Goal: Task Accomplishment & Management: Use online tool/utility

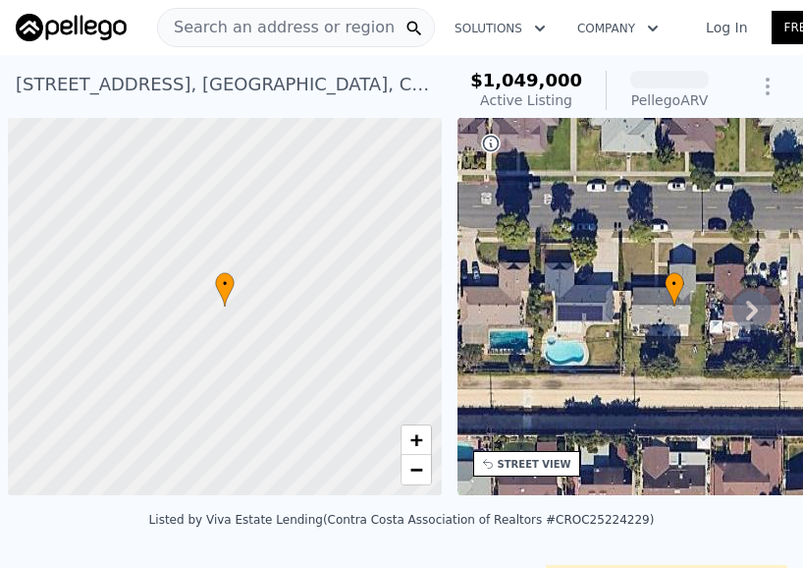
scroll to position [0, 8]
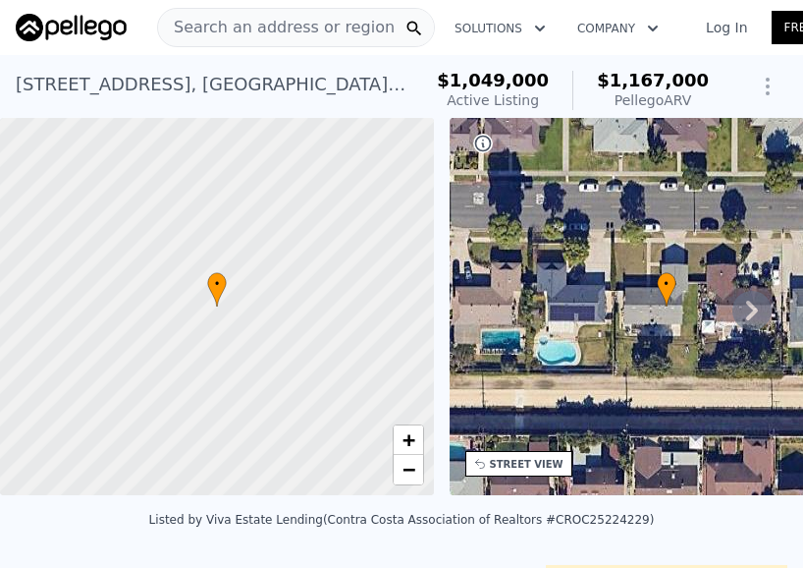
click at [270, 27] on span "Search an address or region" at bounding box center [276, 28] width 237 height 24
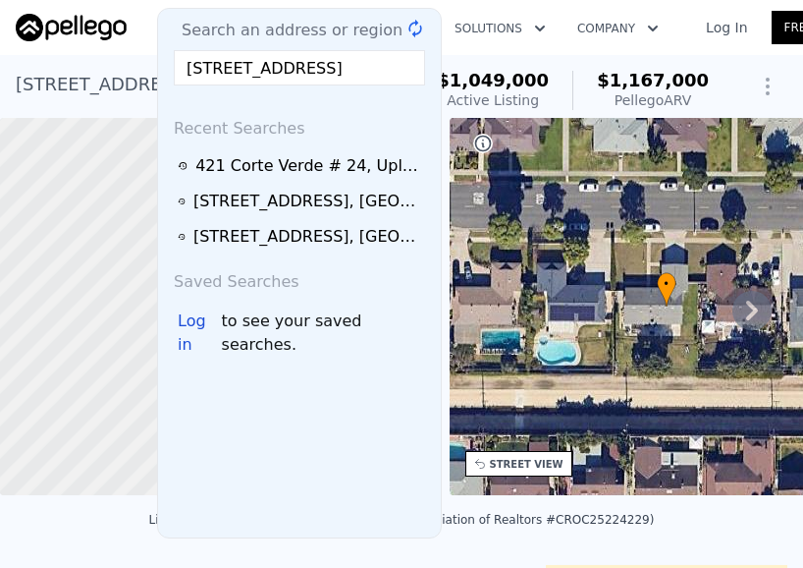
scroll to position [0, 77]
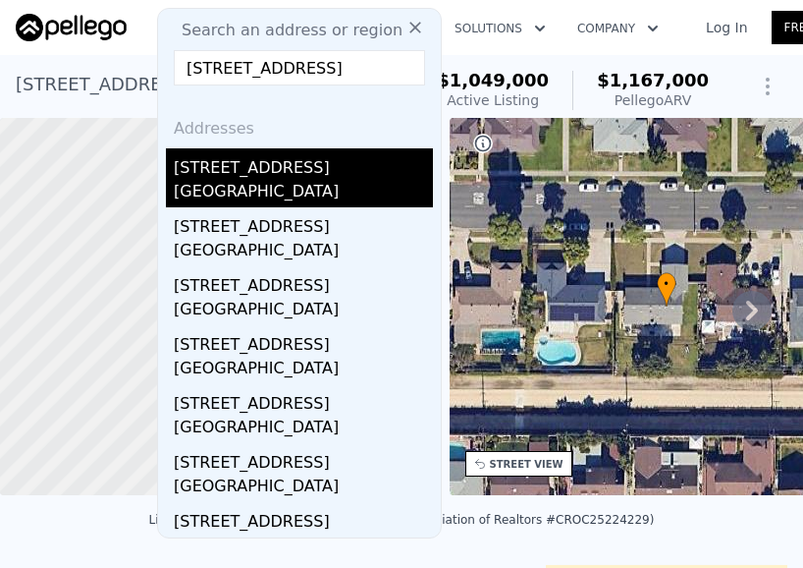
type input "[STREET_ADDRESS]"
click at [248, 183] on div "[GEOGRAPHIC_DATA]" at bounding box center [303, 194] width 259 height 28
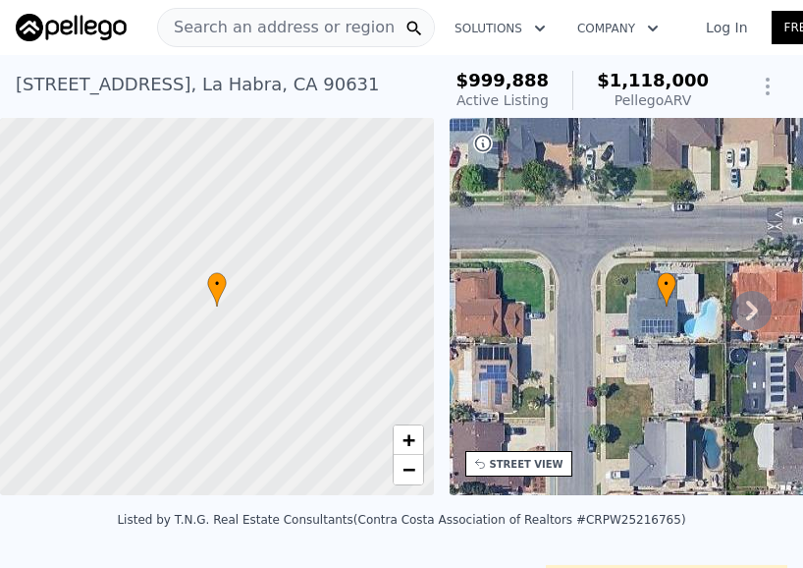
click at [288, 31] on span "Search an address or region" at bounding box center [276, 28] width 237 height 24
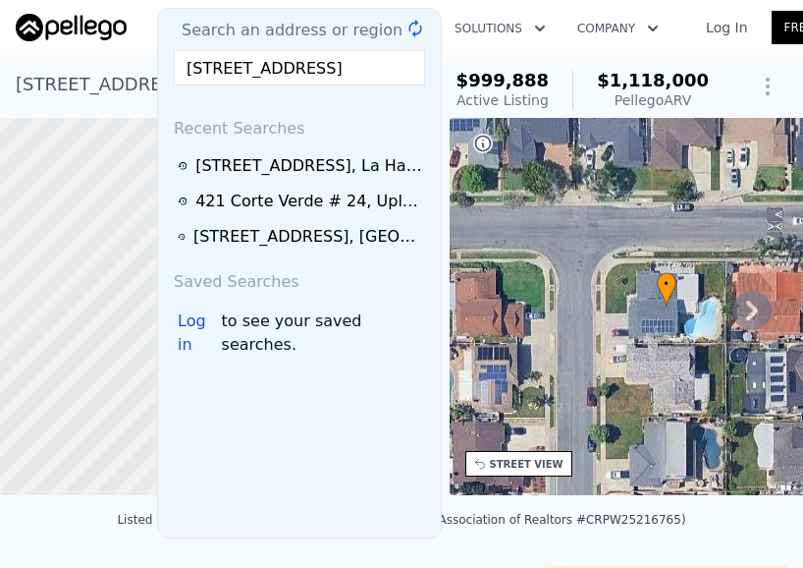
scroll to position [0, 95]
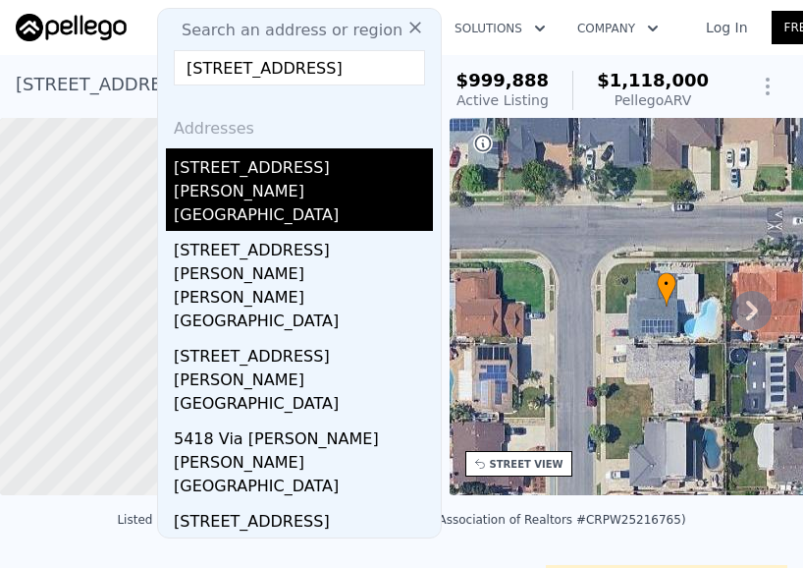
type input "[STREET_ADDRESS]"
click at [341, 178] on div "[STREET_ADDRESS]" at bounding box center [303, 163] width 259 height 31
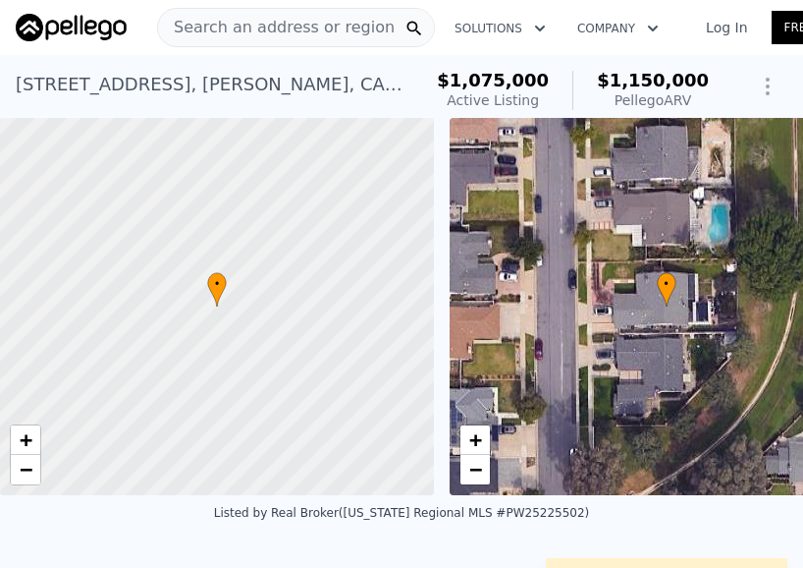
click at [268, 28] on span "Search an address or region" at bounding box center [276, 28] width 237 height 24
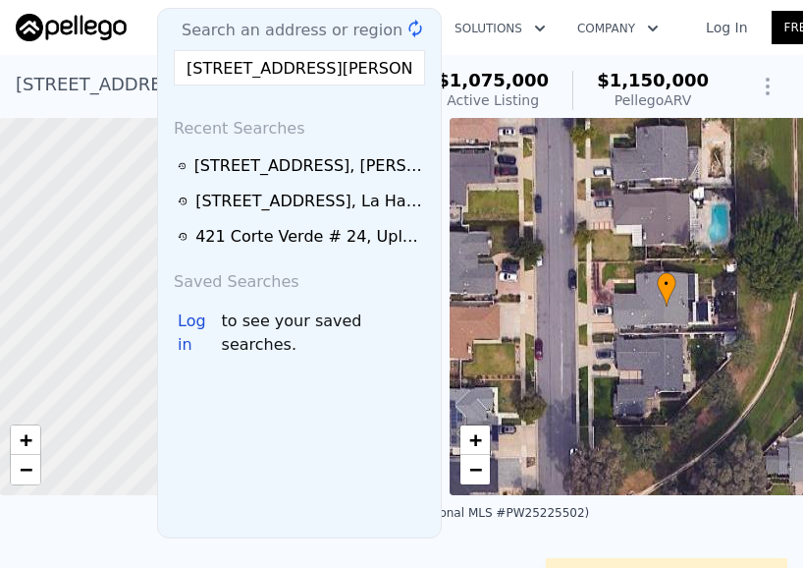
scroll to position [0, 9]
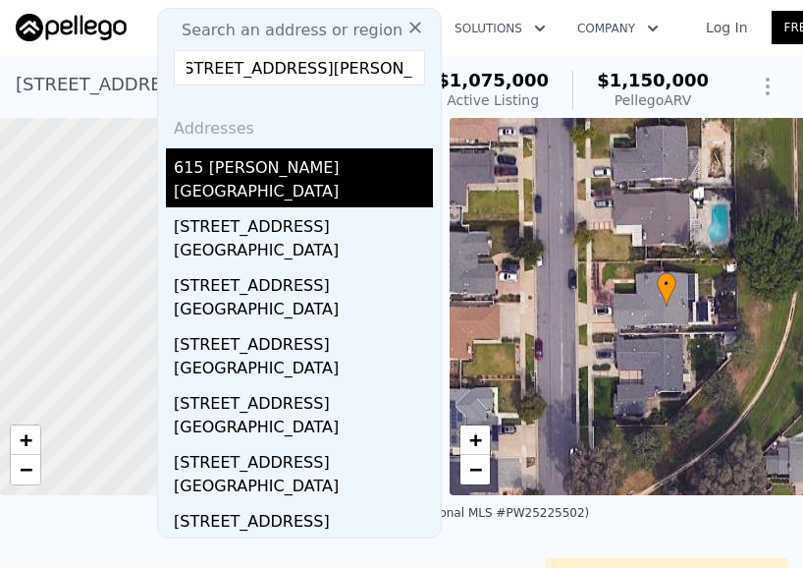
type input "[STREET_ADDRESS][PERSON_NAME]"
click at [279, 165] on div "615 [PERSON_NAME]" at bounding box center [303, 163] width 259 height 31
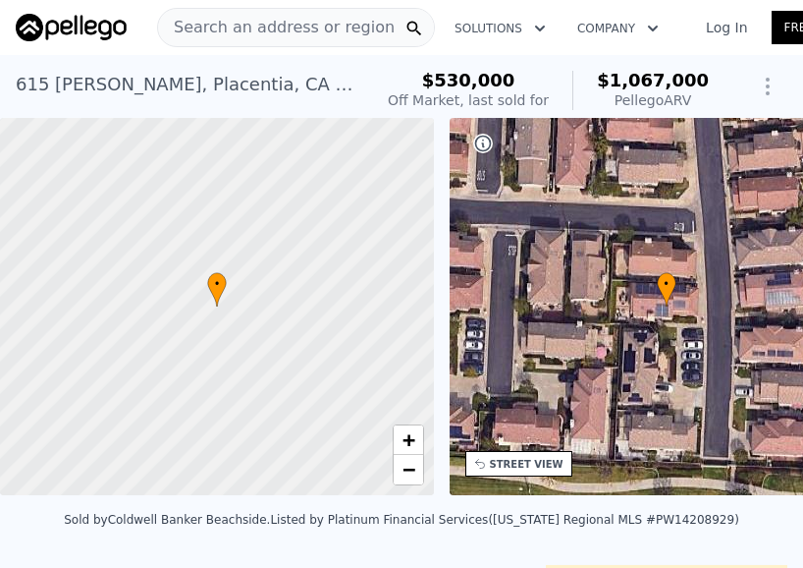
click at [270, 23] on span "Search an address or region" at bounding box center [276, 28] width 237 height 24
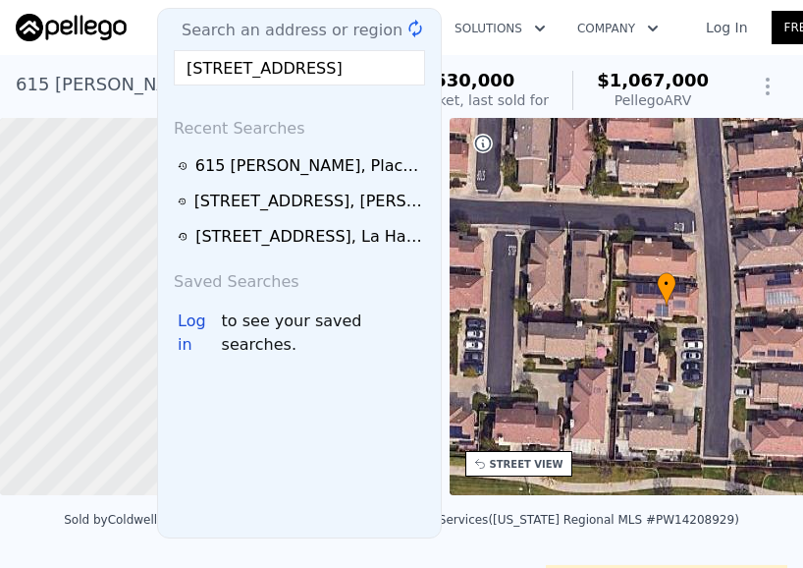
scroll to position [0, 54]
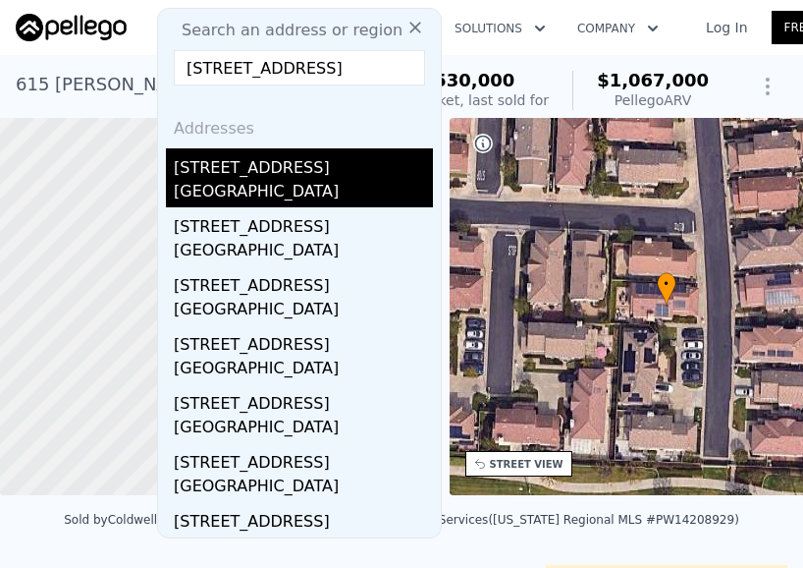
type input "[STREET_ADDRESS]"
click at [299, 169] on div "[STREET_ADDRESS]" at bounding box center [303, 163] width 259 height 31
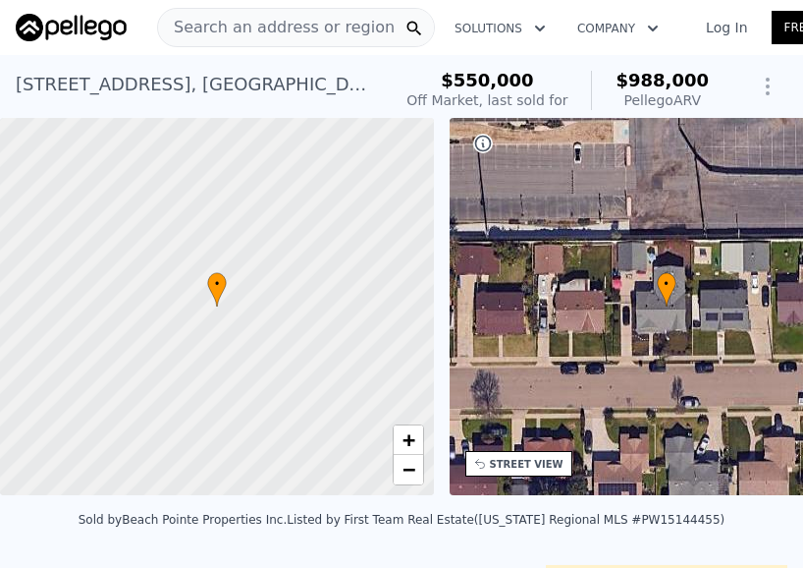
click at [322, 33] on span "Search an address or region" at bounding box center [276, 28] width 237 height 24
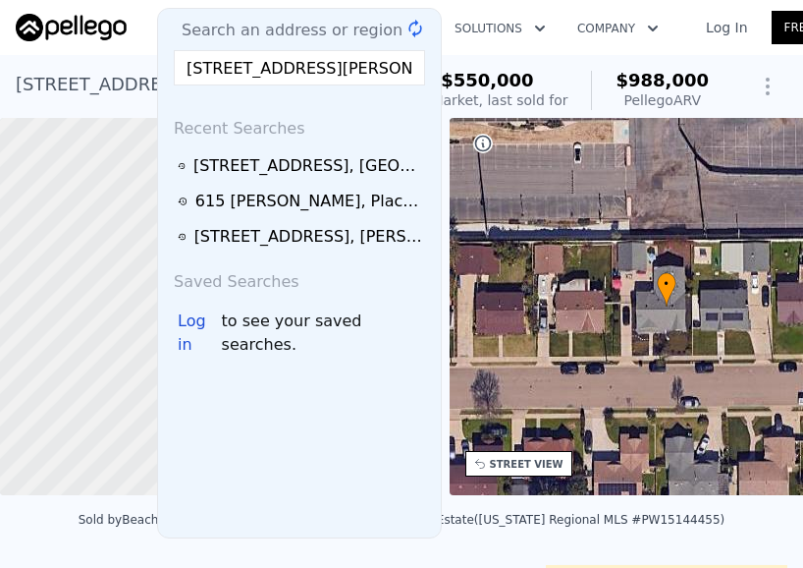
scroll to position [0, 77]
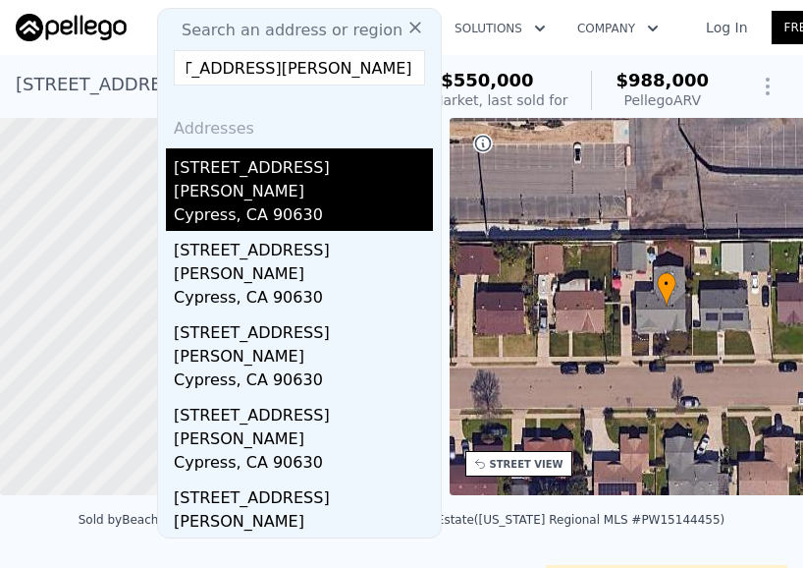
type input "[STREET_ADDRESS][PERSON_NAME]"
click at [272, 203] on div "Cypress, CA 90630" at bounding box center [303, 217] width 259 height 28
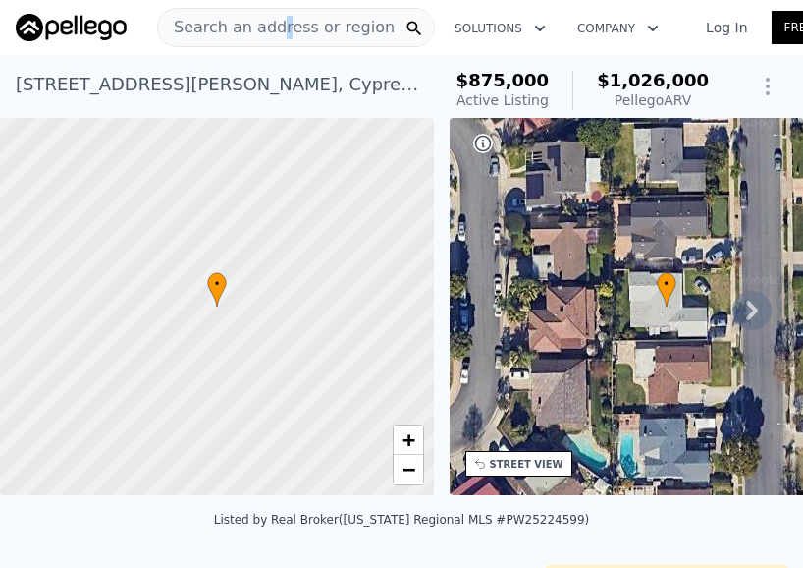
click at [275, 31] on span "Search an address or region" at bounding box center [276, 28] width 237 height 24
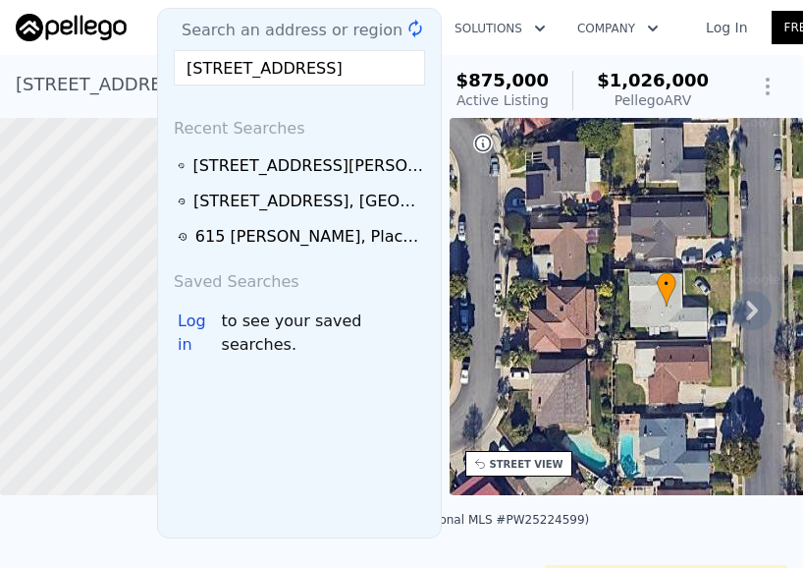
scroll to position [0, 31]
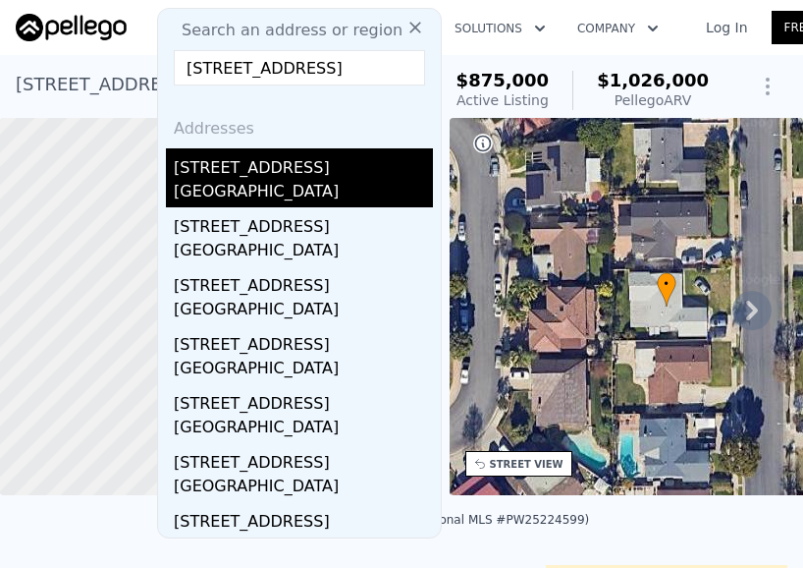
type input "[STREET_ADDRESS]"
click at [285, 174] on div "[STREET_ADDRESS]" at bounding box center [303, 163] width 259 height 31
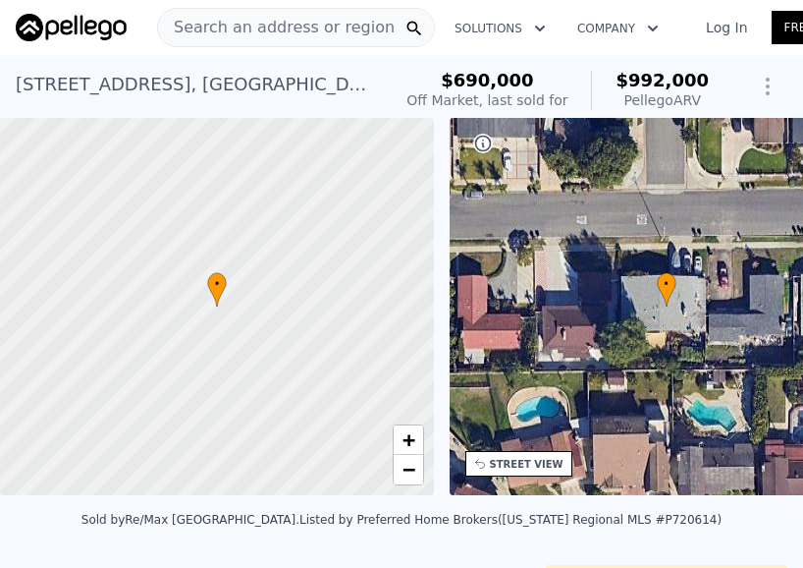
click at [255, 23] on span "Search an address or region" at bounding box center [276, 28] width 237 height 24
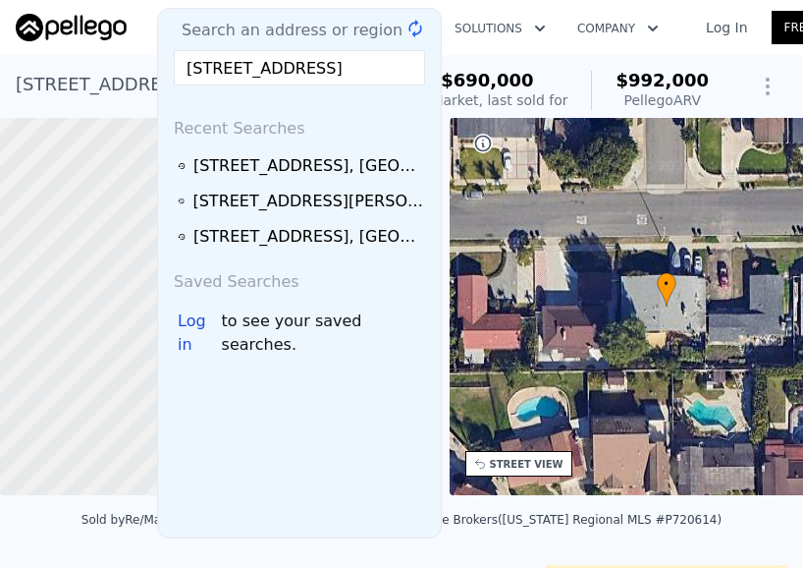
scroll to position [0, 72]
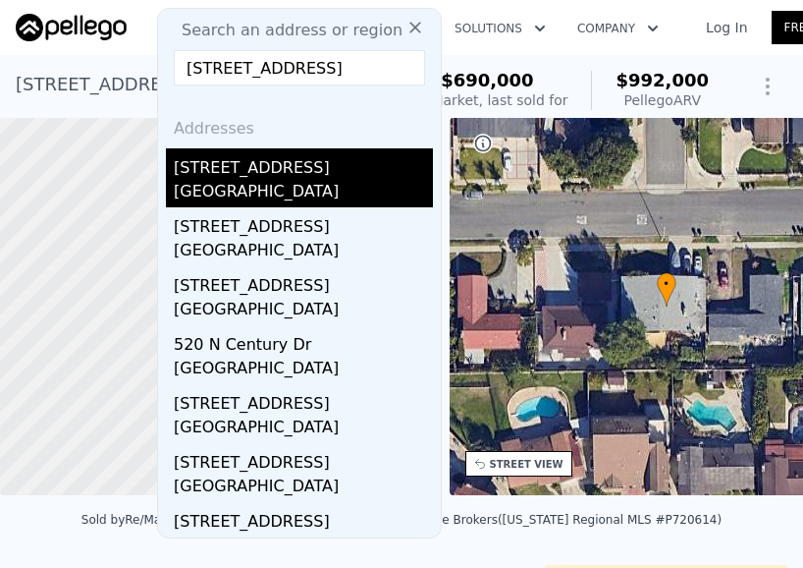
type input "[STREET_ADDRESS]"
click at [308, 193] on div "[GEOGRAPHIC_DATA]" at bounding box center [303, 194] width 259 height 28
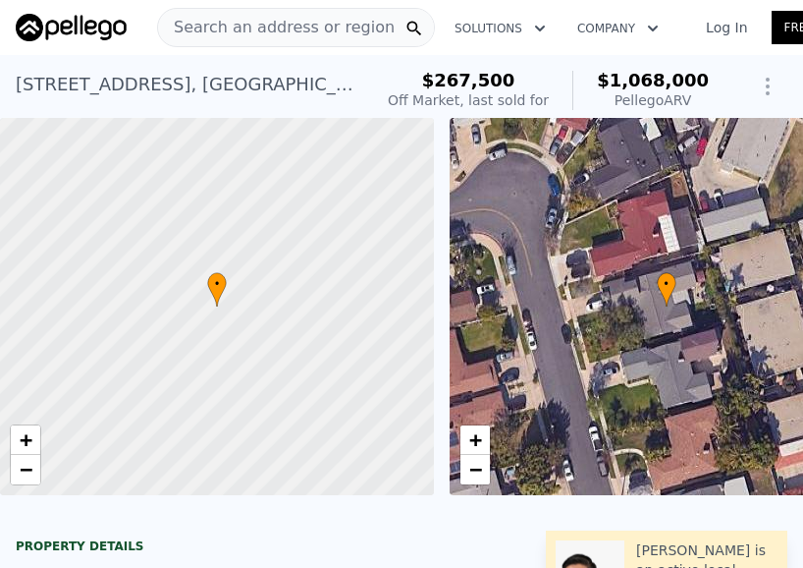
click at [215, 16] on span "Search an address or region" at bounding box center [276, 28] width 237 height 24
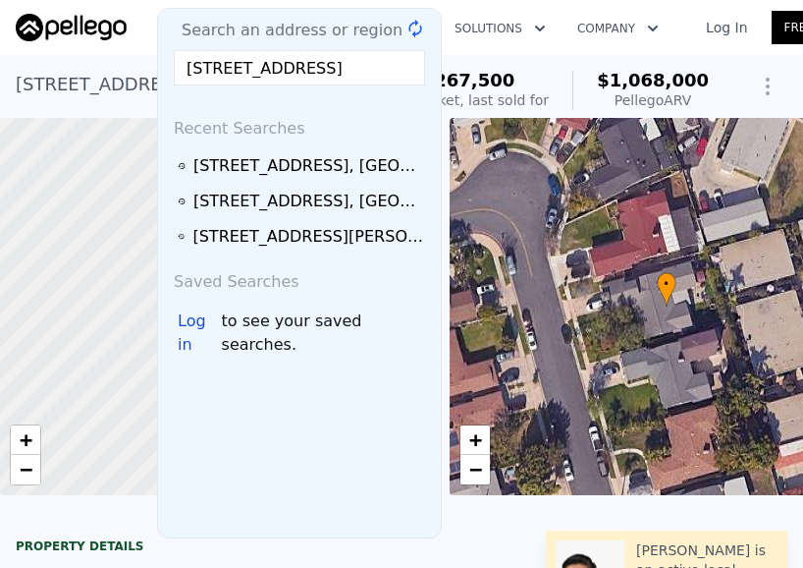
scroll to position [0, 67]
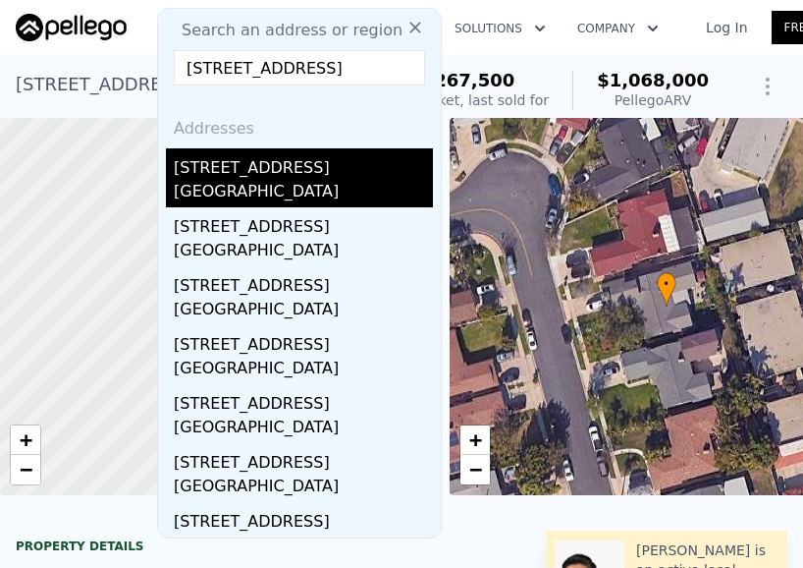
type input "[STREET_ADDRESS]"
click at [244, 181] on div "[GEOGRAPHIC_DATA]" at bounding box center [303, 194] width 259 height 28
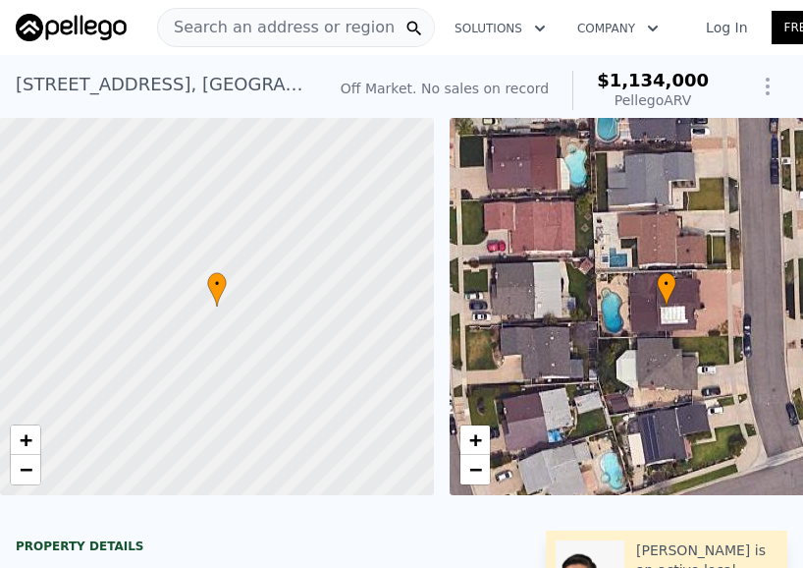
click at [217, 31] on span "Search an address or region" at bounding box center [276, 28] width 237 height 24
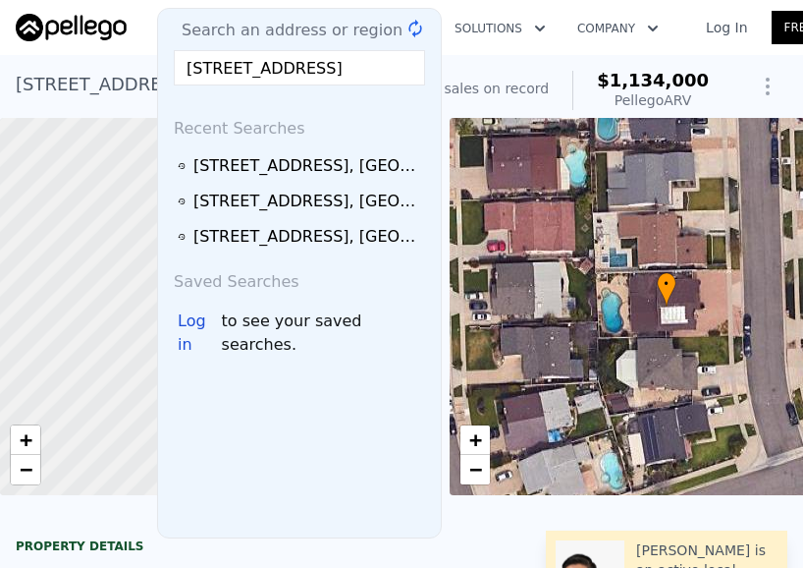
scroll to position [0, 158]
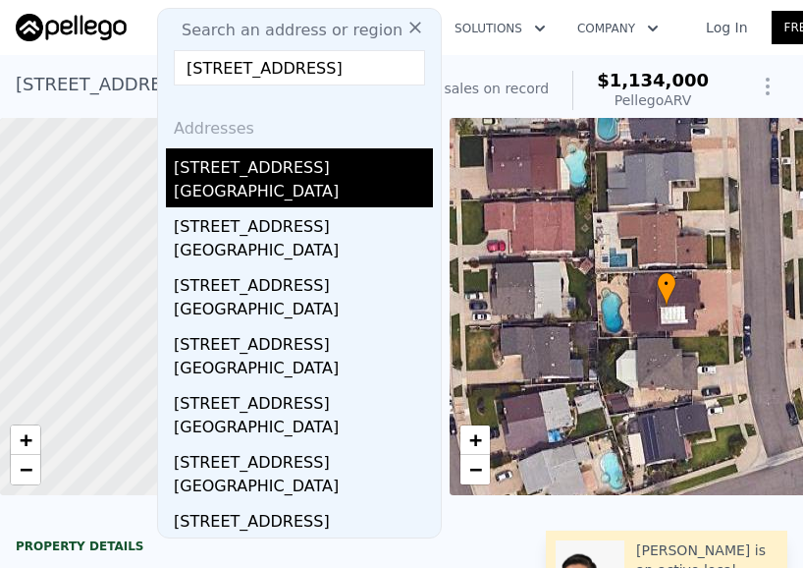
type input "[STREET_ADDRESS]"
click at [265, 169] on div "[STREET_ADDRESS]" at bounding box center [303, 163] width 259 height 31
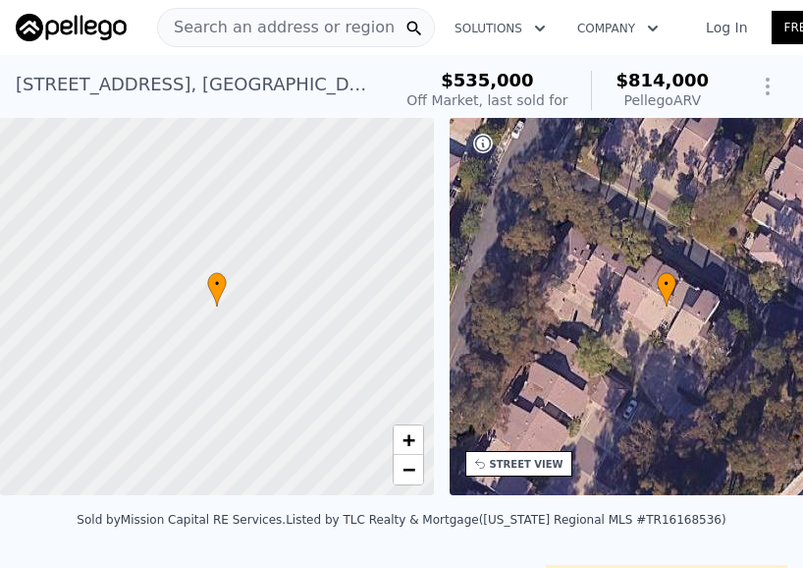
click at [294, 30] on span "Search an address or region" at bounding box center [276, 28] width 237 height 24
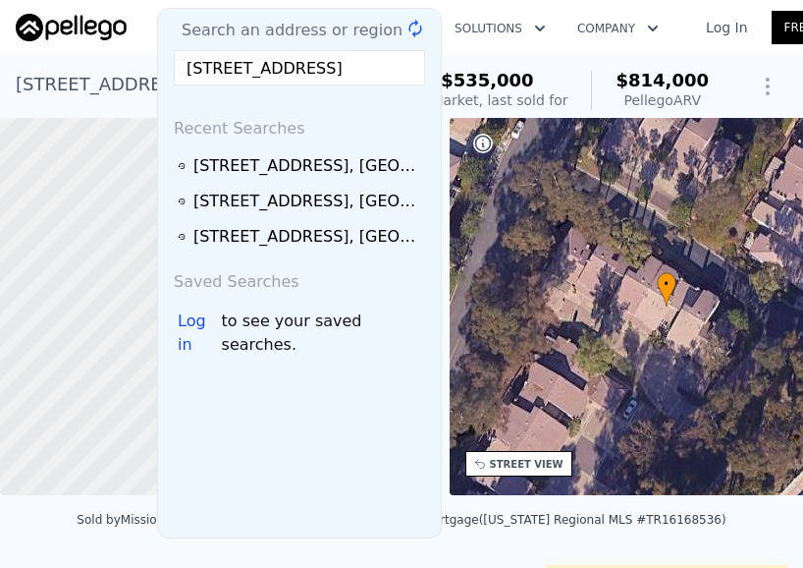
scroll to position [0, 99]
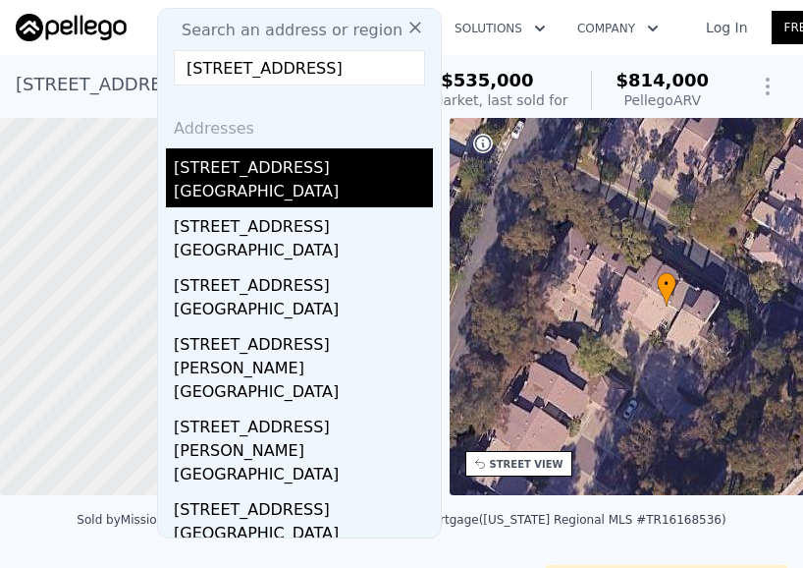
type input "[STREET_ADDRESS]"
click at [303, 182] on div "[GEOGRAPHIC_DATA]" at bounding box center [303, 194] width 259 height 28
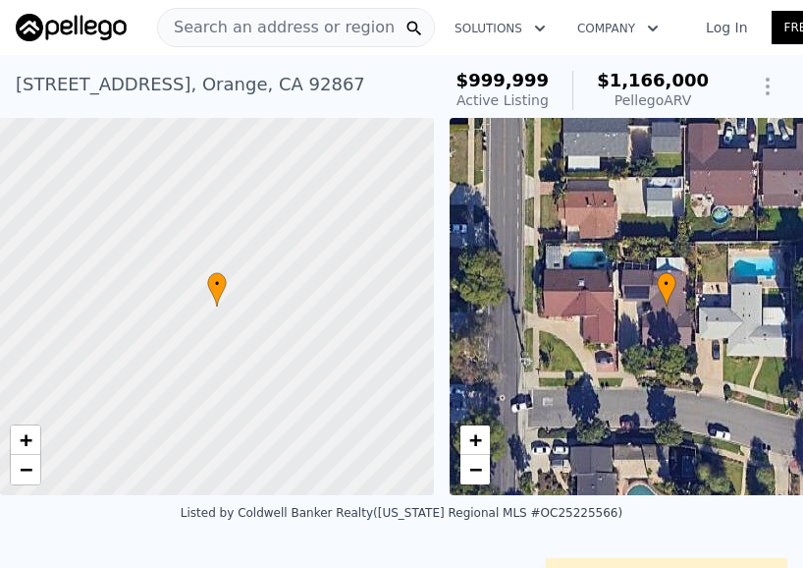
click at [338, 31] on span "Search an address or region" at bounding box center [276, 28] width 237 height 24
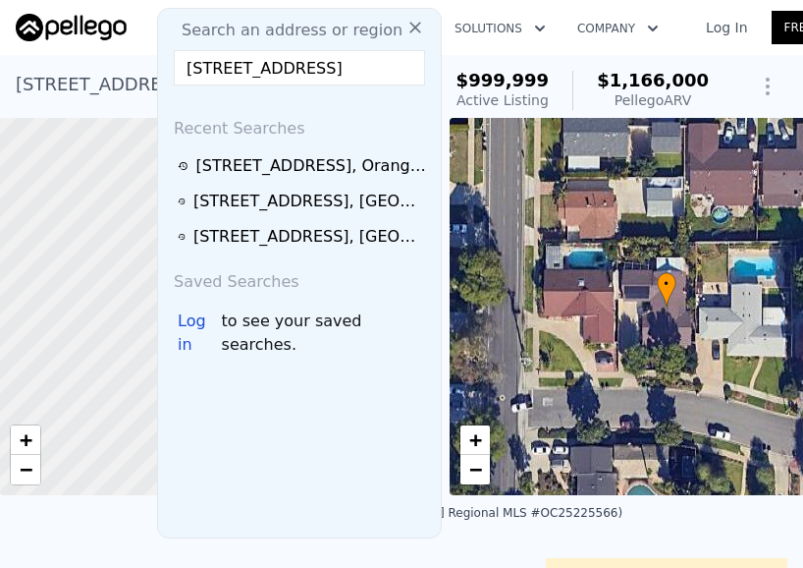
scroll to position [0, 56]
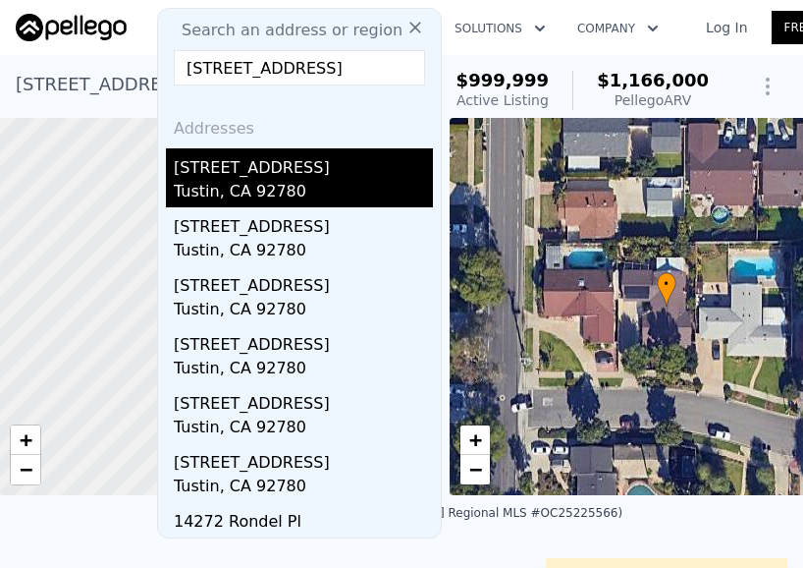
type input "[STREET_ADDRESS]"
click at [318, 174] on div "[STREET_ADDRESS]" at bounding box center [303, 163] width 259 height 31
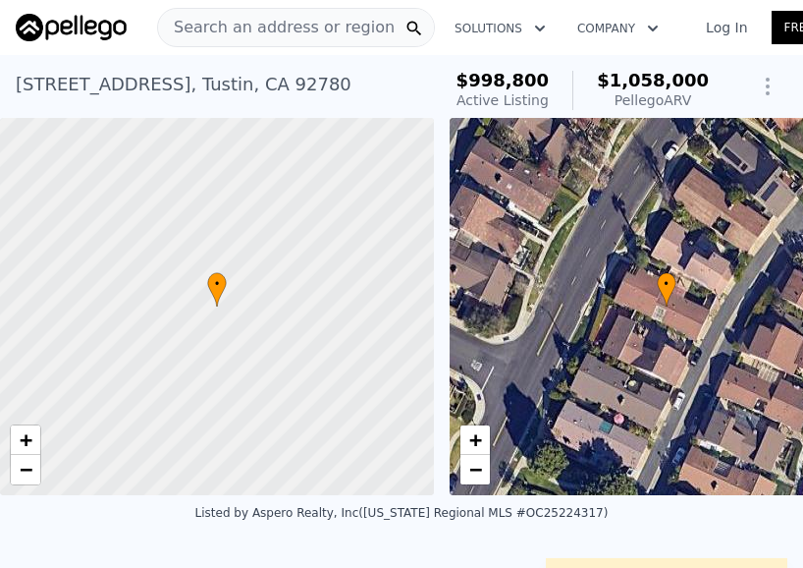
click at [297, 20] on span "Search an address or region" at bounding box center [276, 28] width 237 height 24
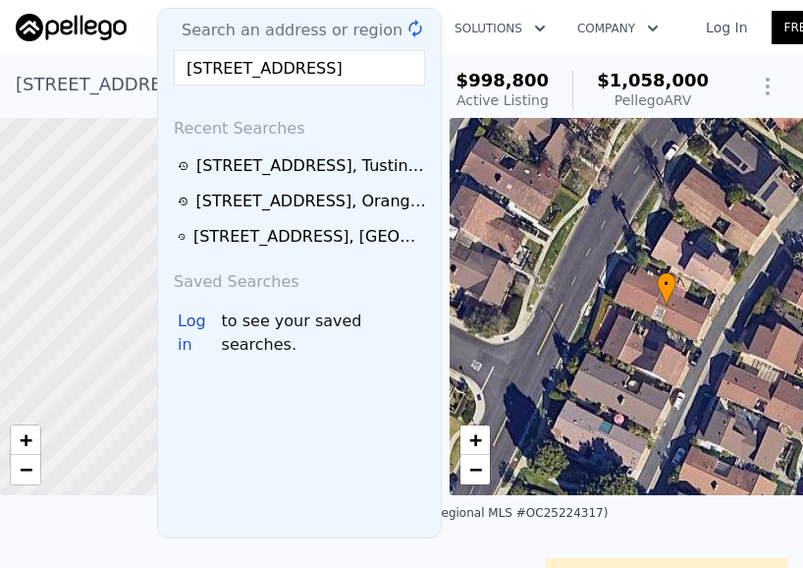
scroll to position [0, 82]
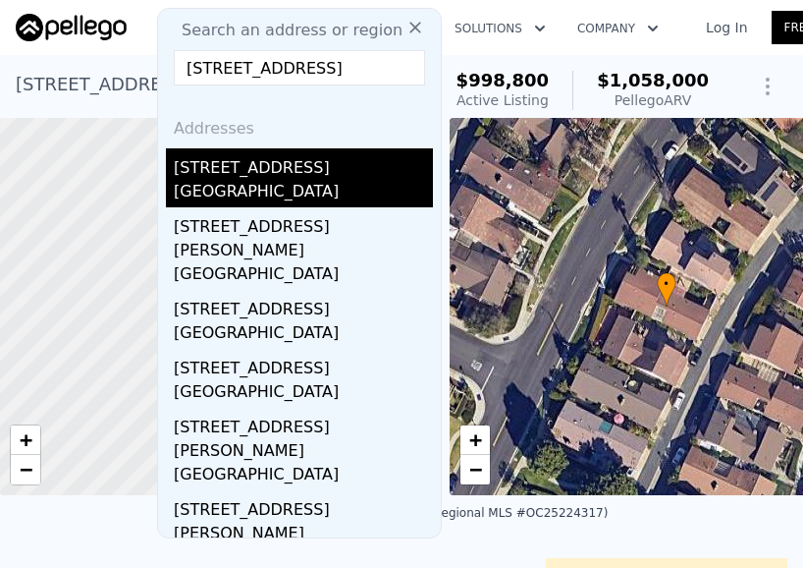
type input "[STREET_ADDRESS]"
click at [294, 176] on div "[STREET_ADDRESS]" at bounding box center [303, 163] width 259 height 31
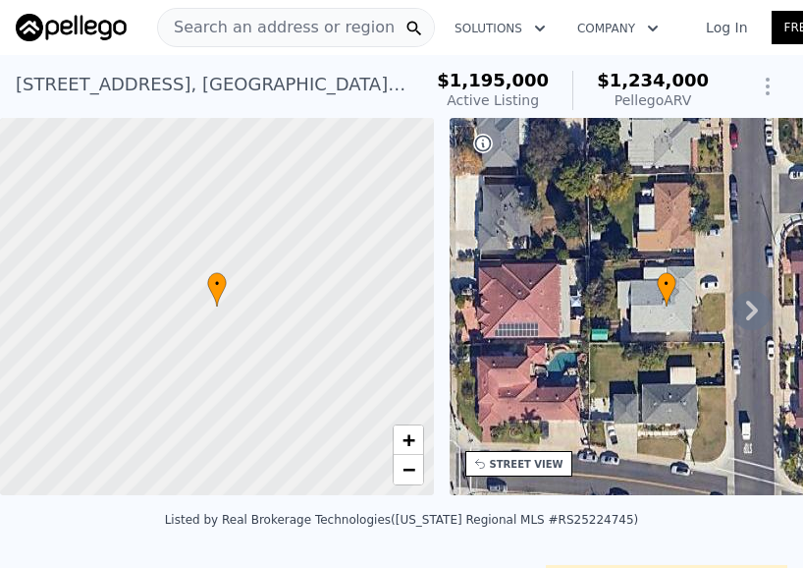
click at [287, 17] on span "Search an address or region" at bounding box center [276, 28] width 237 height 24
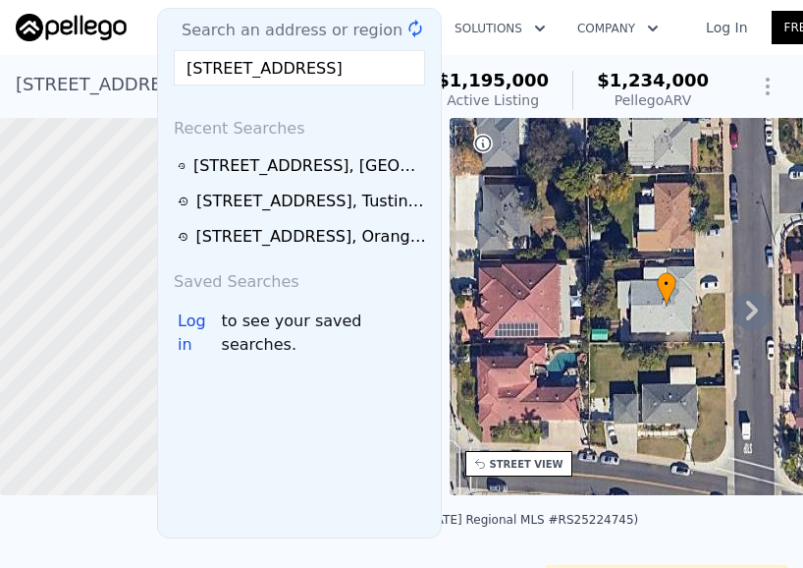
scroll to position [0, 121]
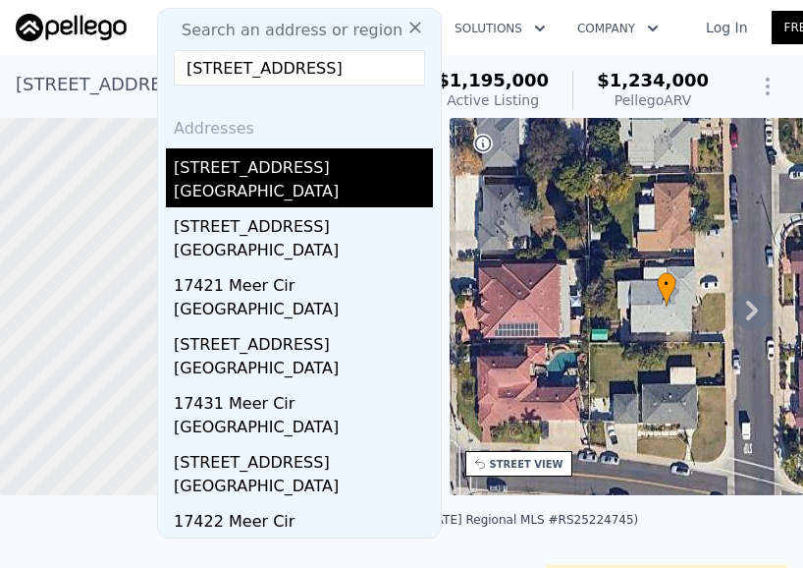
type input "[STREET_ADDRESS]"
click at [303, 169] on div "[STREET_ADDRESS]" at bounding box center [303, 163] width 259 height 31
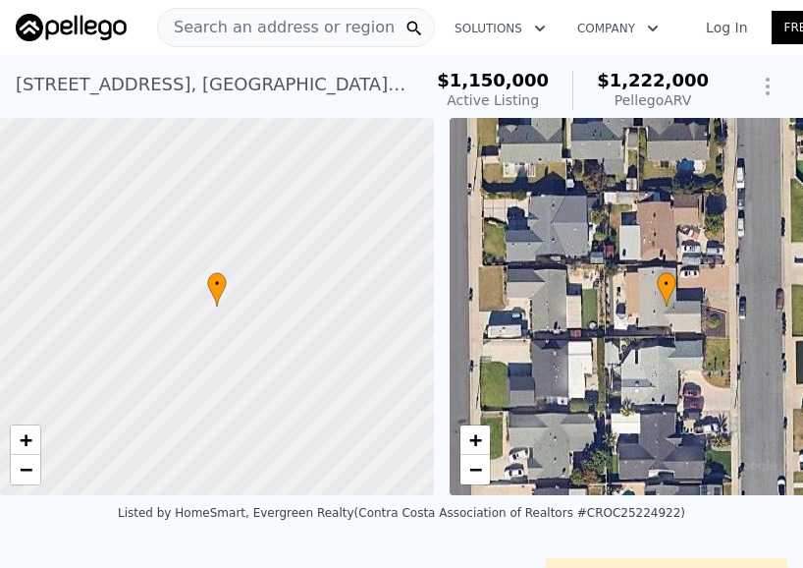
click at [278, 34] on span "Search an address or region" at bounding box center [276, 28] width 237 height 24
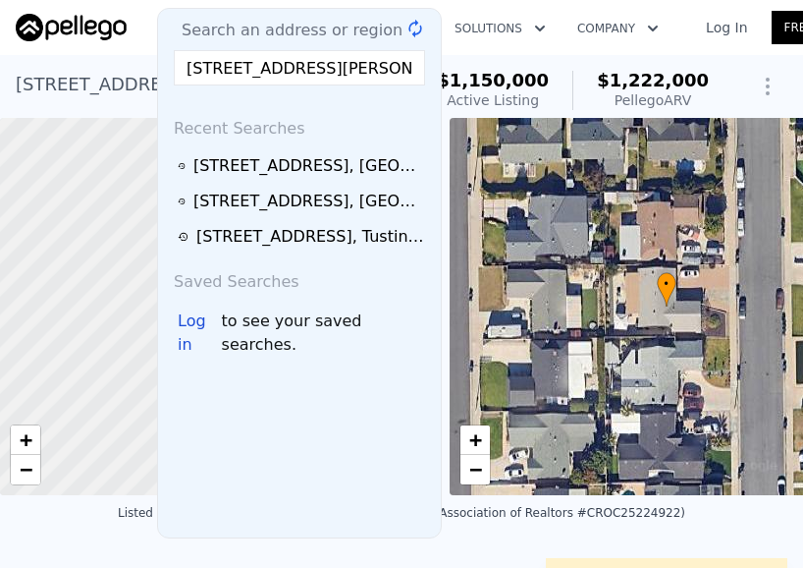
scroll to position [0, 10]
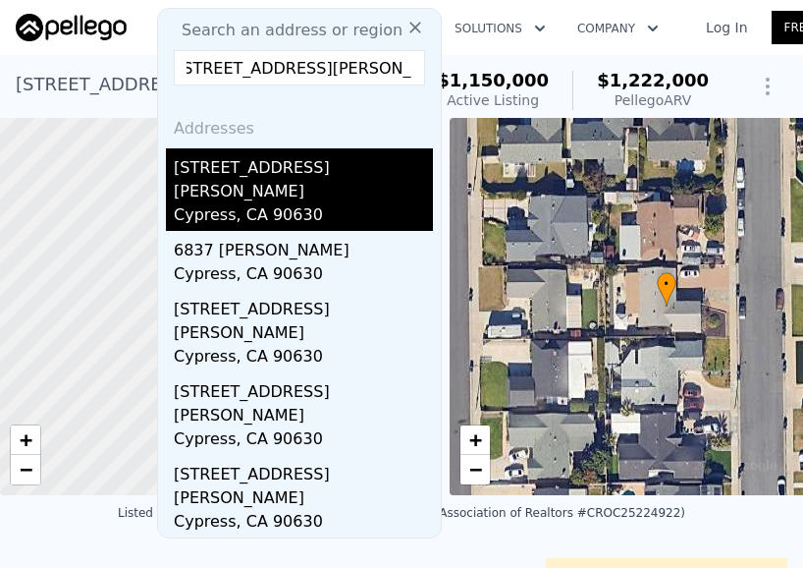
type input "[STREET_ADDRESS][PERSON_NAME]"
click at [270, 171] on div "[STREET_ADDRESS][PERSON_NAME]" at bounding box center [303, 175] width 259 height 55
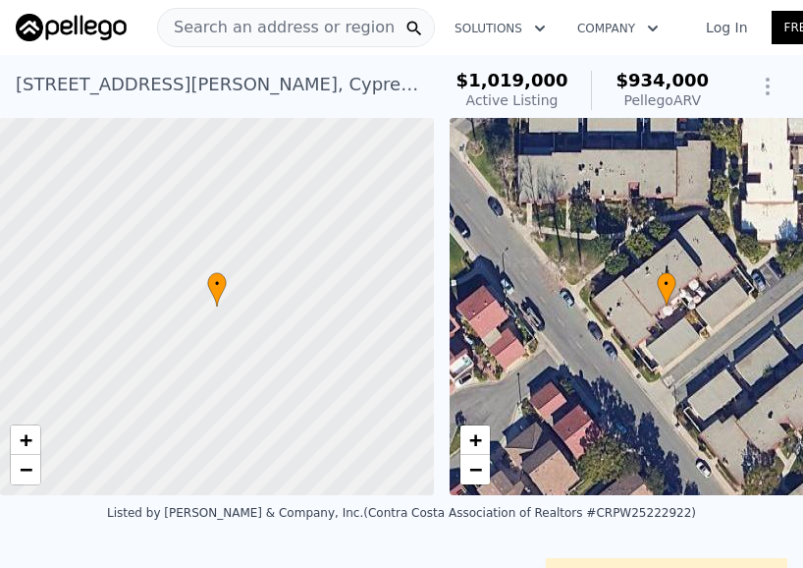
click at [245, 19] on span "Search an address or region" at bounding box center [276, 28] width 237 height 24
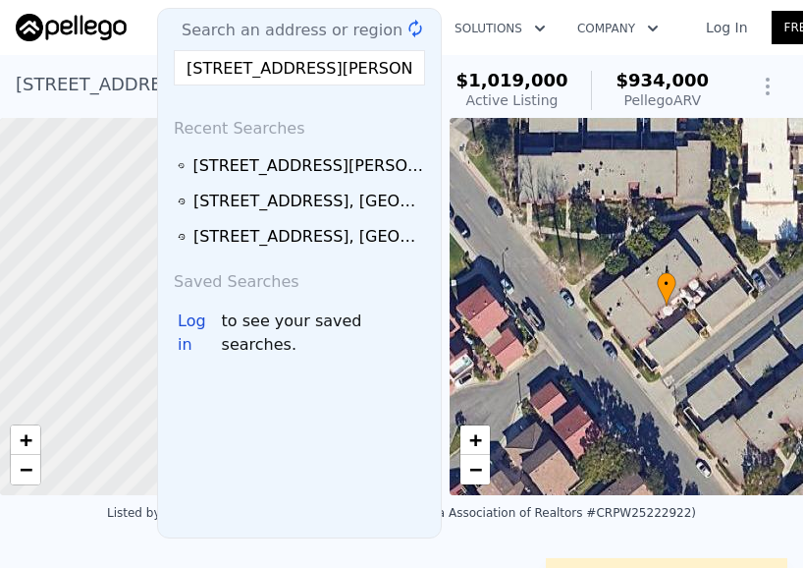
scroll to position [0, 85]
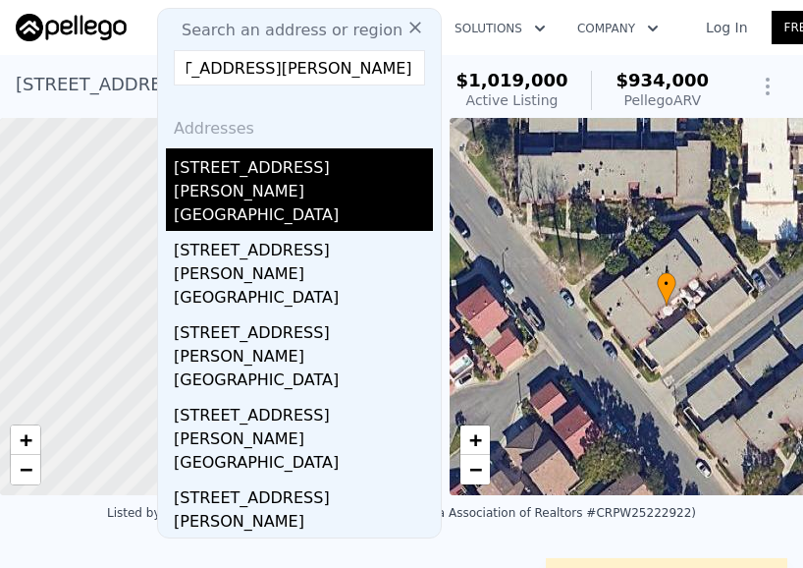
type input "[STREET_ADDRESS][PERSON_NAME]"
click at [317, 158] on div "[STREET_ADDRESS][PERSON_NAME]" at bounding box center [303, 175] width 259 height 55
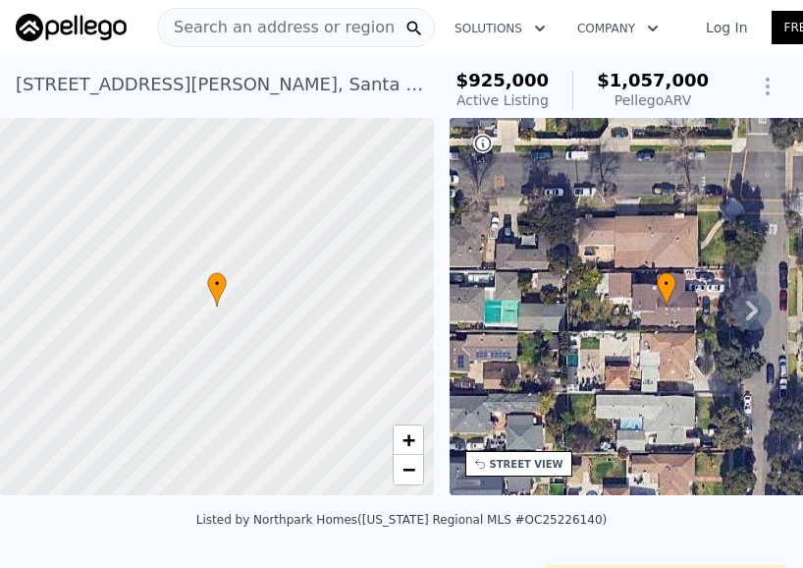
click at [287, 30] on span "Search an address or region" at bounding box center [276, 28] width 237 height 24
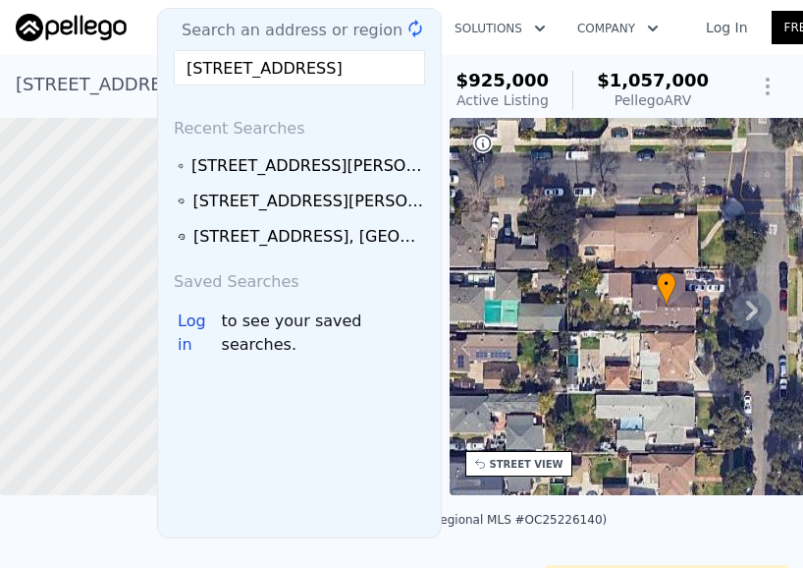
scroll to position [0, 113]
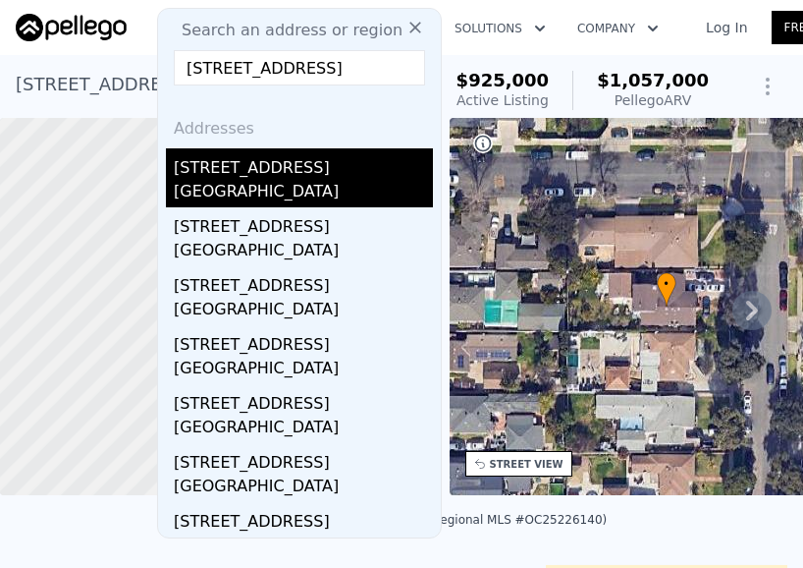
type input "[STREET_ADDRESS]"
click at [280, 173] on div "[STREET_ADDRESS]" at bounding box center [303, 163] width 259 height 31
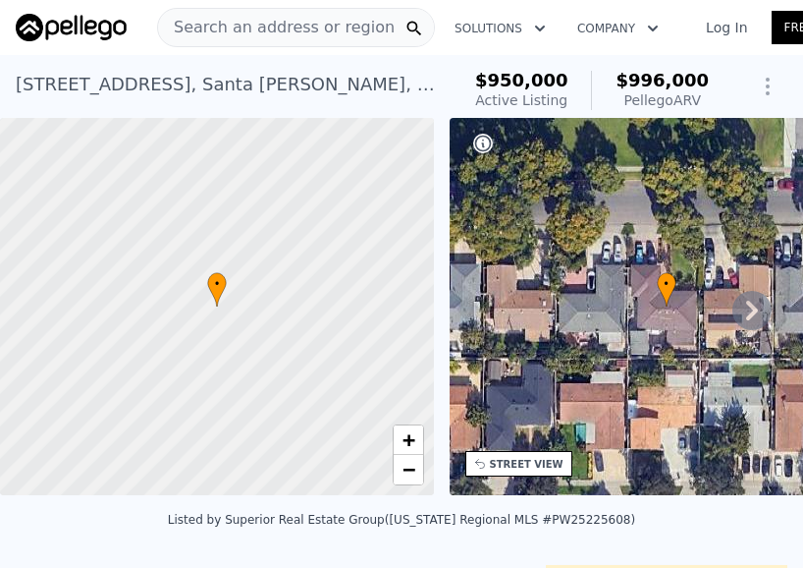
click at [289, 30] on span "Search an address or region" at bounding box center [276, 28] width 237 height 24
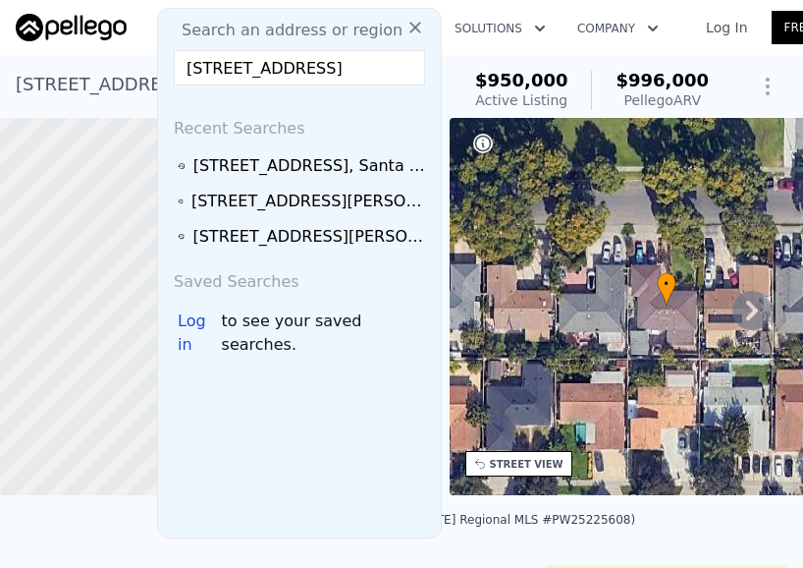
scroll to position [0, 120]
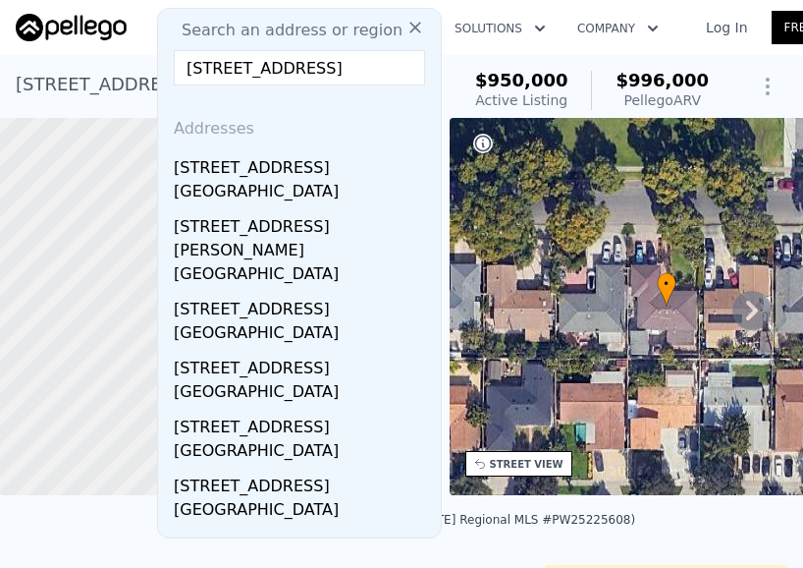
type input "[STREET_ADDRESS]"
click at [262, 166] on div "[STREET_ADDRESS]" at bounding box center [303, 163] width 259 height 31
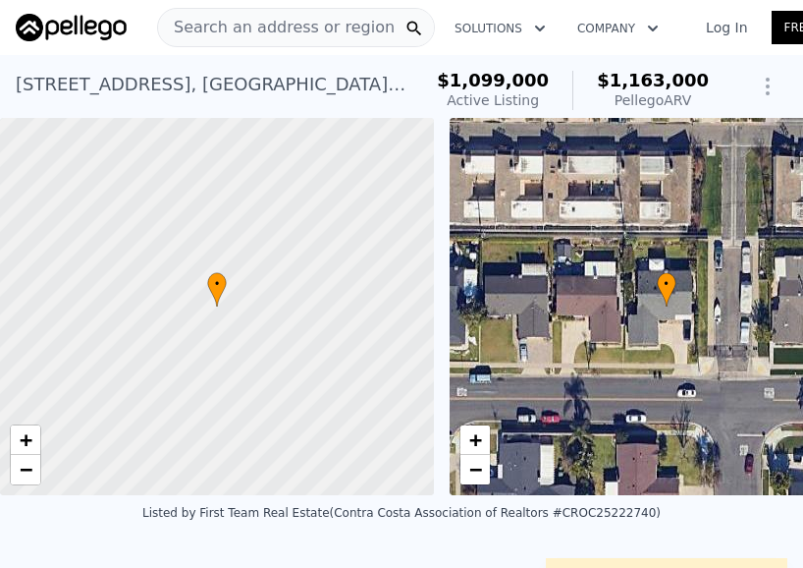
click at [258, 26] on span "Search an address or region" at bounding box center [276, 28] width 237 height 24
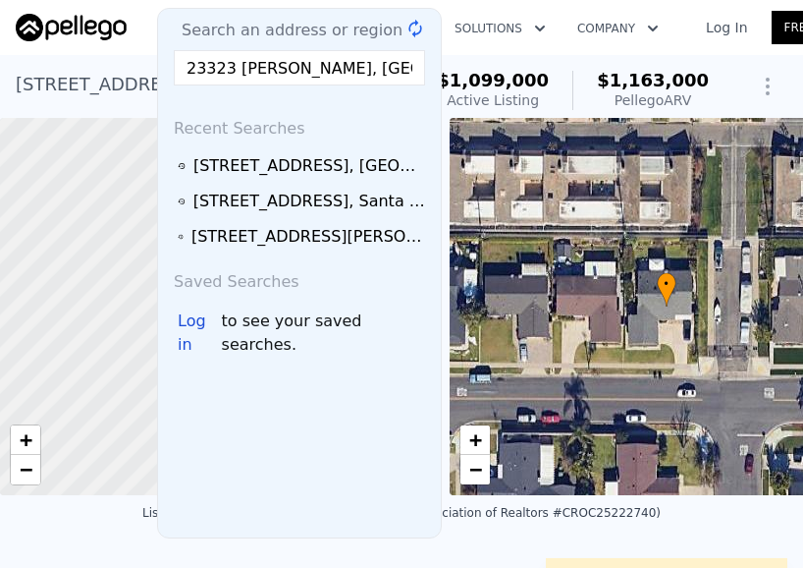
scroll to position [0, 79]
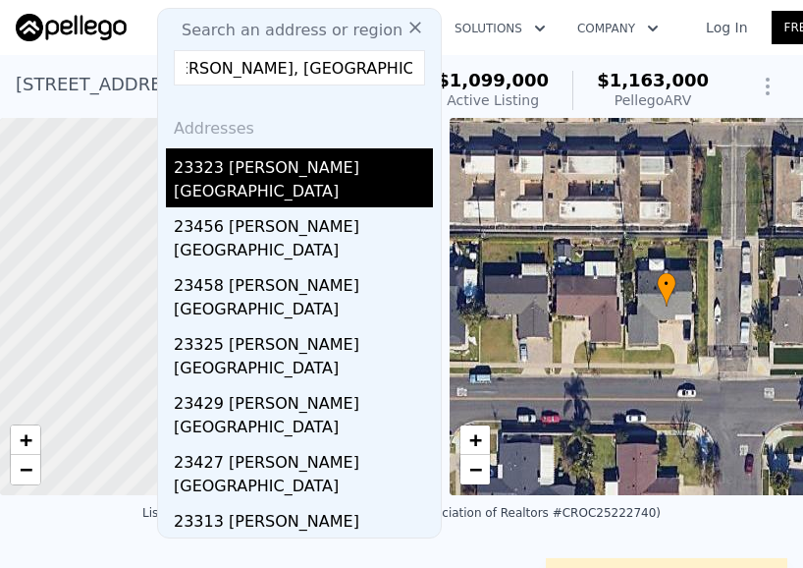
type input "23323 [PERSON_NAME], [GEOGRAPHIC_DATA]"
click at [303, 186] on div "[GEOGRAPHIC_DATA]" at bounding box center [303, 194] width 259 height 28
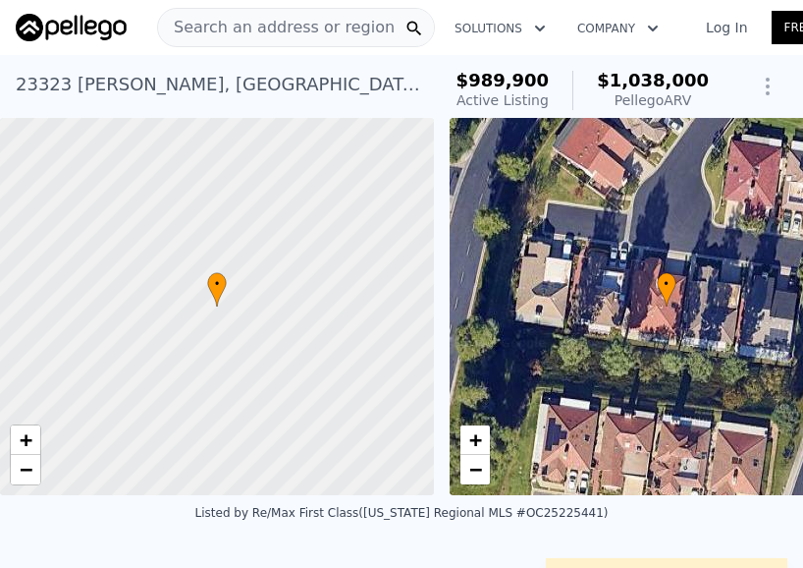
click at [212, 26] on span "Search an address or region" at bounding box center [276, 28] width 237 height 24
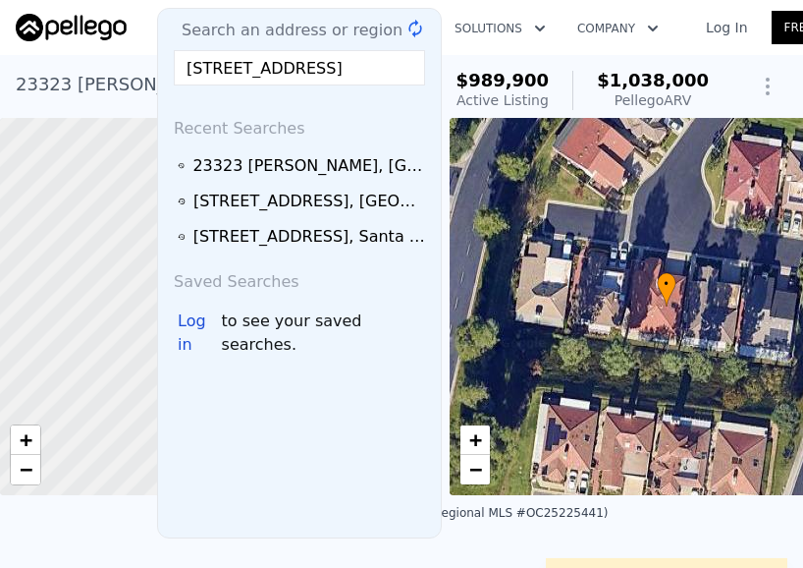
scroll to position [0, 110]
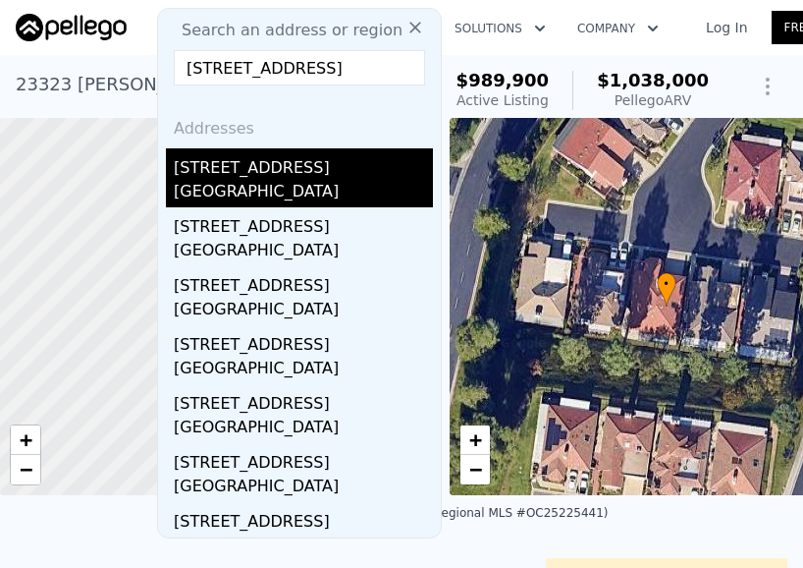
type input "[STREET_ADDRESS]"
click at [334, 186] on div "[GEOGRAPHIC_DATA]" at bounding box center [303, 194] width 259 height 28
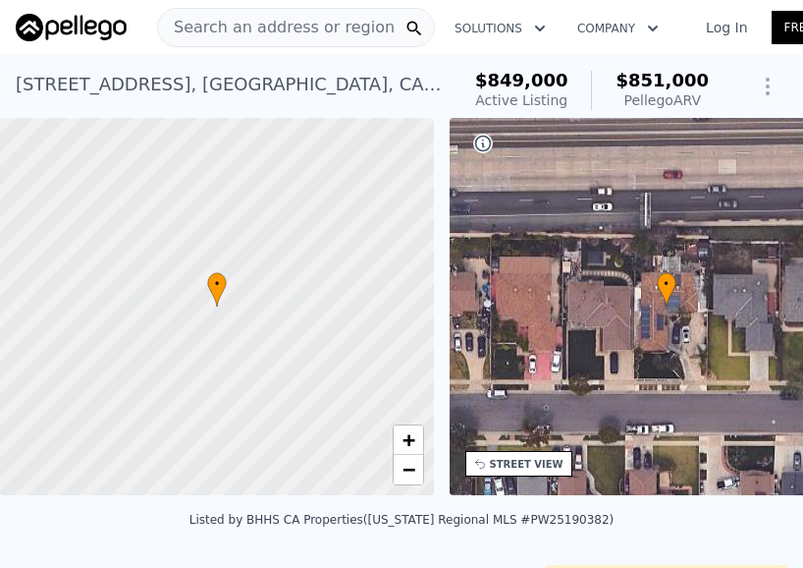
click at [272, 23] on span "Search an address or region" at bounding box center [276, 28] width 237 height 24
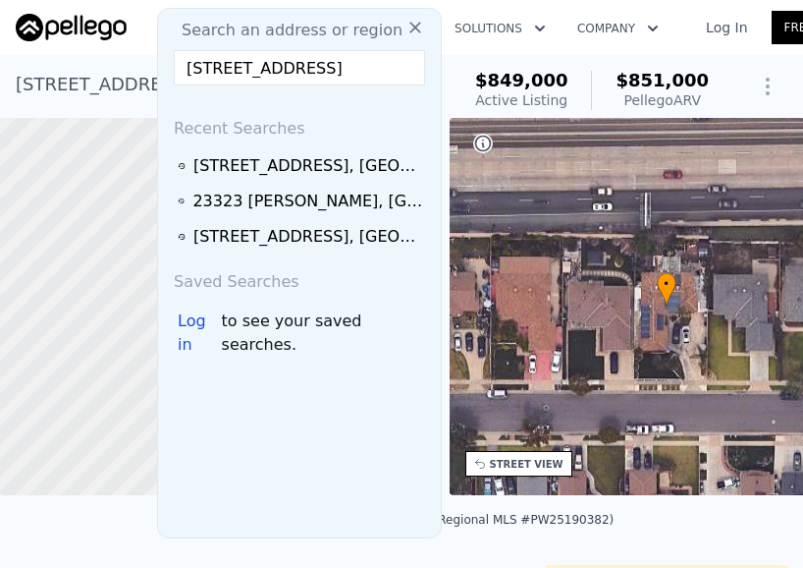
scroll to position [0, 93]
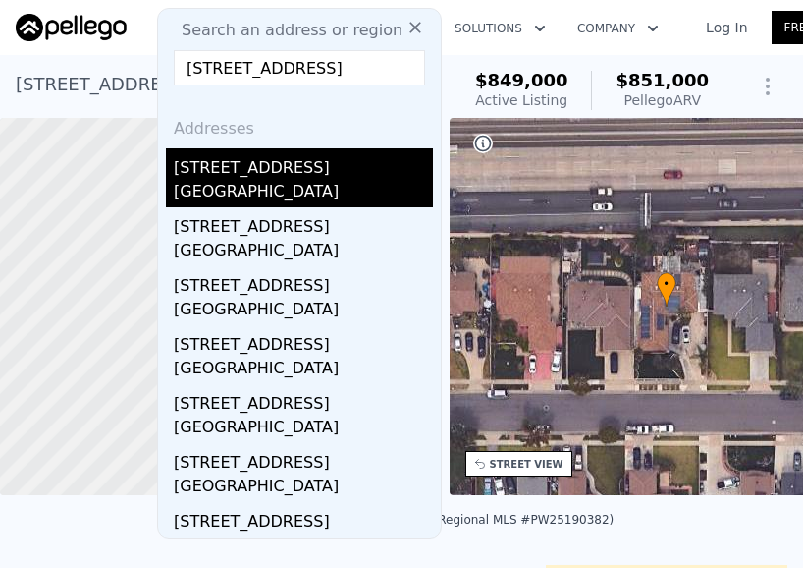
type input "[STREET_ADDRESS]"
click at [257, 188] on div "[GEOGRAPHIC_DATA]" at bounding box center [303, 194] width 259 height 28
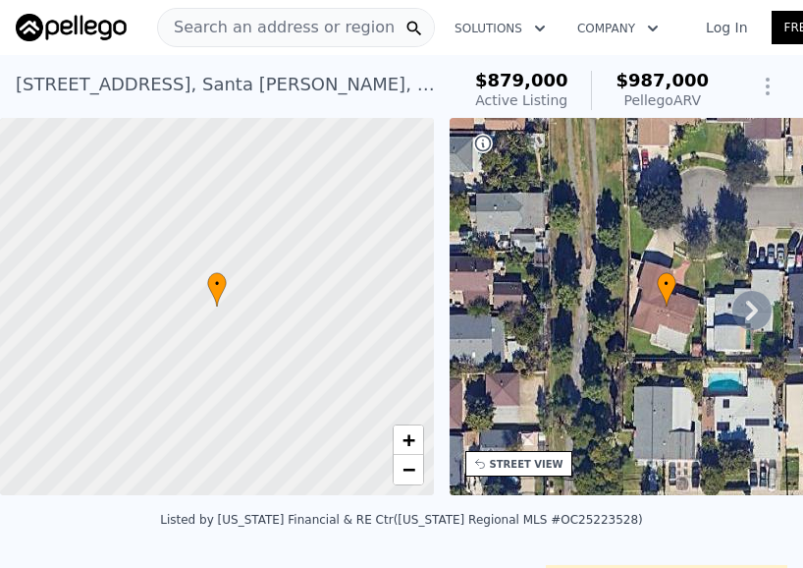
click at [318, 24] on span "Search an address or region" at bounding box center [276, 28] width 237 height 24
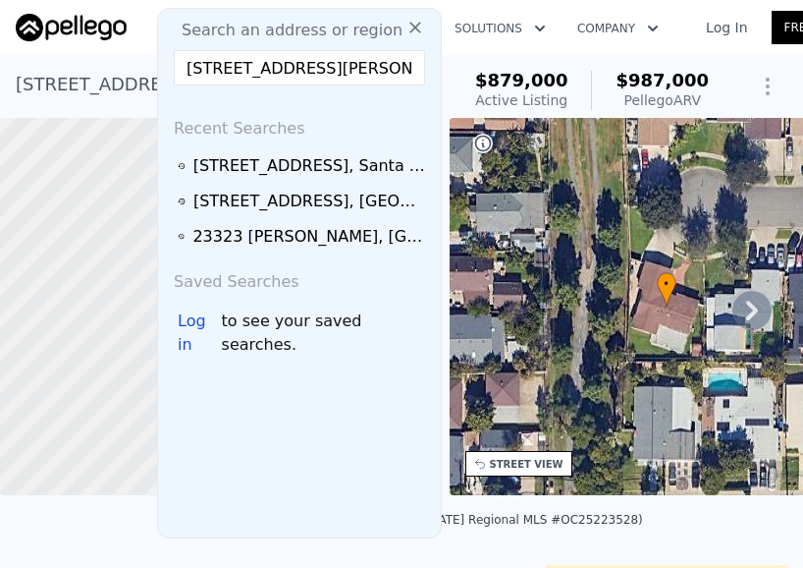
scroll to position [0, 102]
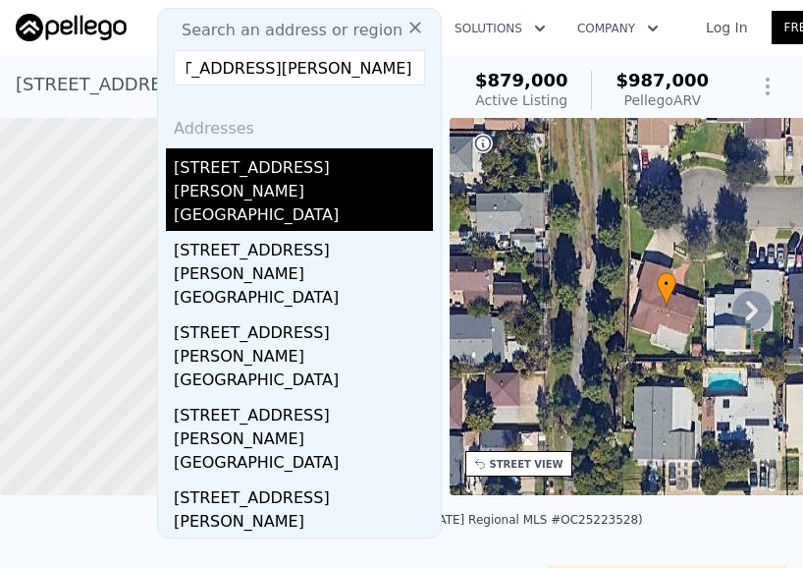
type input "[STREET_ADDRESS][PERSON_NAME]"
click at [289, 177] on div "[STREET_ADDRESS][PERSON_NAME]" at bounding box center [303, 175] width 259 height 55
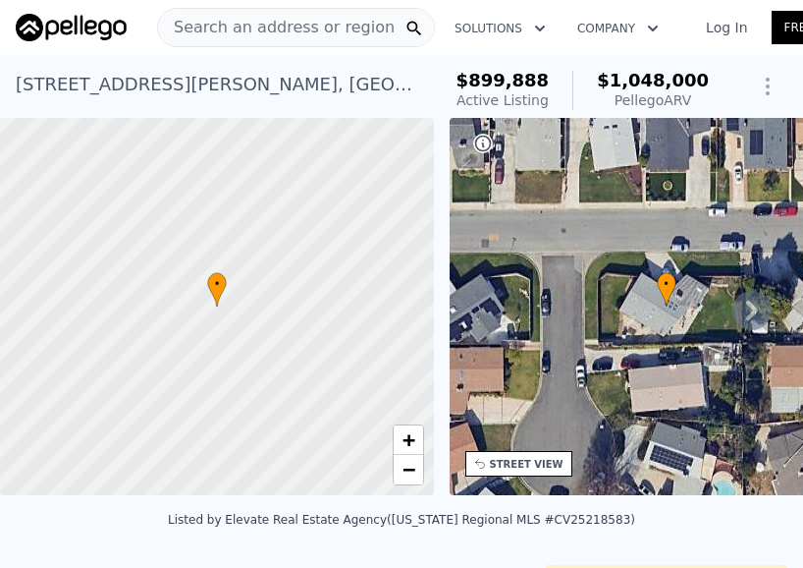
click at [266, 30] on span "Search an address or region" at bounding box center [276, 28] width 237 height 24
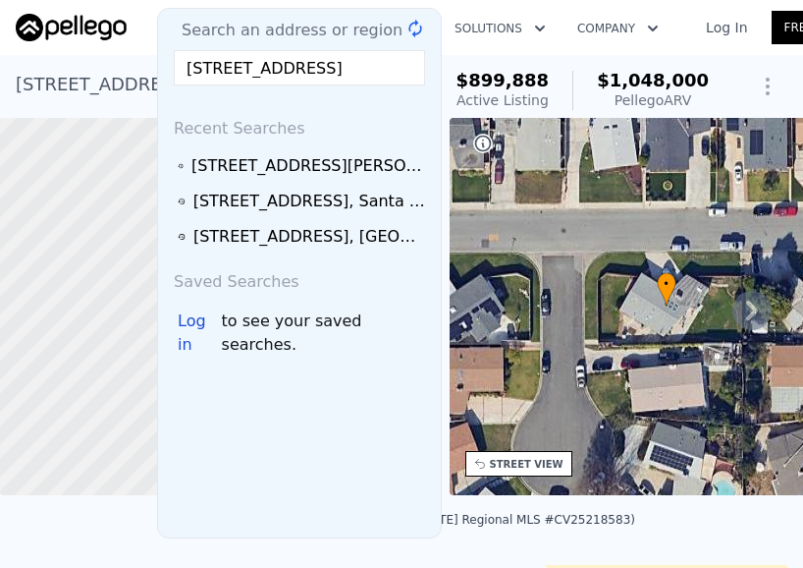
scroll to position [0, 72]
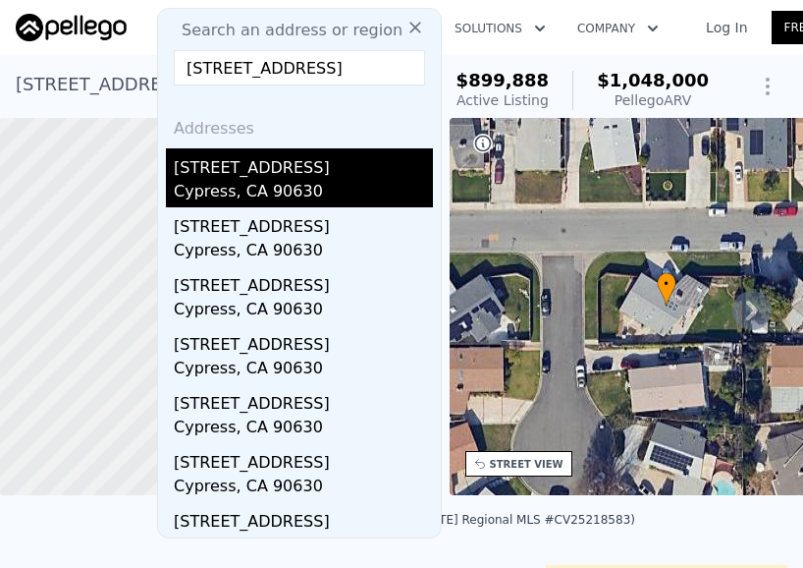
type input "[STREET_ADDRESS]"
click at [268, 187] on div "Cypress, CA 90630" at bounding box center [303, 194] width 259 height 28
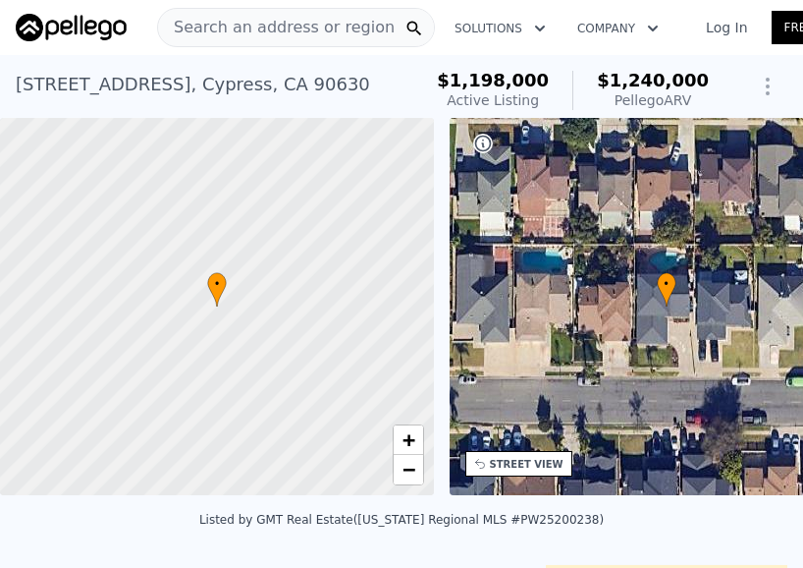
click at [242, 29] on span "Search an address or region" at bounding box center [276, 28] width 237 height 24
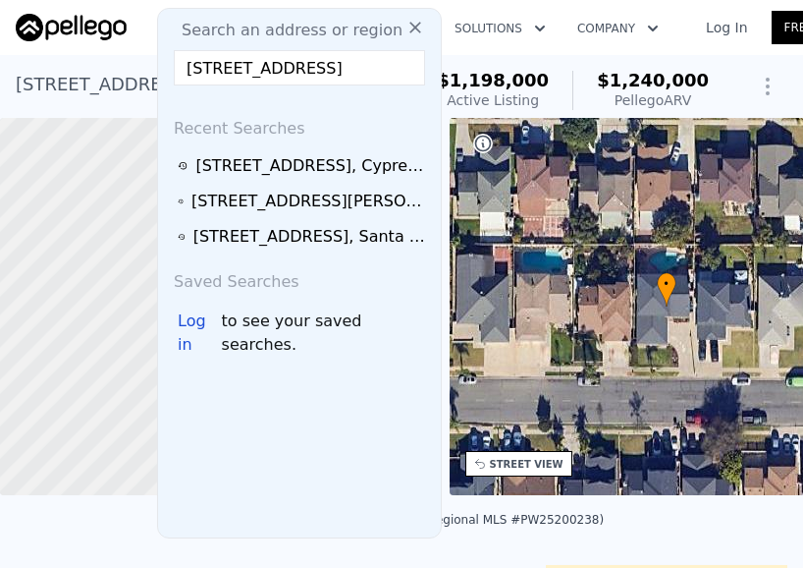
scroll to position [0, 67]
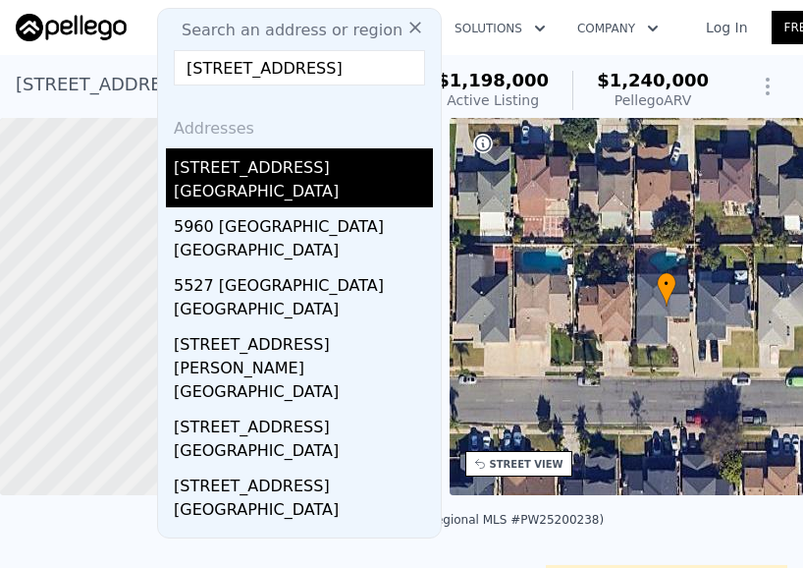
type input "[STREET_ADDRESS]"
click at [286, 180] on div "[GEOGRAPHIC_DATA]" at bounding box center [303, 194] width 259 height 28
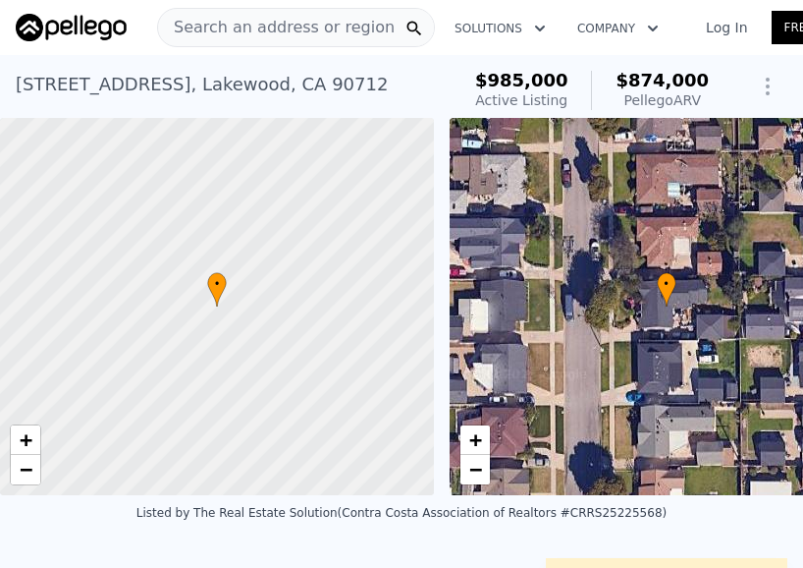
click at [257, 17] on span "Search an address or region" at bounding box center [276, 28] width 237 height 24
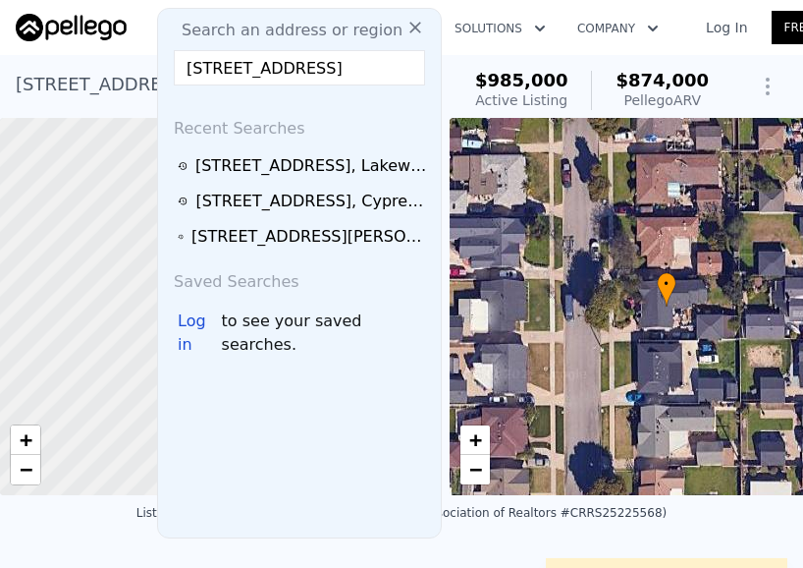
scroll to position [0, 150]
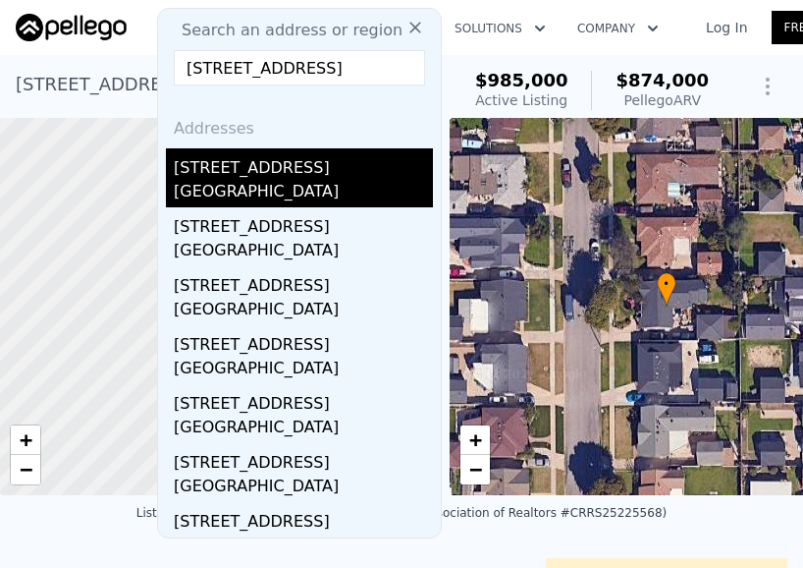
type input "[STREET_ADDRESS]"
click at [276, 187] on div "[GEOGRAPHIC_DATA]" at bounding box center [303, 194] width 259 height 28
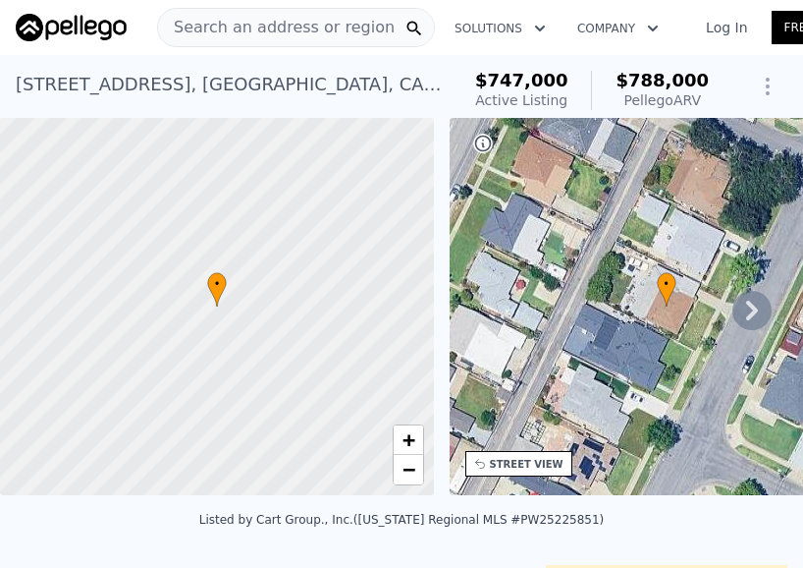
click at [231, 25] on span "Search an address or region" at bounding box center [276, 28] width 237 height 24
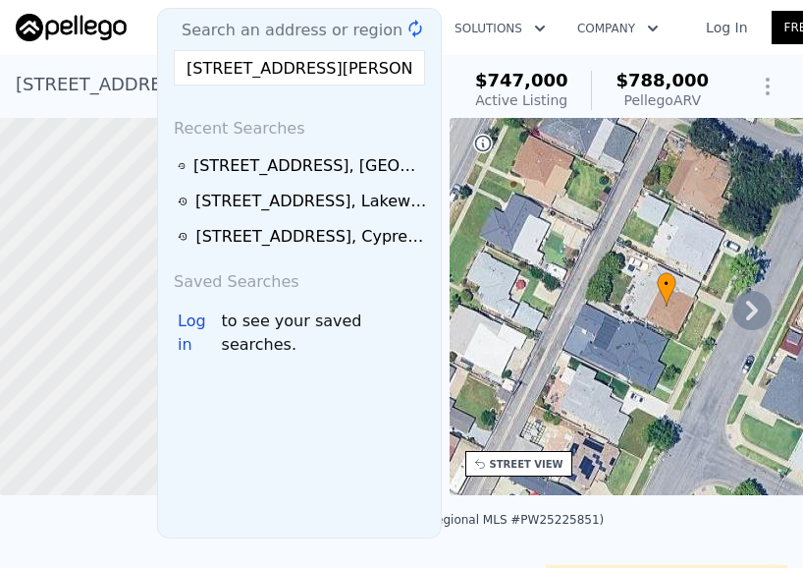
scroll to position [0, 18]
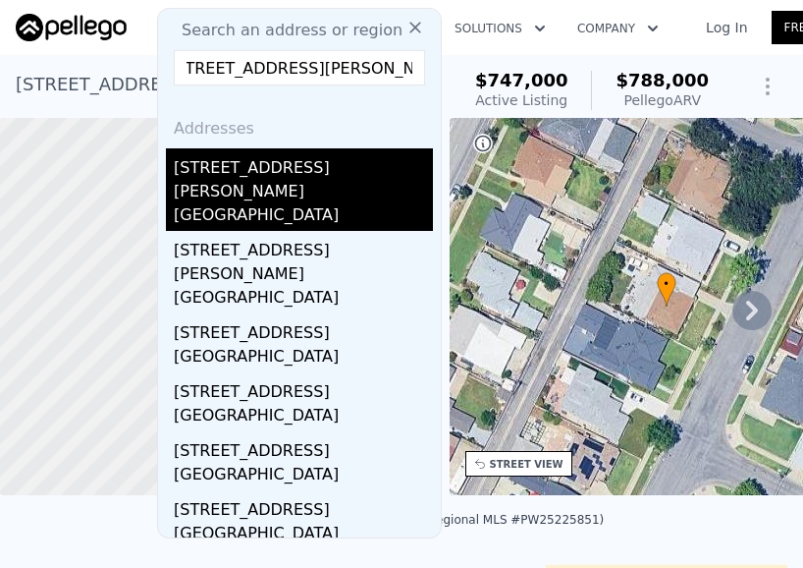
type input "[STREET_ADDRESS][PERSON_NAME]"
click at [262, 203] on div "[GEOGRAPHIC_DATA]" at bounding box center [303, 217] width 259 height 28
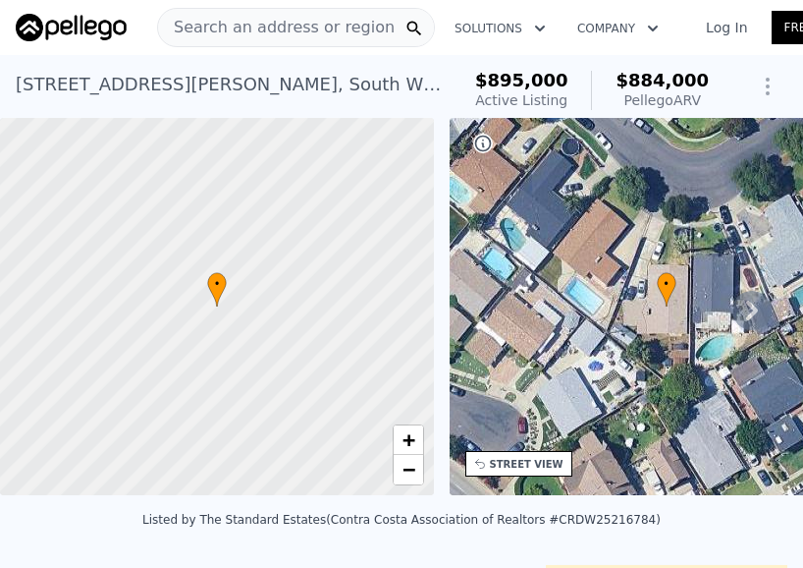
click at [293, 25] on span "Search an address or region" at bounding box center [276, 28] width 237 height 24
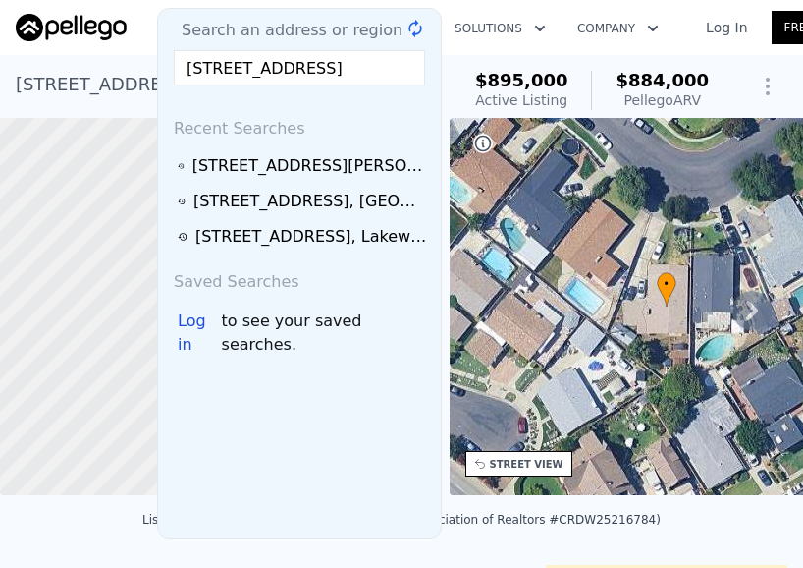
scroll to position [0, 20]
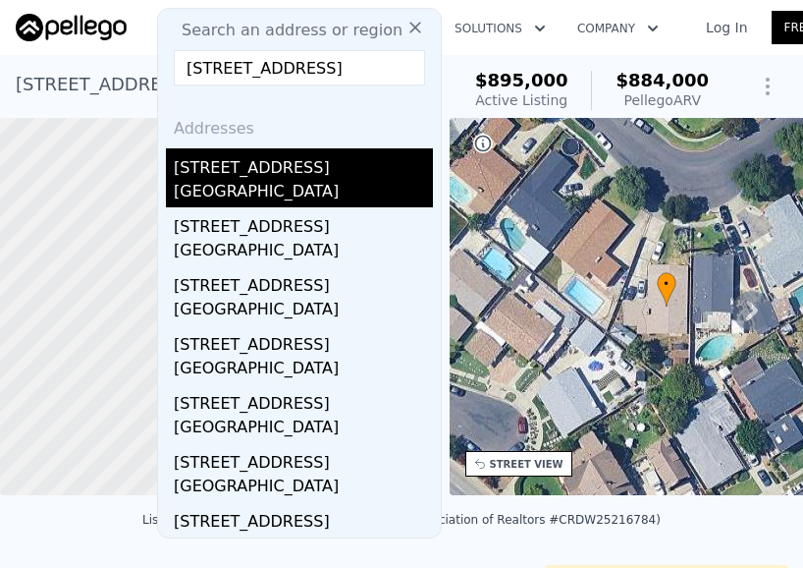
type input "[STREET_ADDRESS]"
click at [300, 168] on div "[STREET_ADDRESS]" at bounding box center [303, 163] width 259 height 31
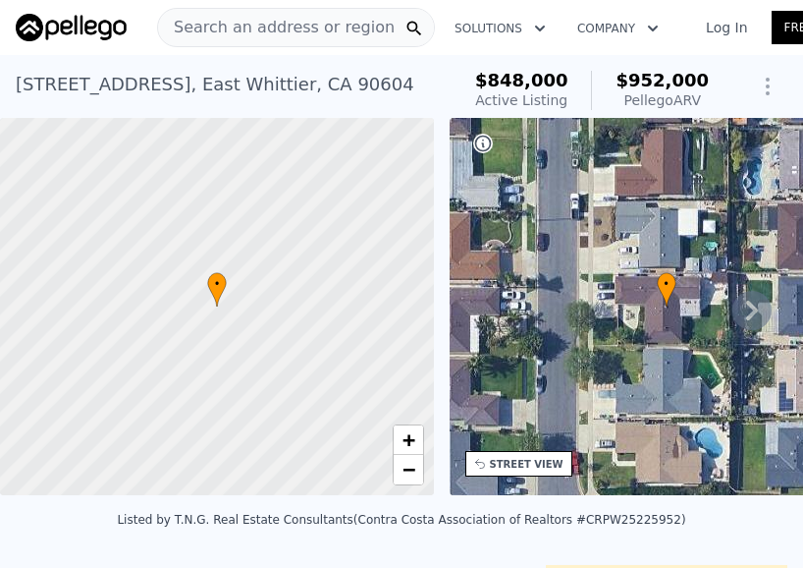
click at [277, 25] on span "Search an address or region" at bounding box center [276, 28] width 237 height 24
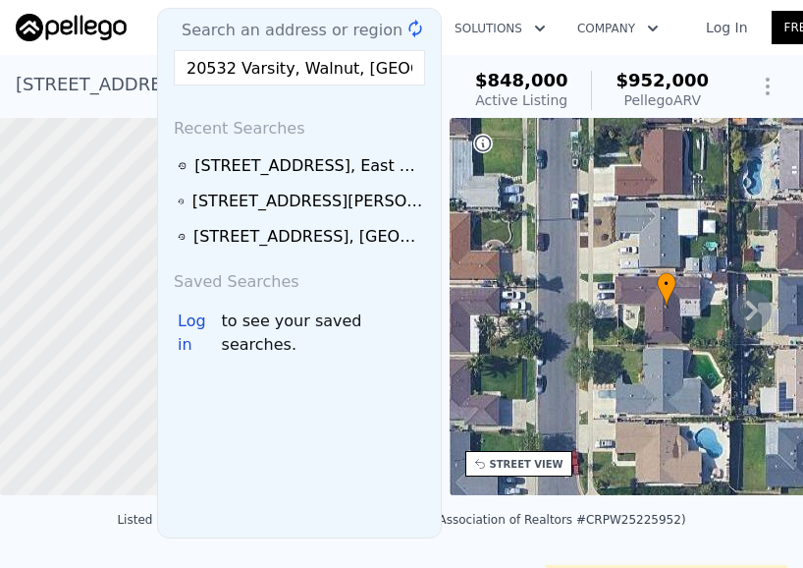
scroll to position [0, 12]
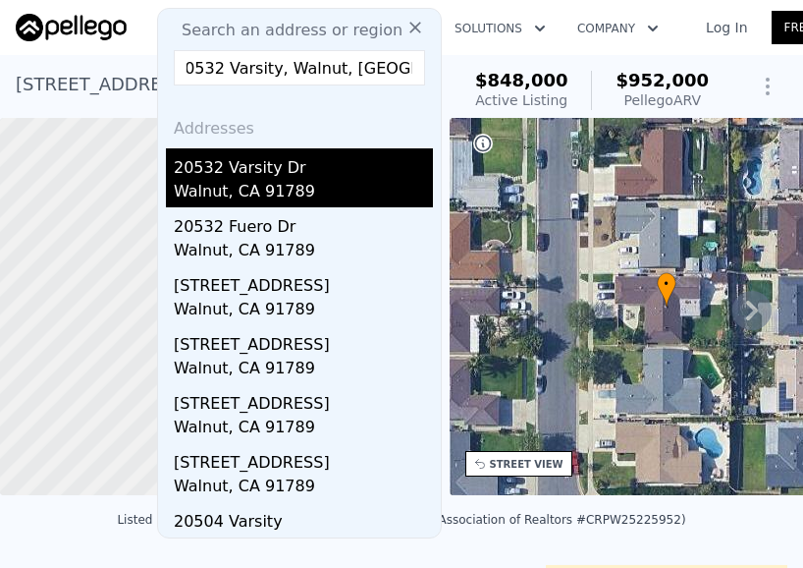
type input "20532 Varsity, Walnut, [GEOGRAPHIC_DATA] 91789"
click at [270, 170] on div "20532 Varsity Dr" at bounding box center [303, 163] width 259 height 31
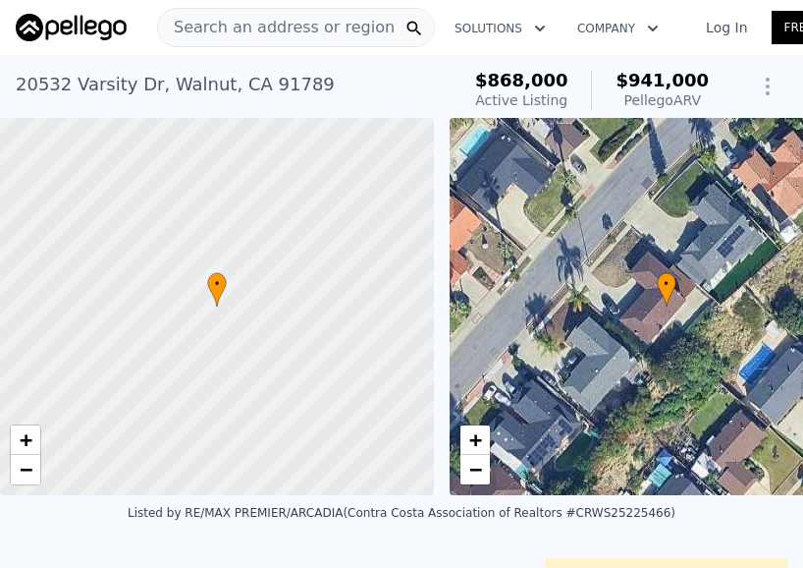
click at [247, 28] on span "Search an address or region" at bounding box center [276, 28] width 237 height 24
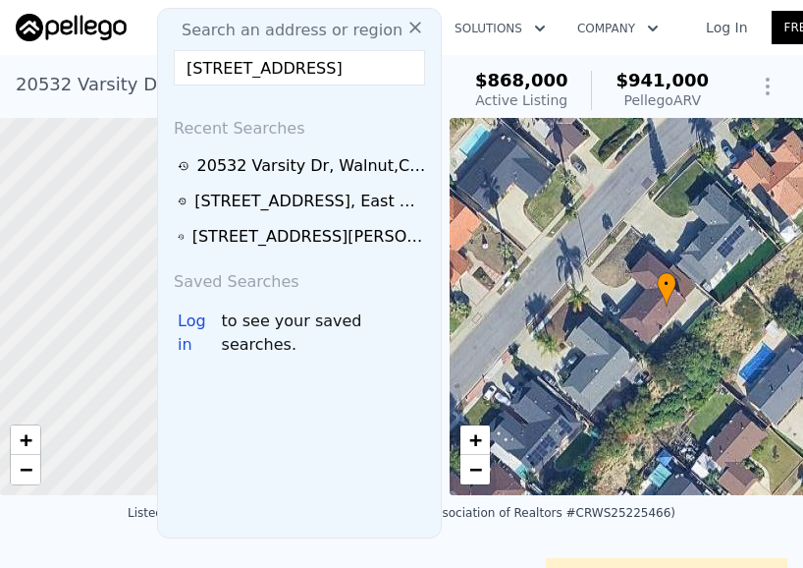
scroll to position [0, 33]
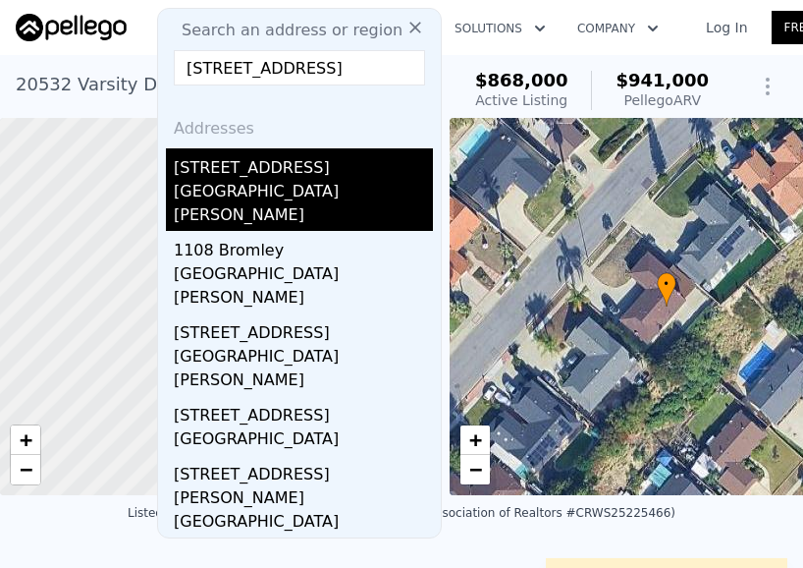
type input "[STREET_ADDRESS]"
click at [270, 166] on div "[STREET_ADDRESS]" at bounding box center [303, 163] width 259 height 31
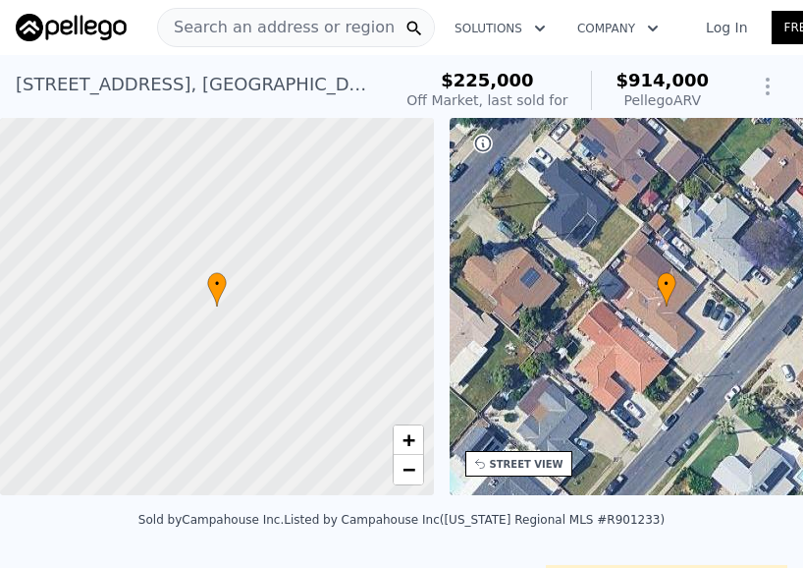
click at [248, 28] on span "Search an address or region" at bounding box center [276, 28] width 237 height 24
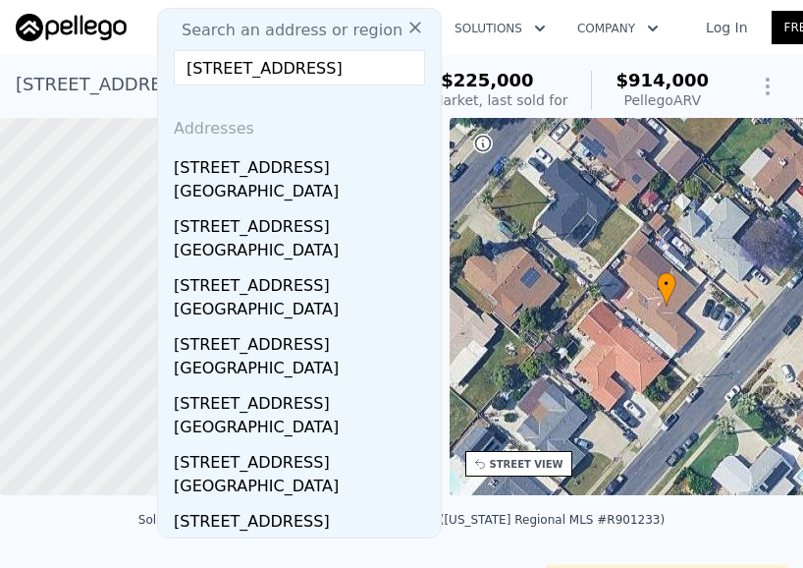
click at [248, 72] on input "[STREET_ADDRESS]" at bounding box center [299, 67] width 251 height 35
paste input "[STREET_ADDRESS][PERSON_NAME]"
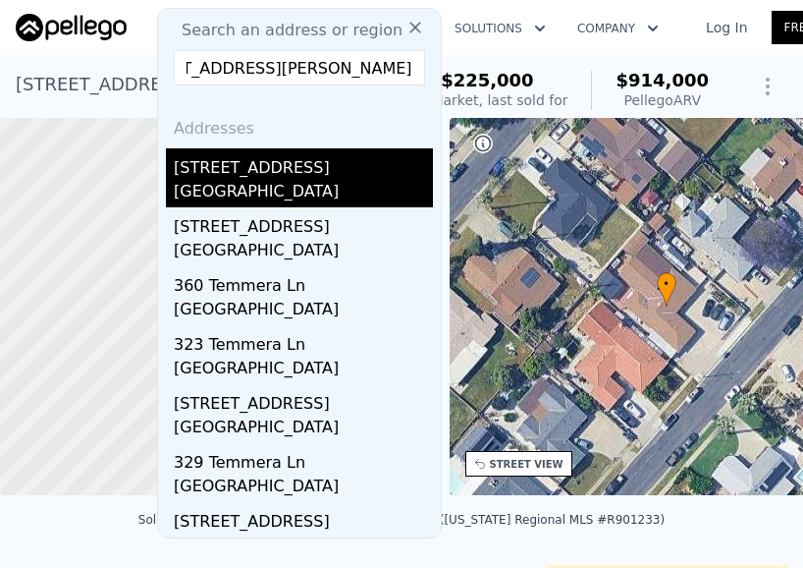
type input "[STREET_ADDRESS][PERSON_NAME]"
click at [255, 201] on div "[GEOGRAPHIC_DATA]" at bounding box center [303, 194] width 259 height 28
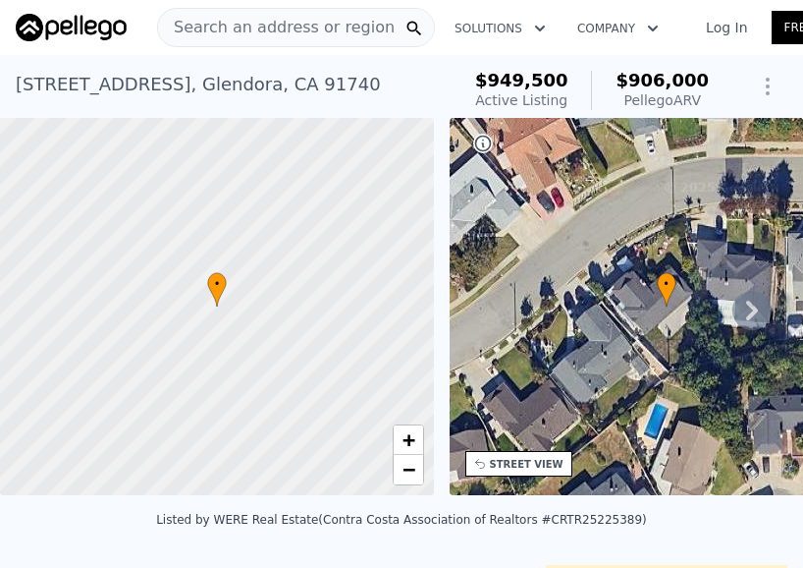
click at [303, 22] on span "Search an address or region" at bounding box center [276, 28] width 237 height 24
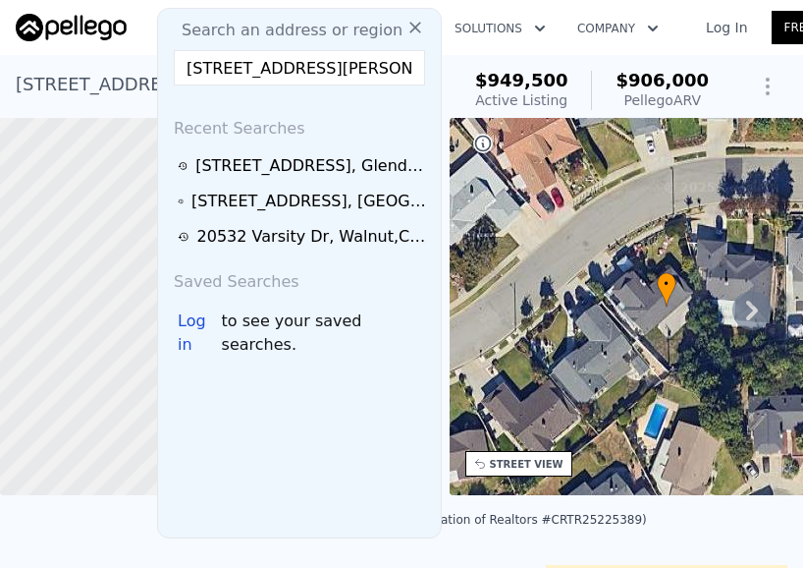
scroll to position [0, 35]
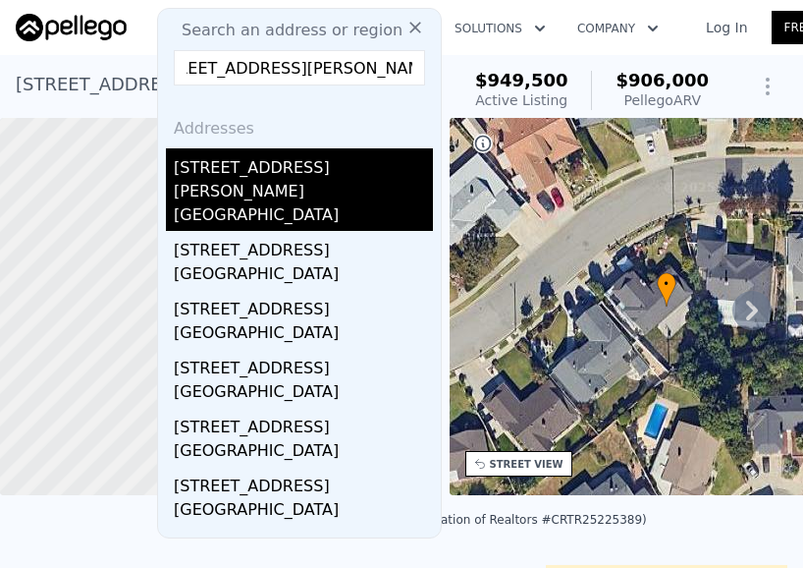
type input "[STREET_ADDRESS][PERSON_NAME]"
click at [277, 165] on div "[STREET_ADDRESS][PERSON_NAME]" at bounding box center [303, 175] width 259 height 55
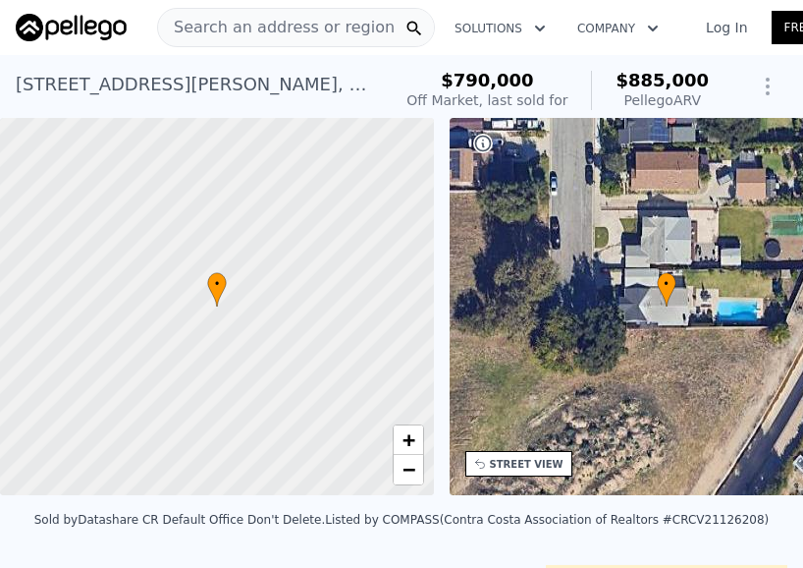
click at [280, 29] on span "Search an address or region" at bounding box center [276, 28] width 237 height 24
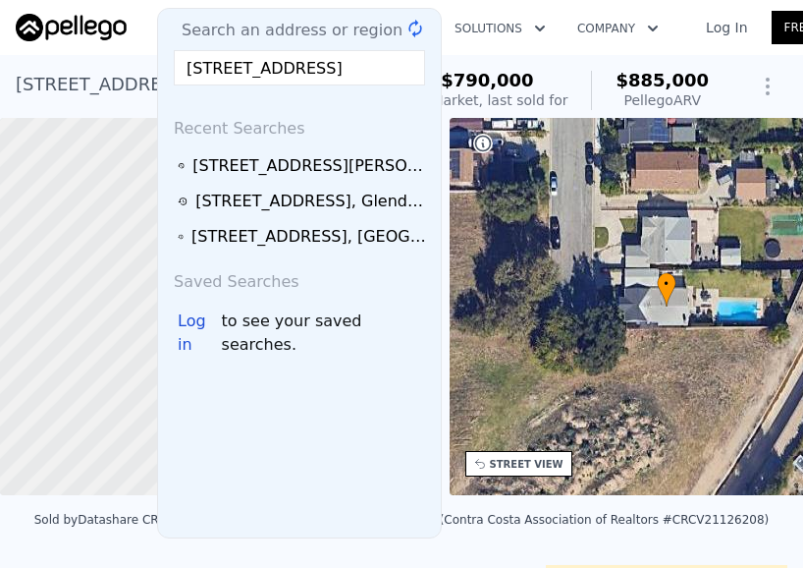
scroll to position [0, 93]
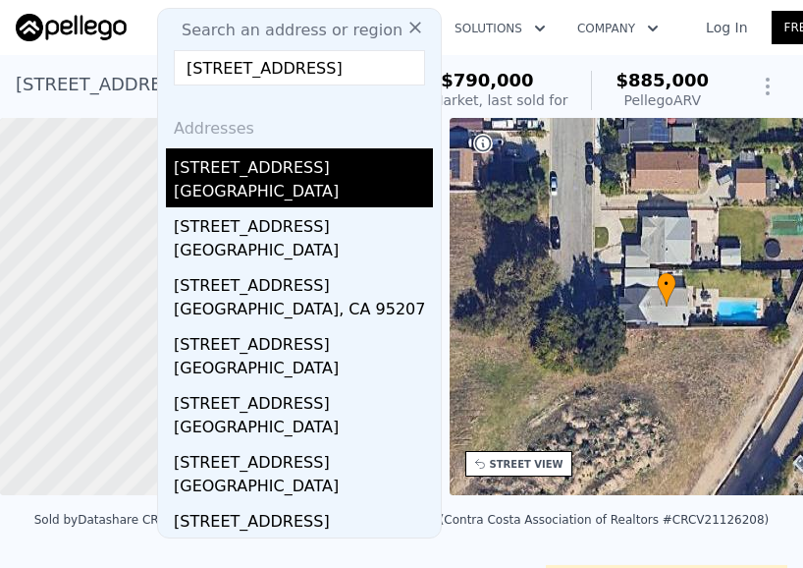
type input "[STREET_ADDRESS]"
click at [307, 180] on div "[GEOGRAPHIC_DATA]" at bounding box center [303, 194] width 259 height 28
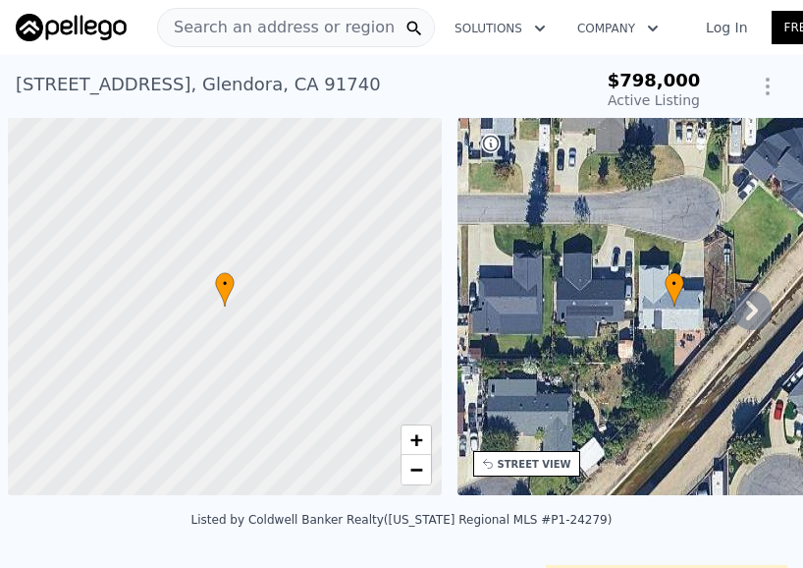
scroll to position [0, 8]
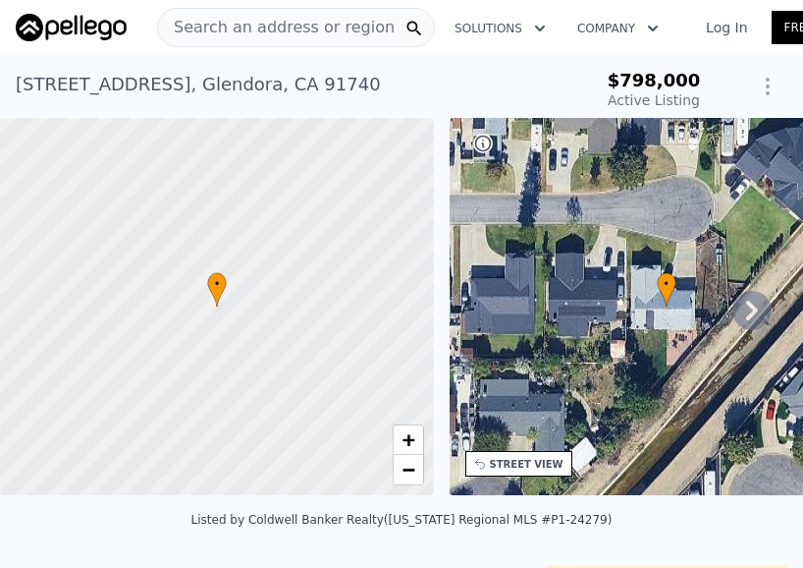
click at [271, 31] on span "Search an address or region" at bounding box center [276, 28] width 237 height 24
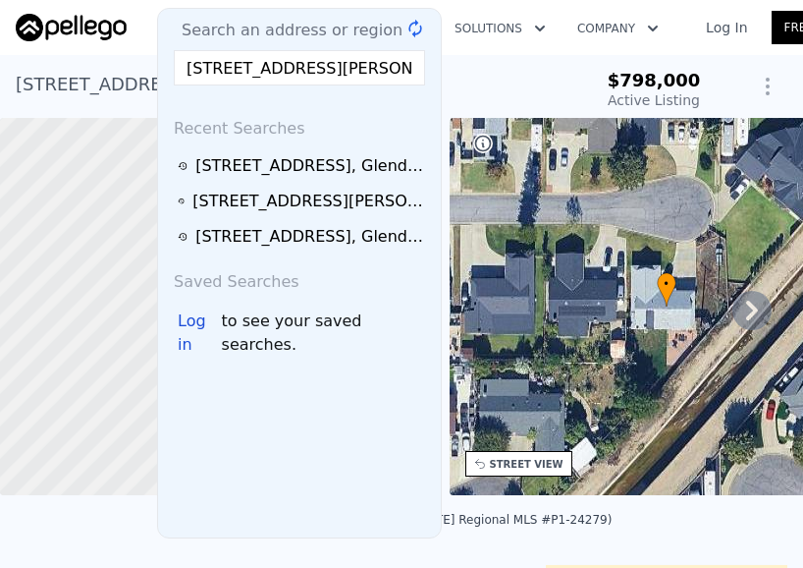
scroll to position [0, 82]
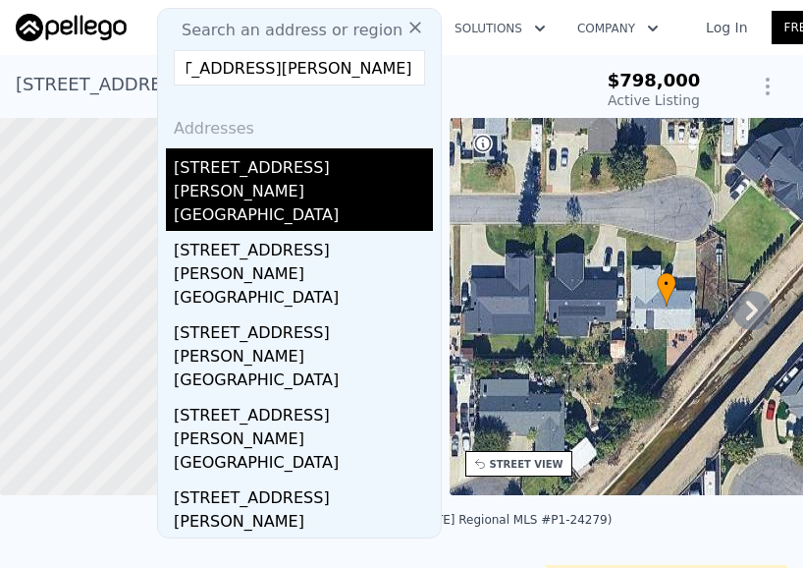
type input "20841 Horst Avenue, Lakewood, CA 90715"
click at [298, 171] on div "20841 Horst Ave" at bounding box center [303, 175] width 259 height 55
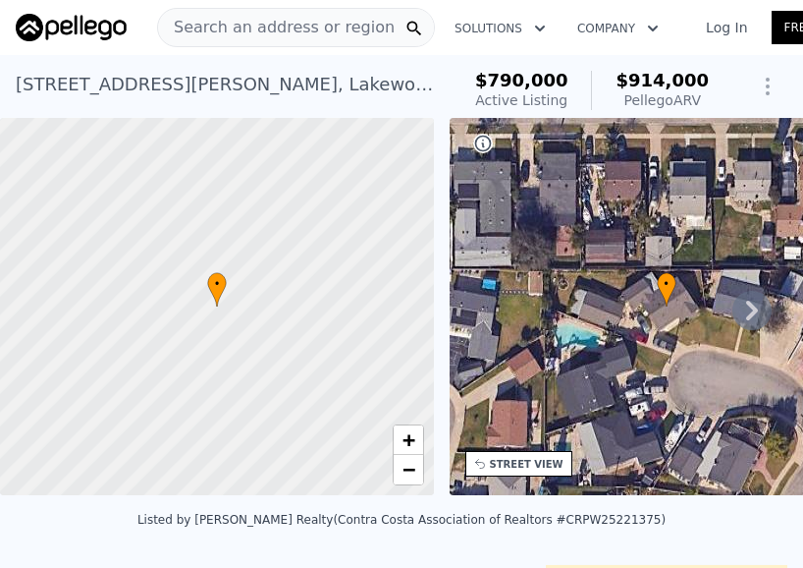
click at [250, 25] on span "Search an address or region" at bounding box center [276, 28] width 237 height 24
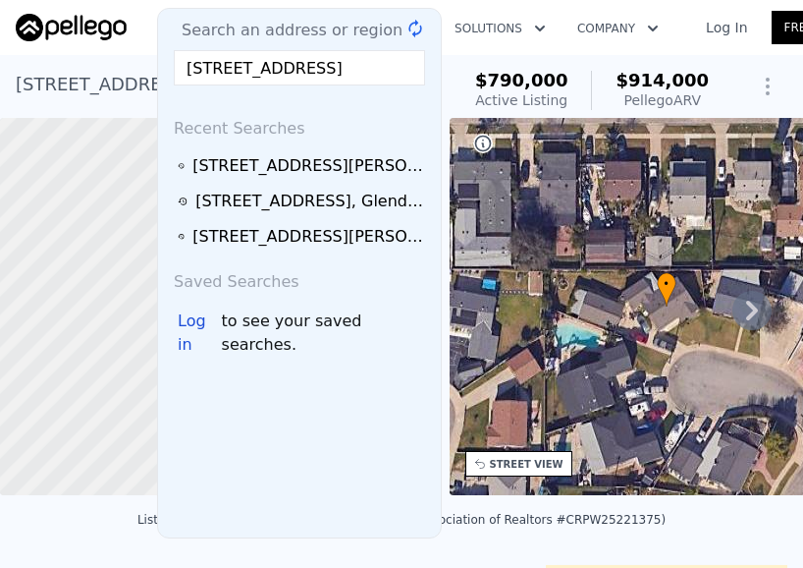
scroll to position [0, 38]
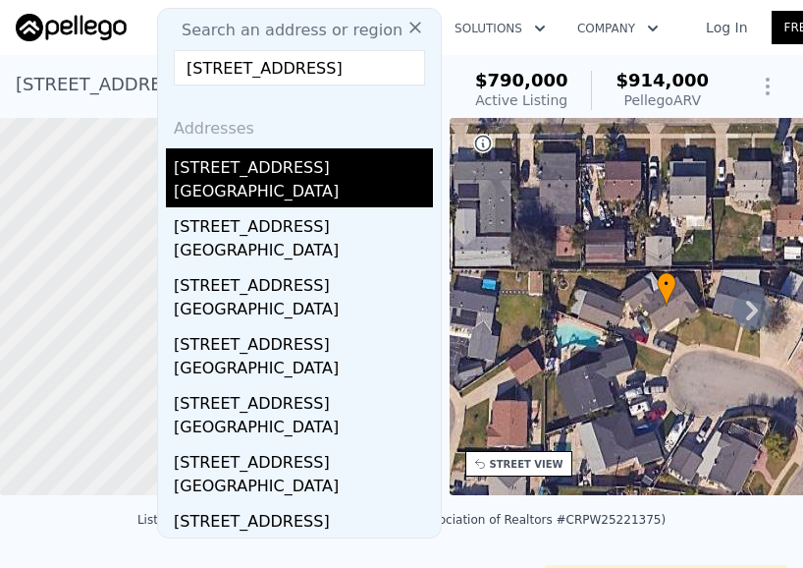
type input "3203 Eckleson, Lakewood, CA 90712"
click at [275, 172] on div "3203 Eckleson St" at bounding box center [303, 163] width 259 height 31
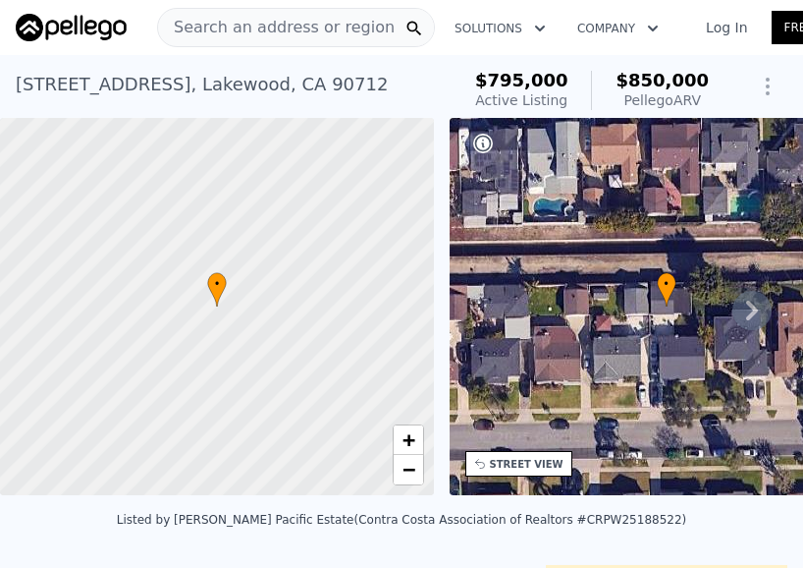
click at [316, 24] on span "Search an address or region" at bounding box center [276, 28] width 237 height 24
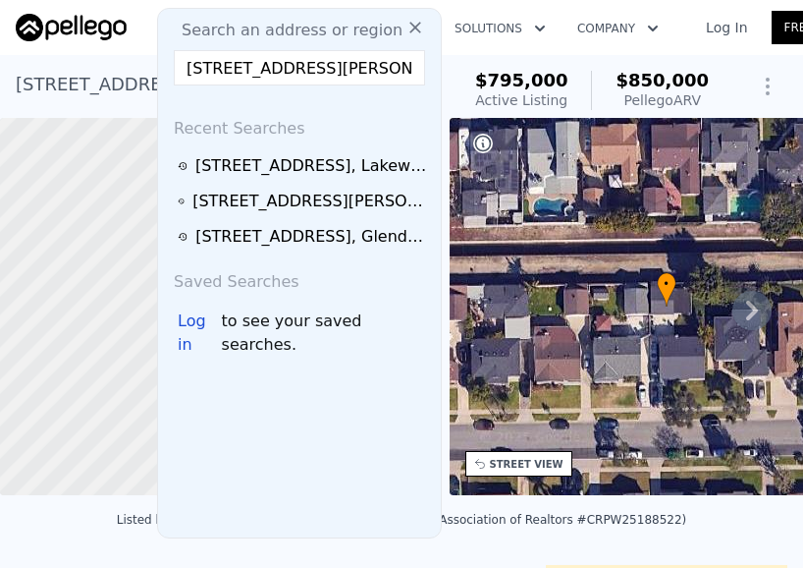
scroll to position [0, 13]
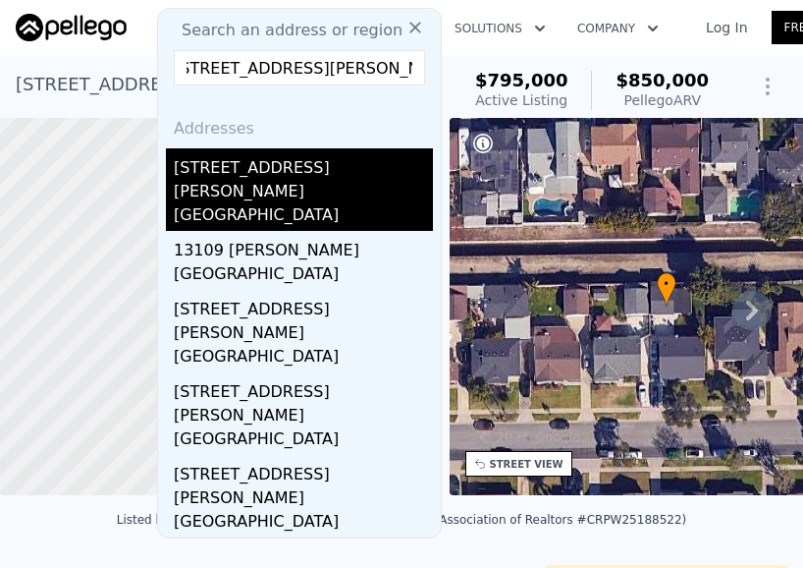
type input "13426 Anola, Whittier, CA 90605"
click at [302, 164] on div "13426 Anola St" at bounding box center [303, 175] width 259 height 55
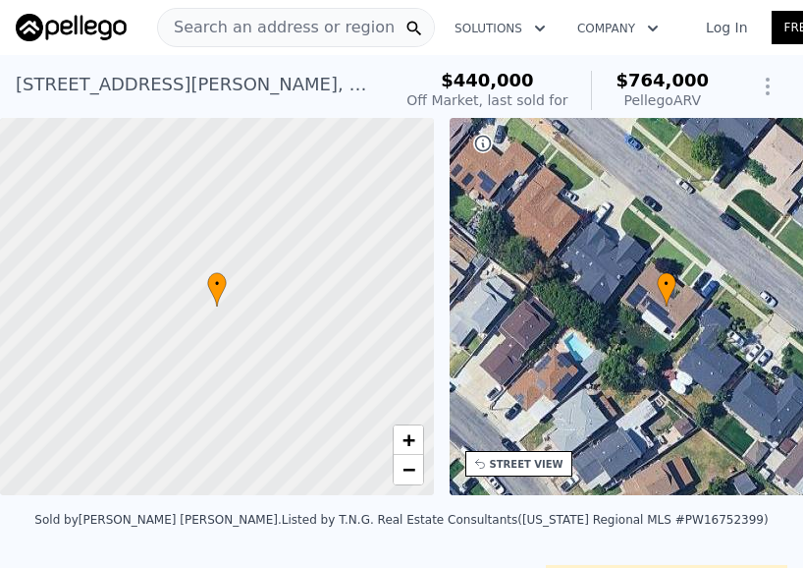
click at [285, 18] on span "Search an address or region" at bounding box center [276, 28] width 237 height 24
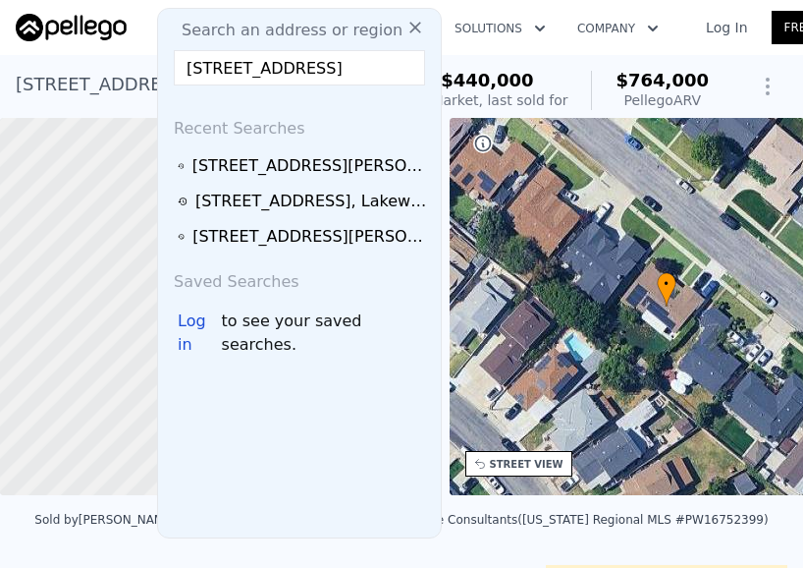
scroll to position [0, 94]
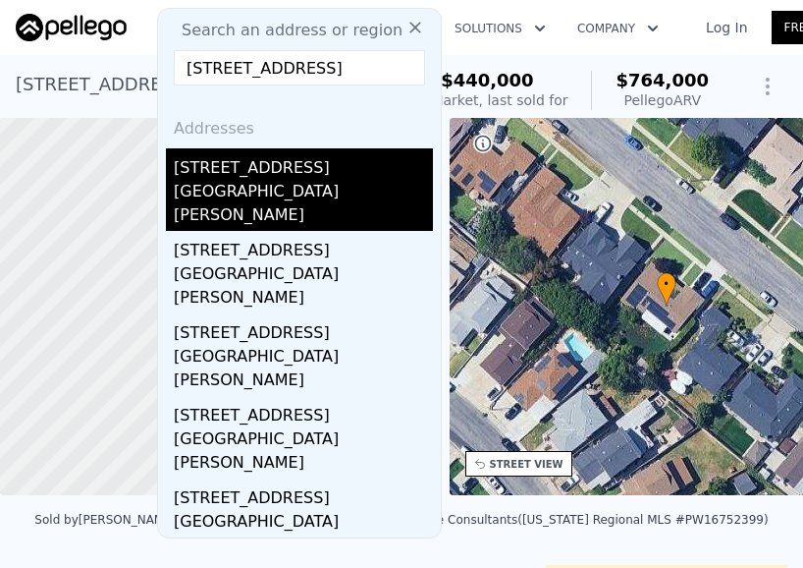
type input "720 Le Borgne Avenue, La Puente, CA 91746"
click at [311, 171] on div "720 Le Borgne Ave" at bounding box center [303, 163] width 259 height 31
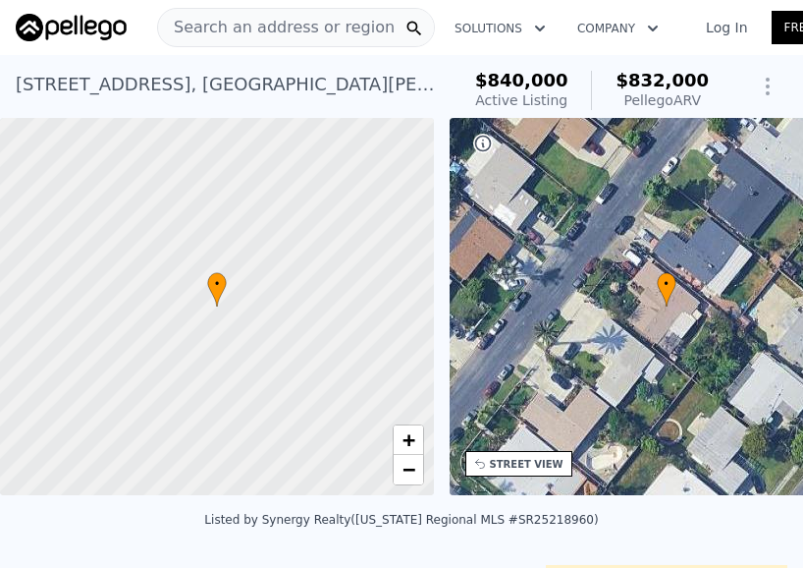
click at [239, 27] on span "Search an address or region" at bounding box center [276, 28] width 237 height 24
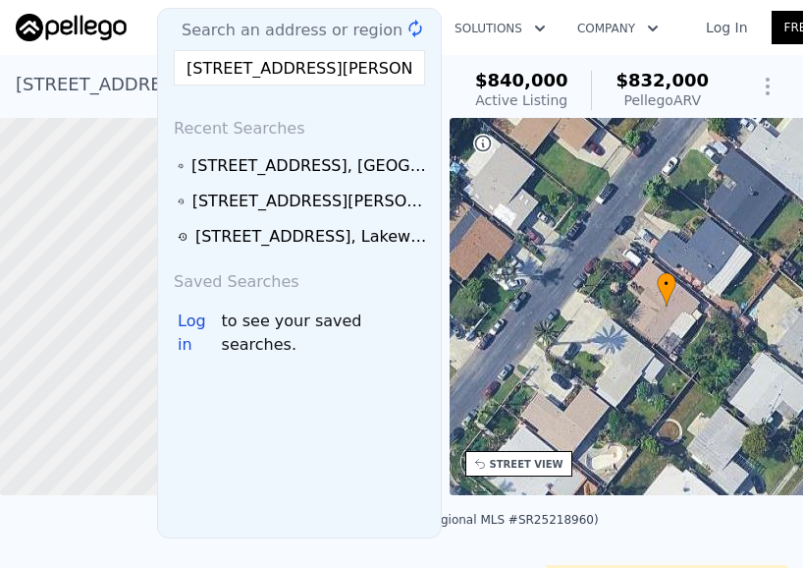
scroll to position [0, 64]
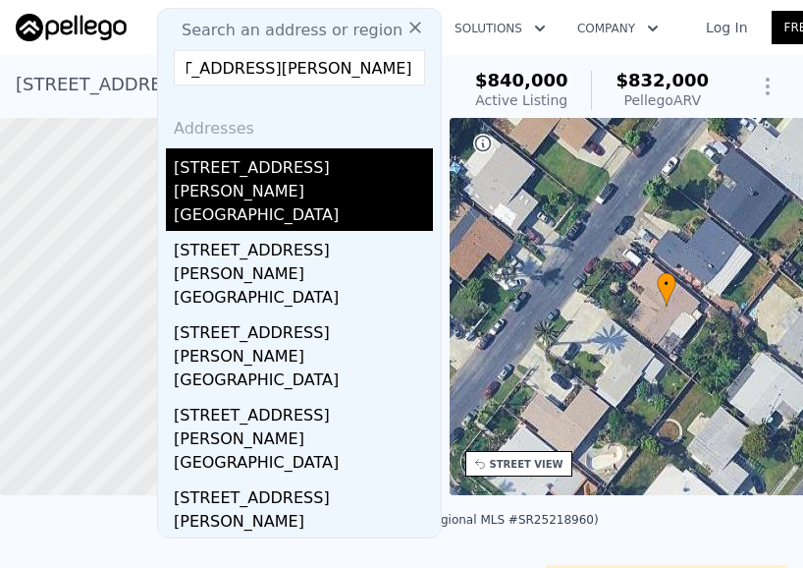
type input "682 E Rowland Street, Covina, CA 91723"
click at [307, 172] on div "682 E Rowland St" at bounding box center [303, 175] width 259 height 55
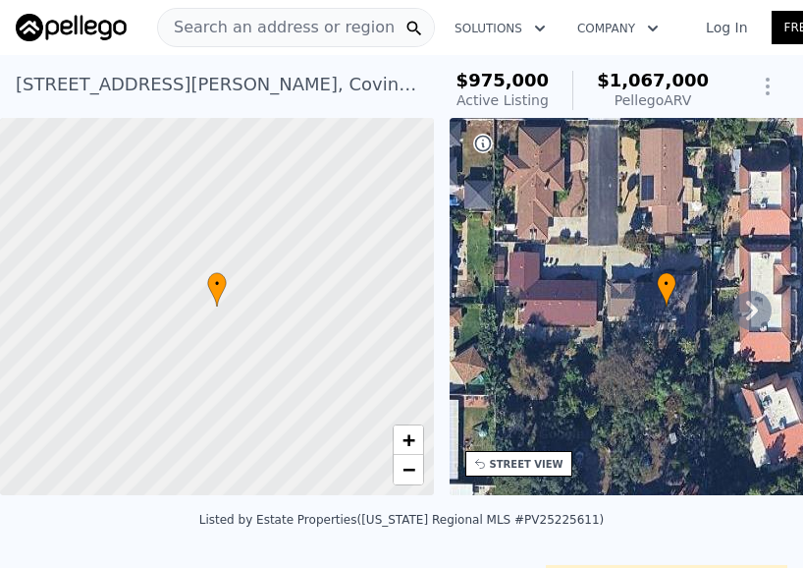
click at [269, 20] on span "Search an address or region" at bounding box center [276, 28] width 237 height 24
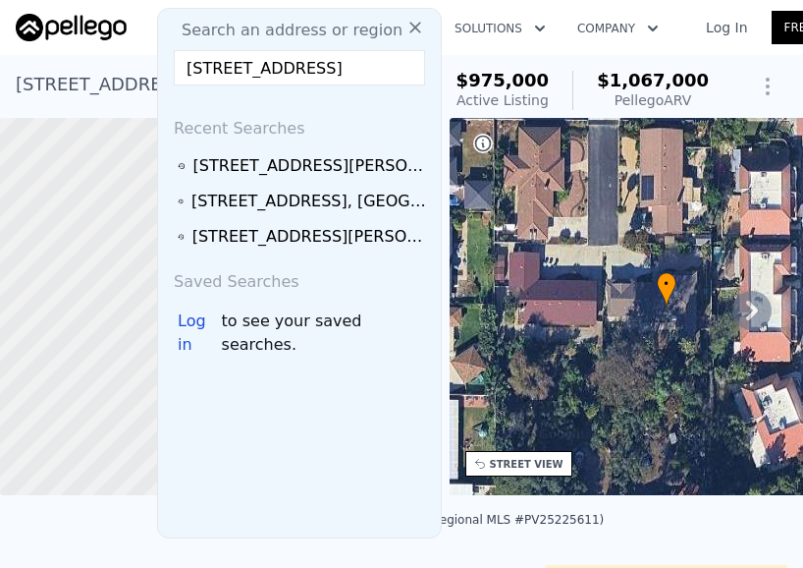
scroll to position [0, 46]
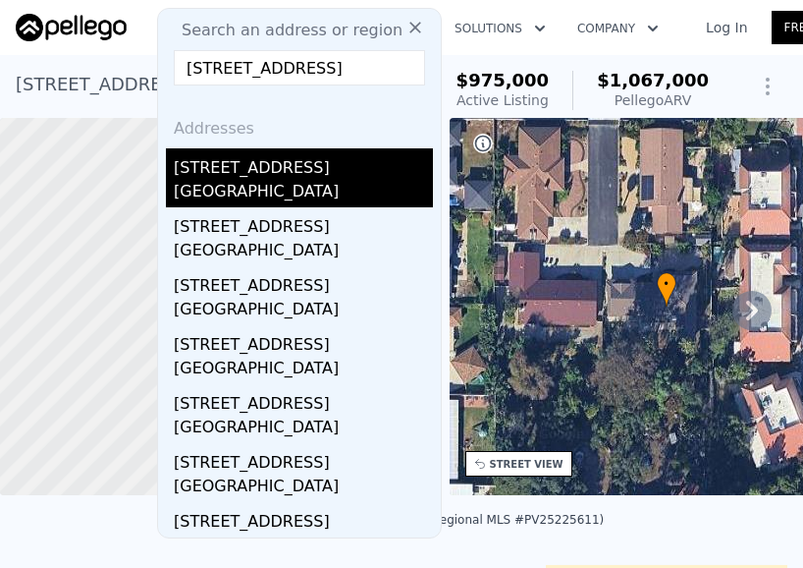
type input "2837 Flangel St, Lakewood, CA 90712"
click at [317, 166] on div "2837 Flangel St" at bounding box center [303, 163] width 259 height 31
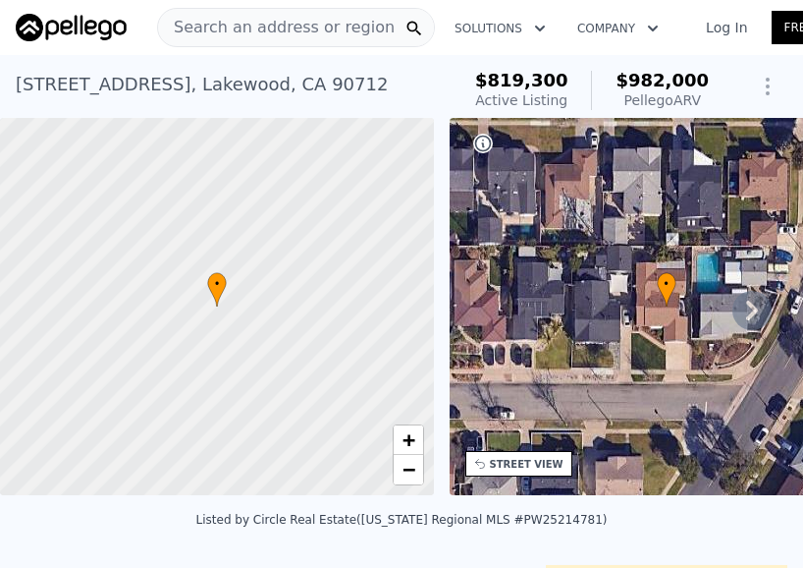
click at [279, 29] on span "Search an address or region" at bounding box center [276, 28] width 237 height 24
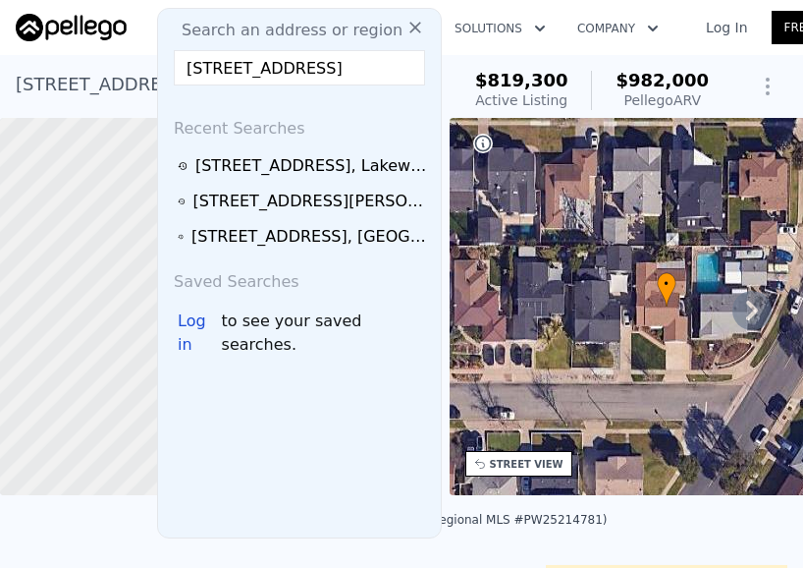
scroll to position [0, 41]
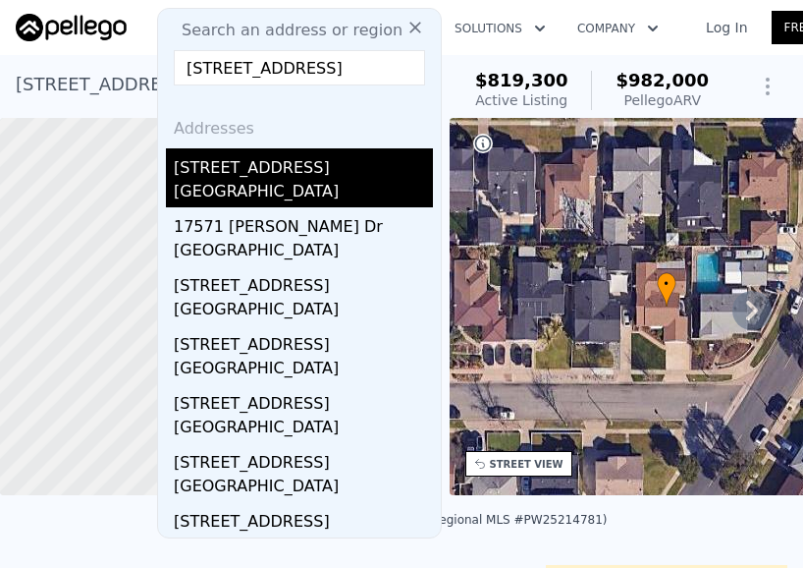
type input "17571 Shamrock, Fontana, CA 92336"
click at [276, 179] on div "17571 Shamrock Ave" at bounding box center [303, 163] width 259 height 31
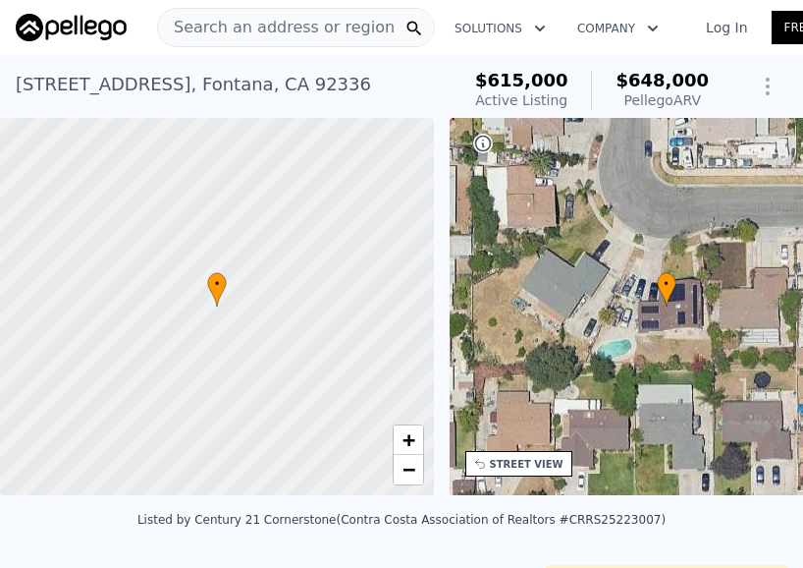
click at [236, 19] on span "Search an address or region" at bounding box center [276, 28] width 237 height 24
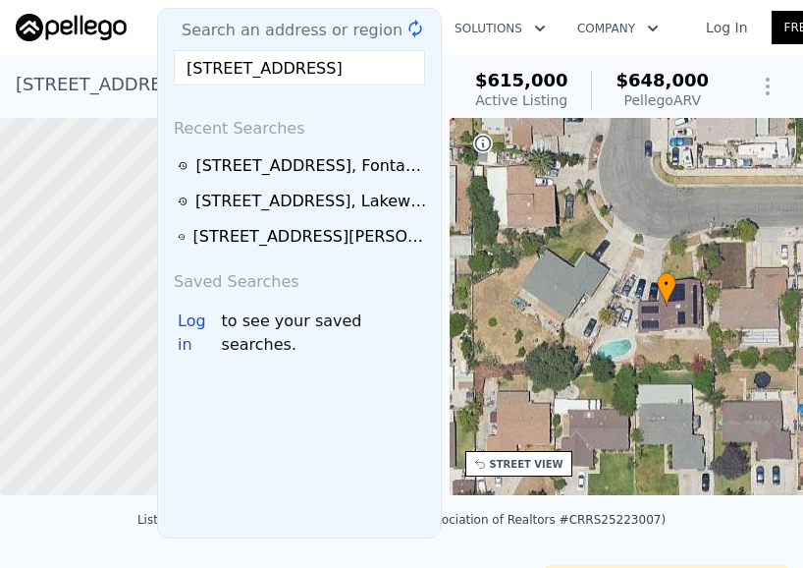
scroll to position [0, 69]
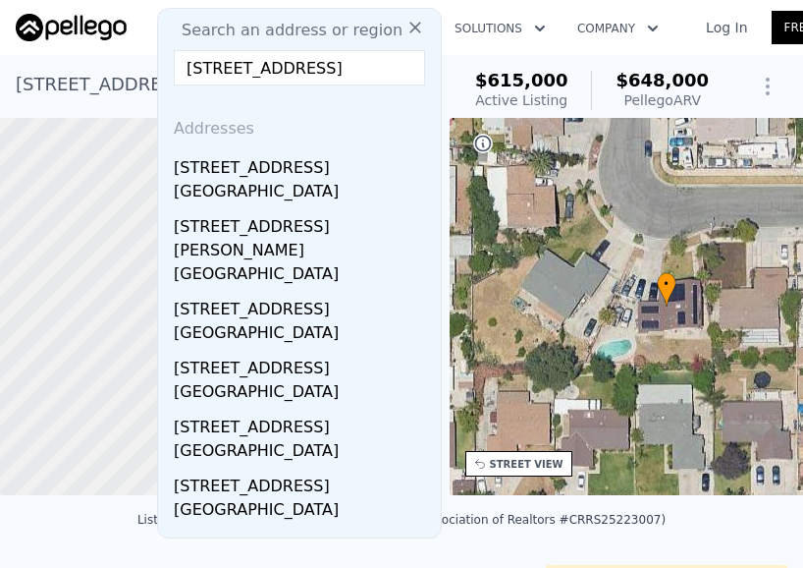
type input "22230 Emerald, Grand Terrace, CA 92313"
click at [300, 171] on div "22230 Emerald St" at bounding box center [303, 163] width 259 height 31
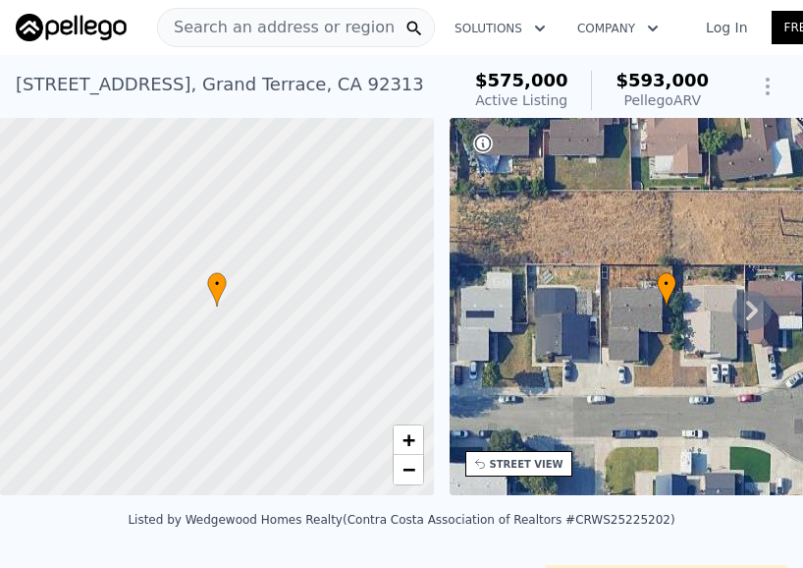
click at [232, 28] on span "Search an address or region" at bounding box center [276, 28] width 237 height 24
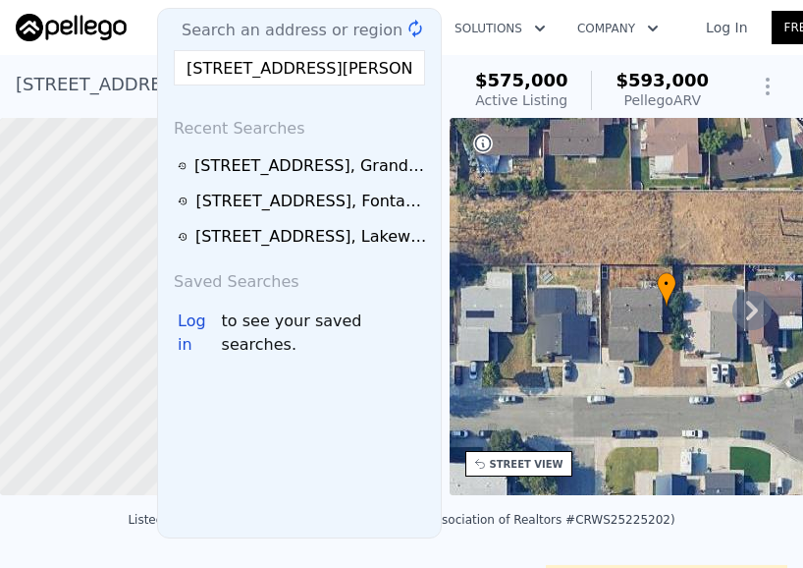
scroll to position [0, 61]
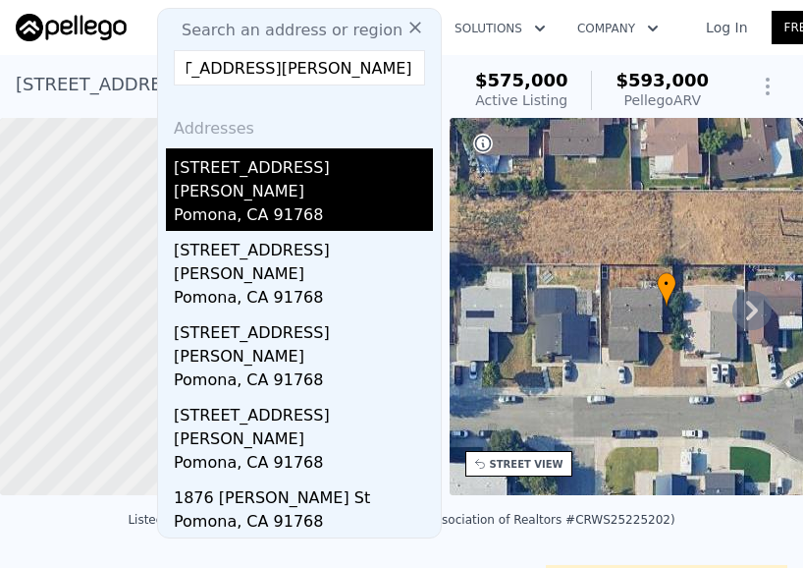
type input "1708 Elwood Street, Pomona, CA 91768"
click at [302, 170] on div "1708 Elwood St" at bounding box center [303, 175] width 259 height 55
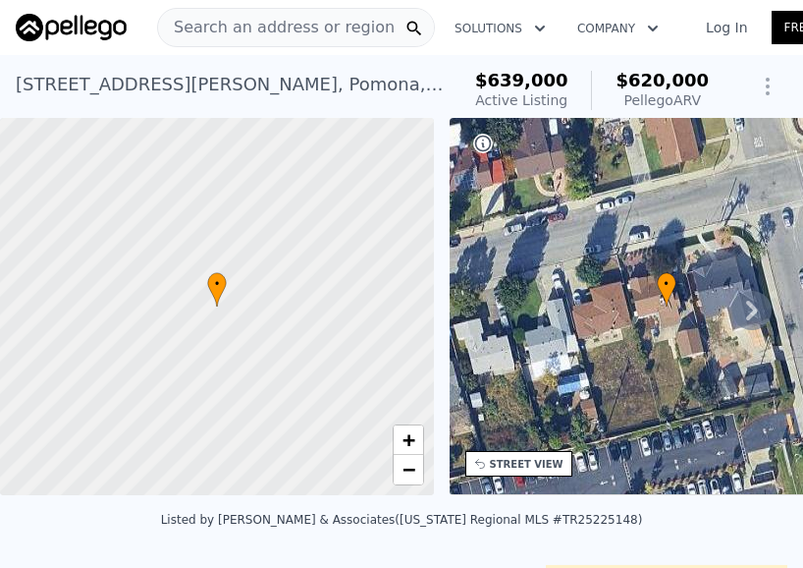
click at [246, 19] on span "Search an address or region" at bounding box center [276, 28] width 237 height 24
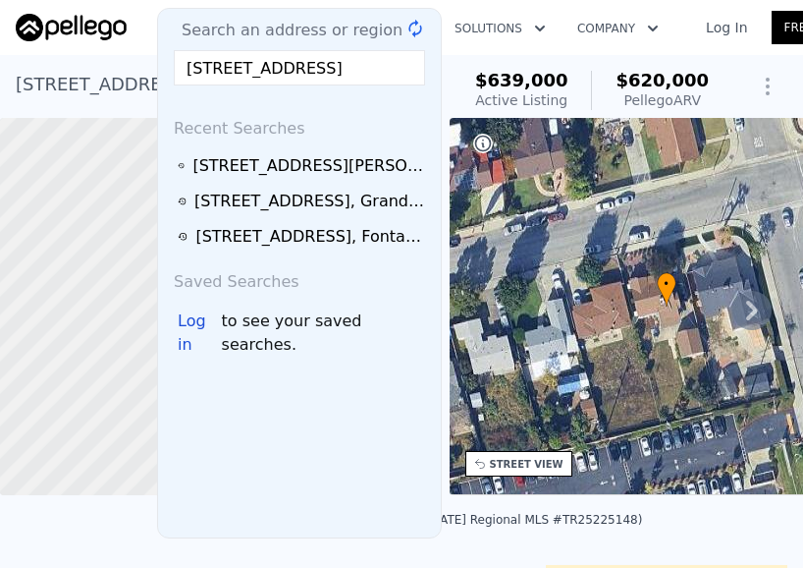
scroll to position [0, 61]
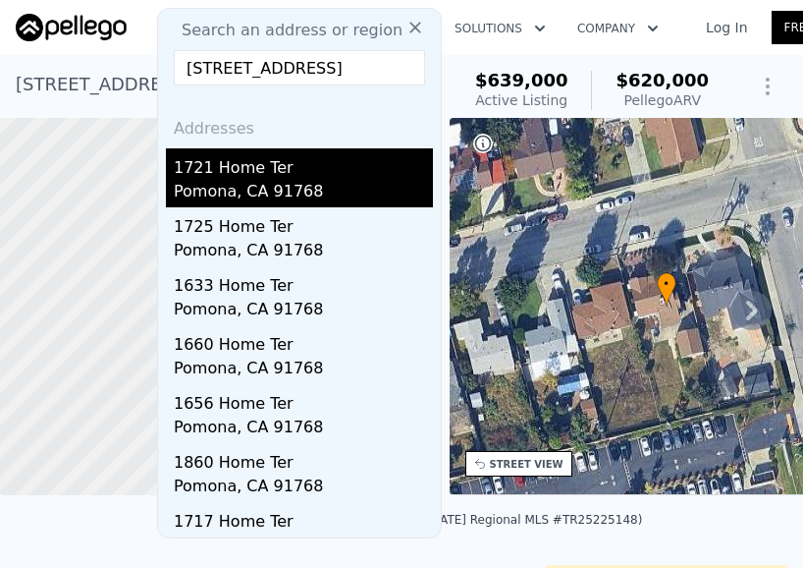
type input "1721 Home Terrace, Pomona, CA 91768"
click at [304, 190] on div "Pomona, CA 91768" at bounding box center [303, 194] width 259 height 28
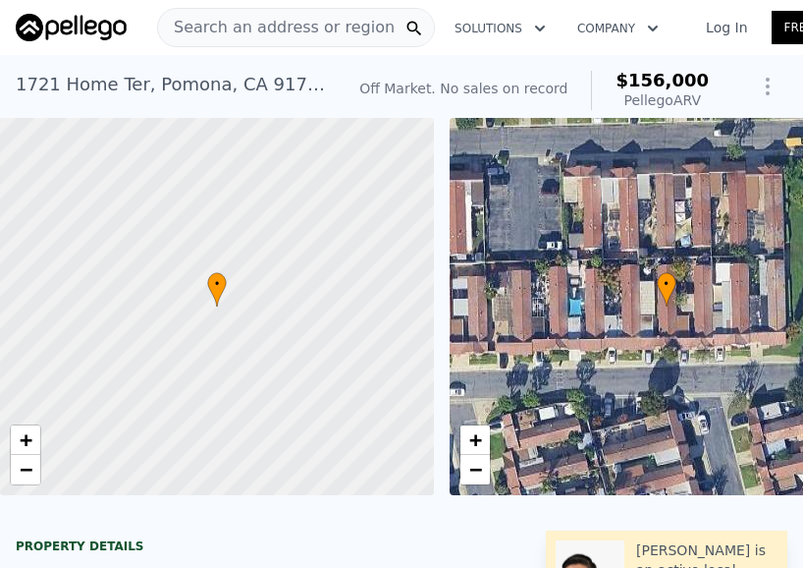
click at [302, 26] on span "Search an address or region" at bounding box center [276, 28] width 237 height 24
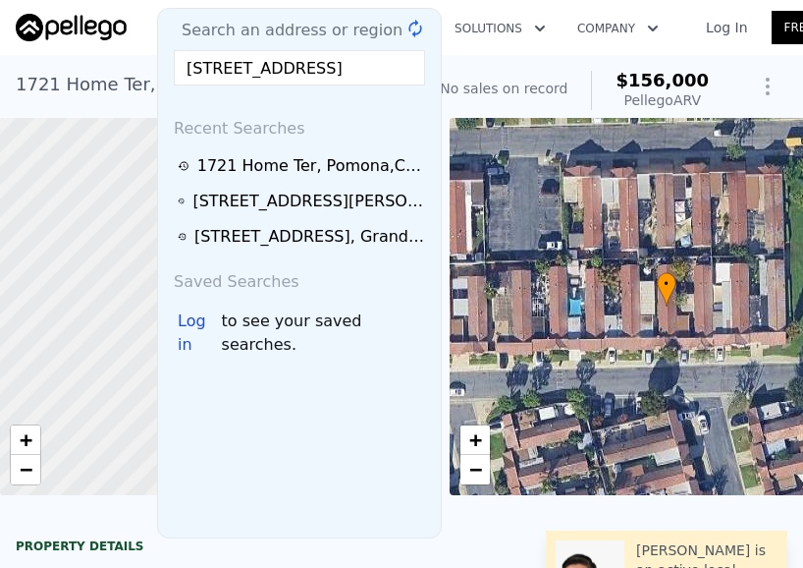
scroll to position [0, 70]
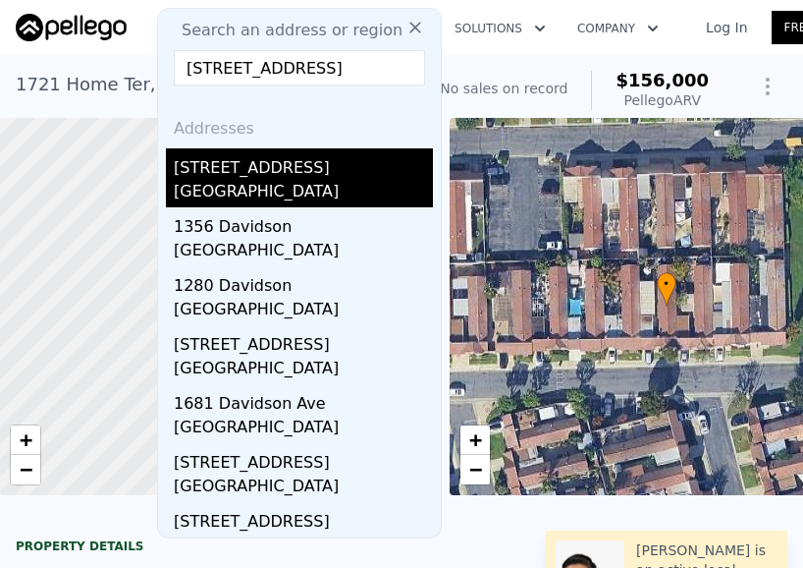
type input "852 Davidson, San Bernardino, CA 92411"
click at [275, 180] on div "852 Davidson Ave San Bernardino, CA 92411" at bounding box center [303, 177] width 259 height 59
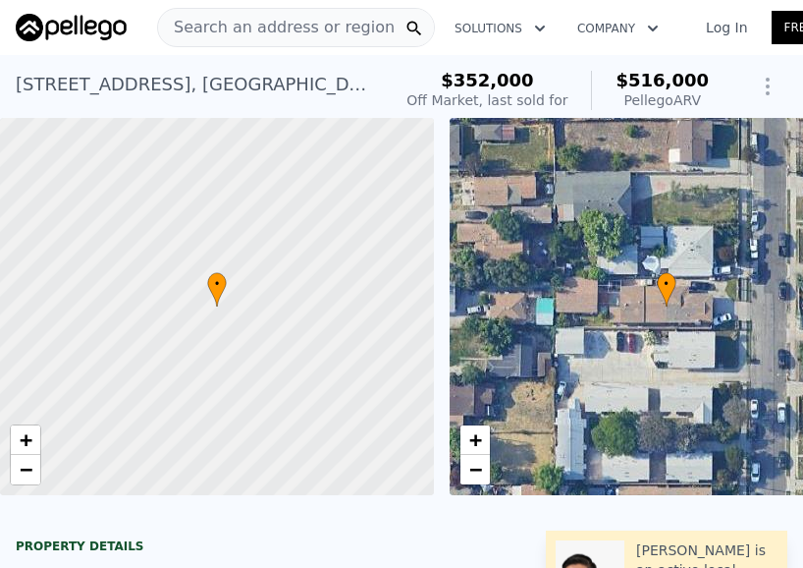
click at [286, 28] on span "Search an address or region" at bounding box center [276, 28] width 237 height 24
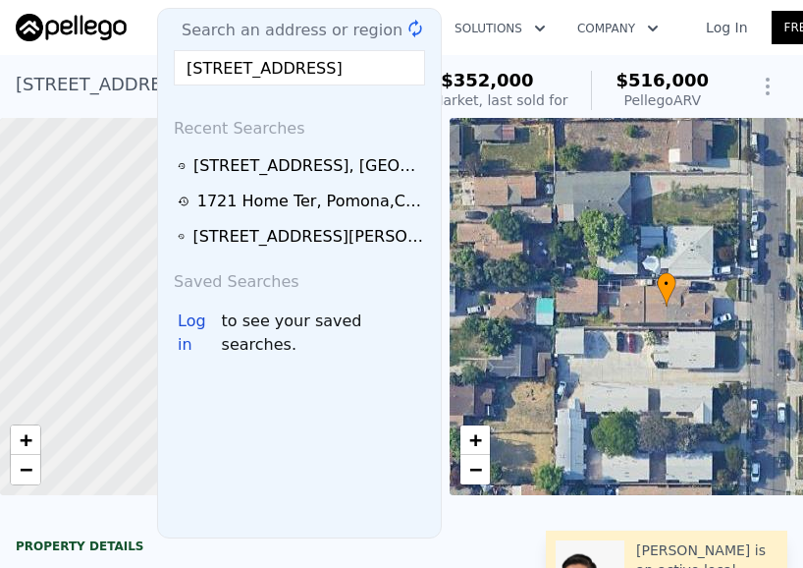
scroll to position [0, 99]
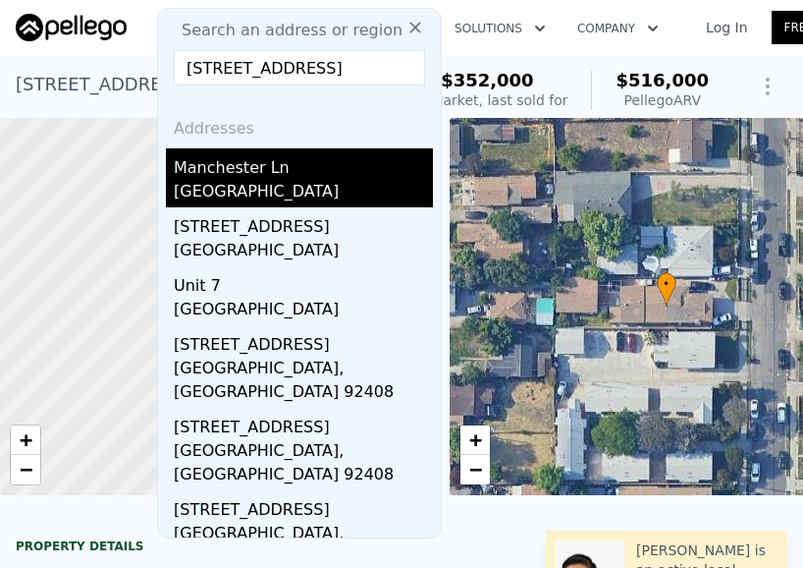
type input "289 E Manchester, San Bernardino, CA 92408"
click at [304, 172] on div "Manchester Ln" at bounding box center [303, 163] width 259 height 31
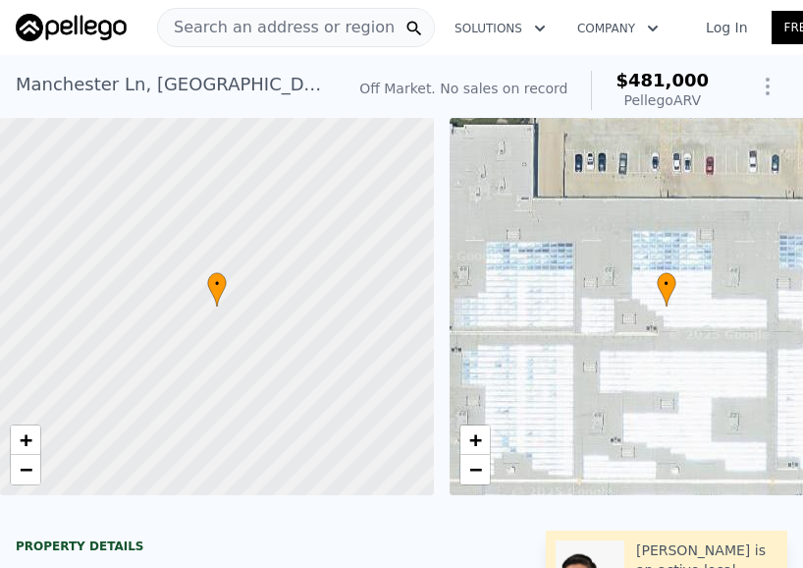
click at [245, 30] on span "Search an address or region" at bounding box center [276, 28] width 237 height 24
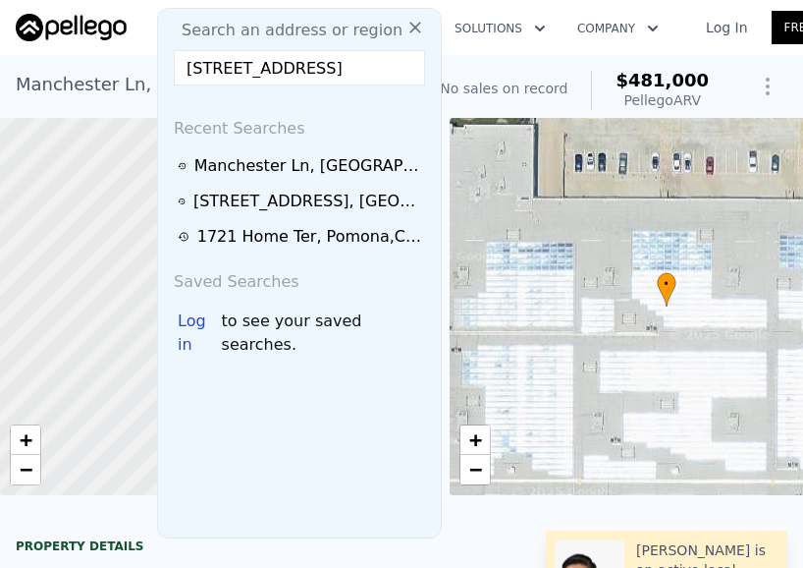
scroll to position [0, 70]
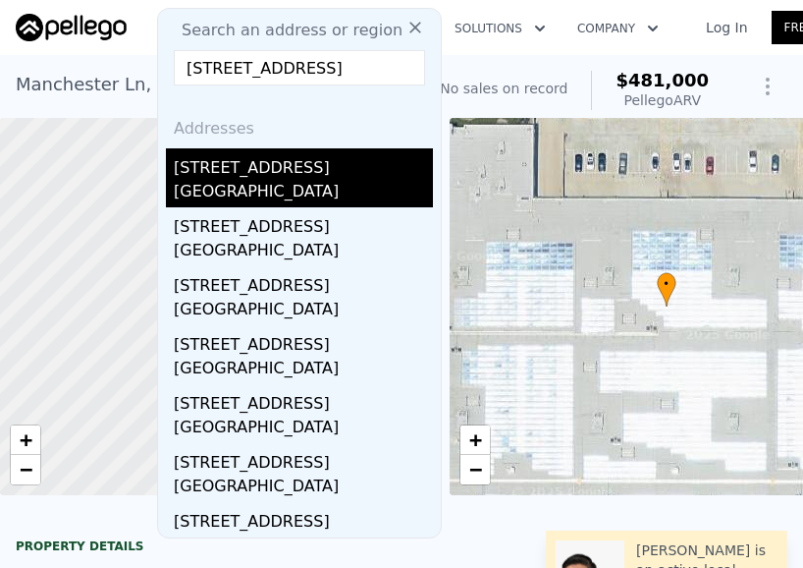
type input "1669 Elm Avenue, Loma Linda, CA 92354"
click at [299, 184] on div "Loma Linda, CA 92354" at bounding box center [303, 194] width 259 height 28
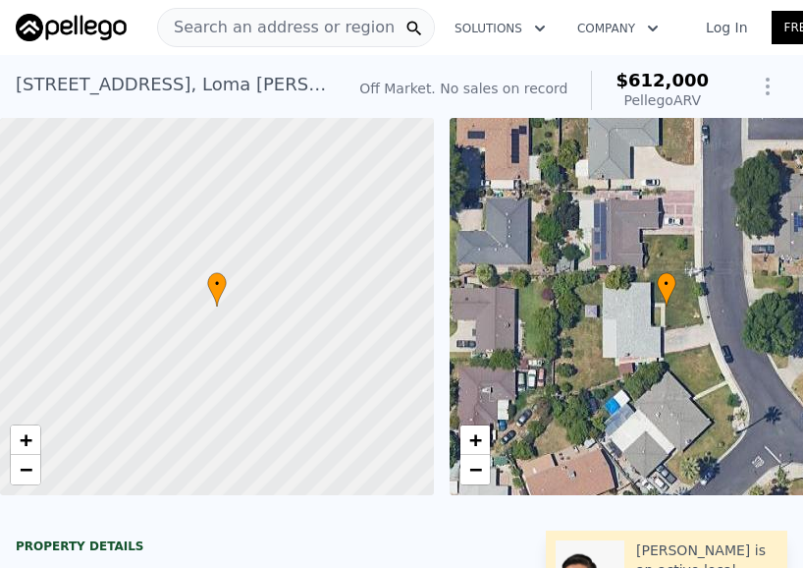
click at [237, 21] on span "Search an address or region" at bounding box center [276, 28] width 237 height 24
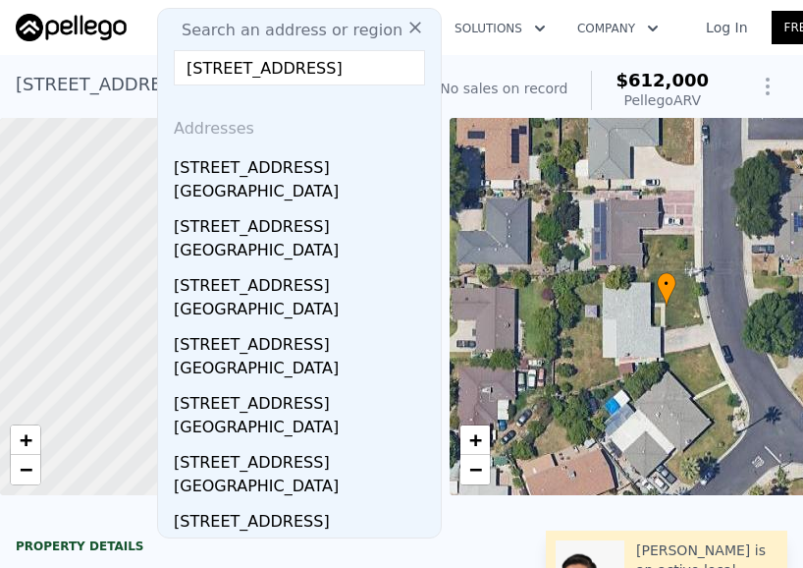
click at [291, 68] on input "1669 Elm Avenue, Loma Linda, CA 92354" at bounding box center [299, 67] width 251 height 35
click at [291, 69] on input "1669 Elm Avenue, Loma Linda, CA 92354" at bounding box center [299, 67] width 251 height 35
paste input "8193 10th Street, Bloomington, CA 92316"
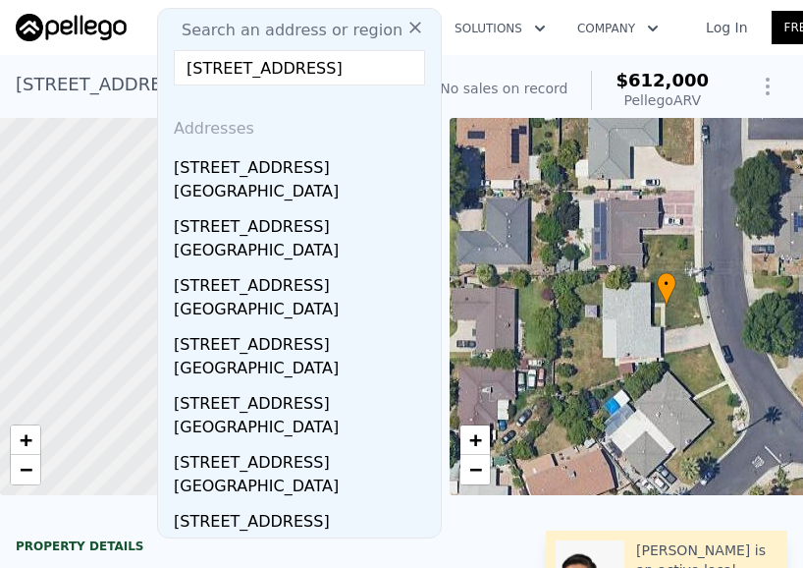
scroll to position [0, 83]
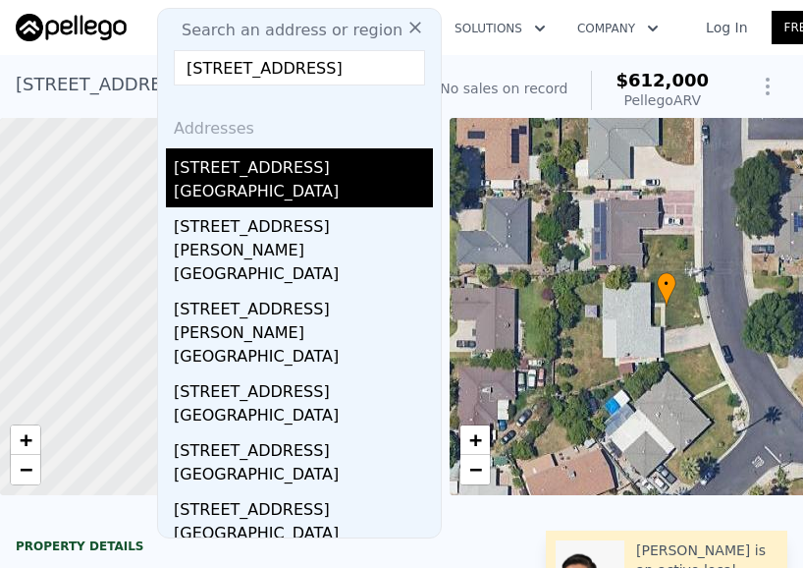
type input "18193 10th Street, Bloomington, CA 92316"
click at [315, 179] on div "18193 10th St" at bounding box center [303, 163] width 259 height 31
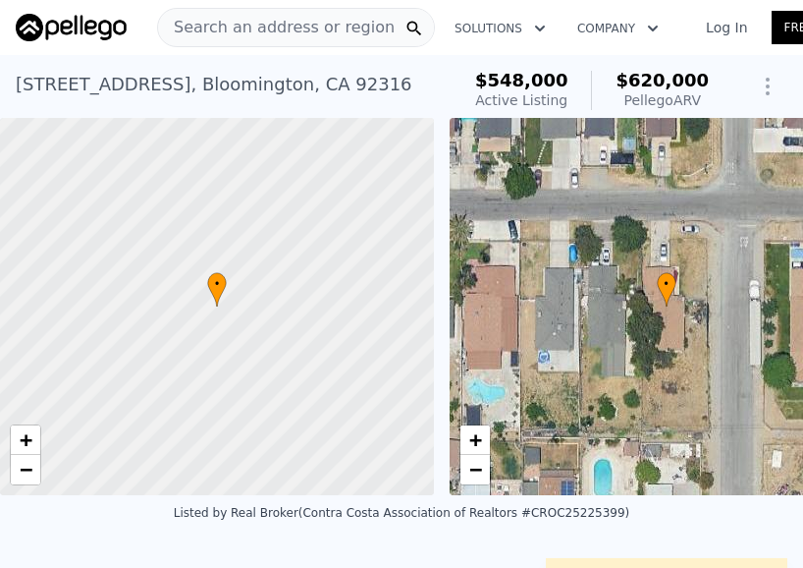
click at [290, 20] on span "Search an address or region" at bounding box center [276, 28] width 237 height 24
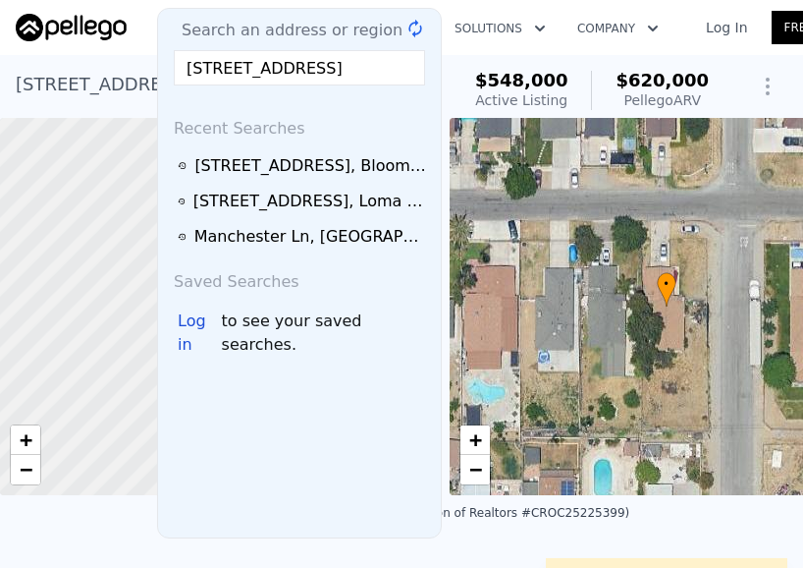
scroll to position [0, 59]
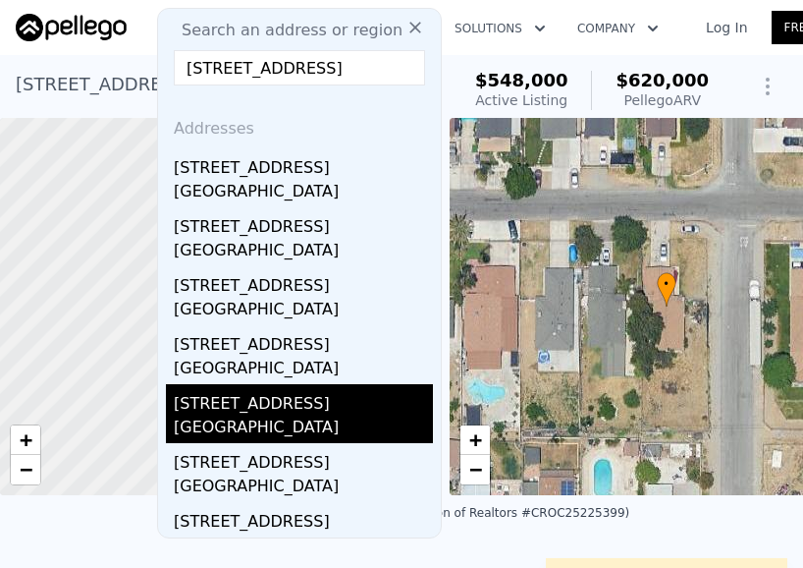
type input "1154 S Spruce, Bloomington, CA 92316"
click at [307, 411] on div "1154 S Spruce Ave" at bounding box center [303, 399] width 259 height 31
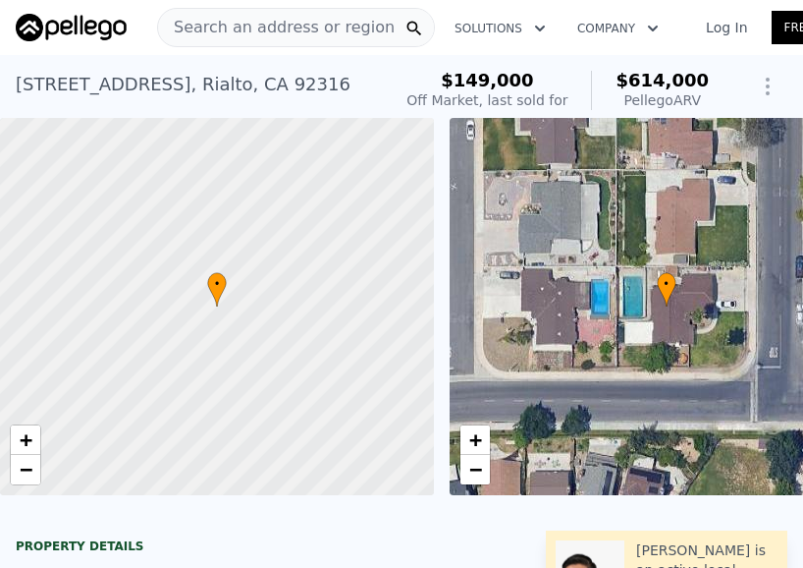
click at [248, 27] on span "Search an address or region" at bounding box center [276, 28] width 237 height 24
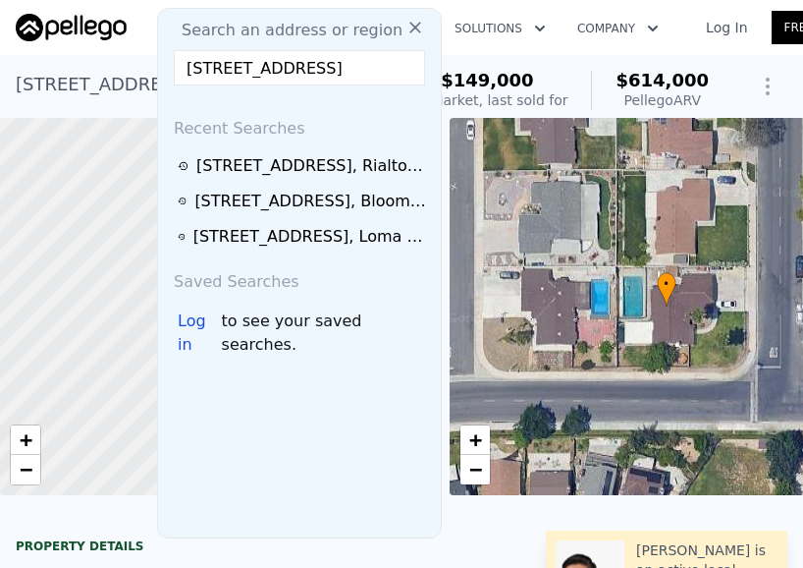
scroll to position [0, 127]
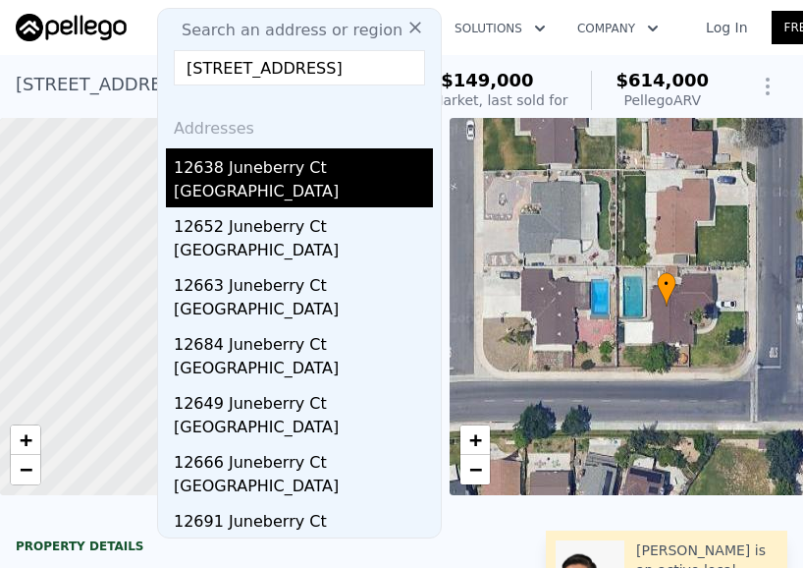
type input "12638 Juneberry Court, Moreno Valley, CA 92553"
click at [311, 195] on div "Moreno Valley, CA 92553" at bounding box center [303, 194] width 259 height 28
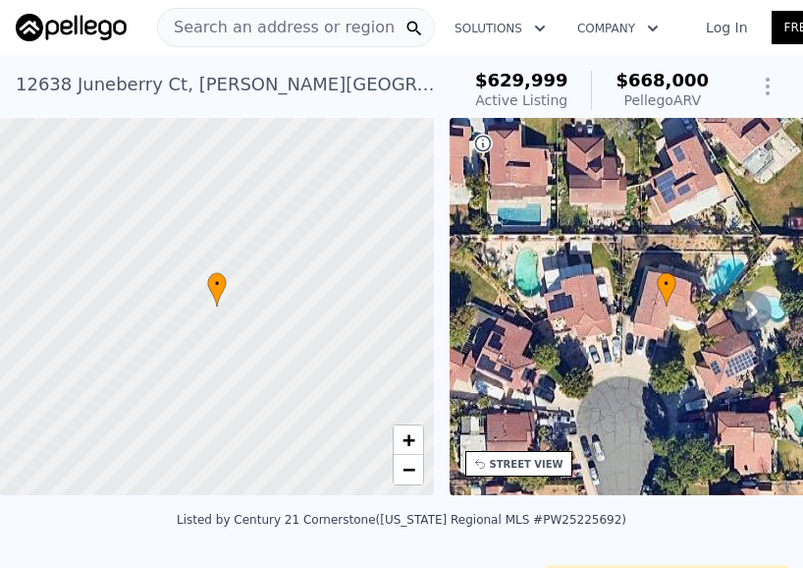
click at [277, 29] on span "Search an address or region" at bounding box center [276, 28] width 237 height 24
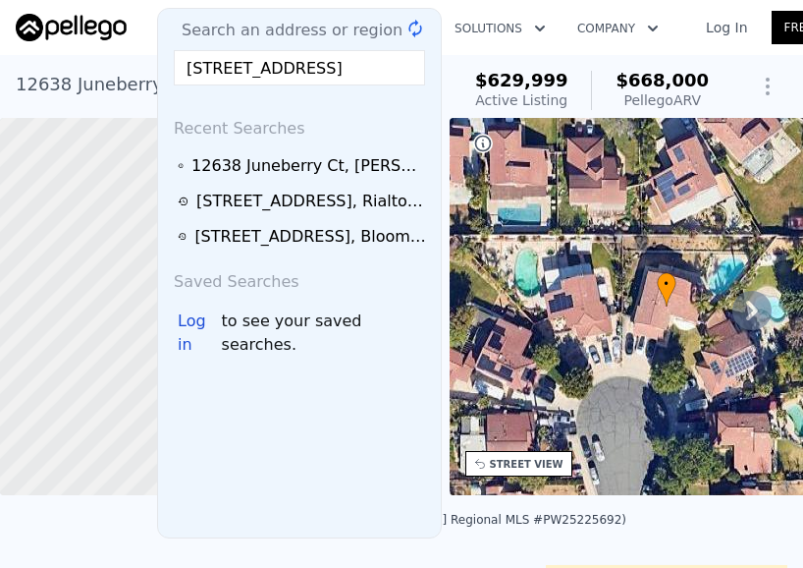
scroll to position [0, 120]
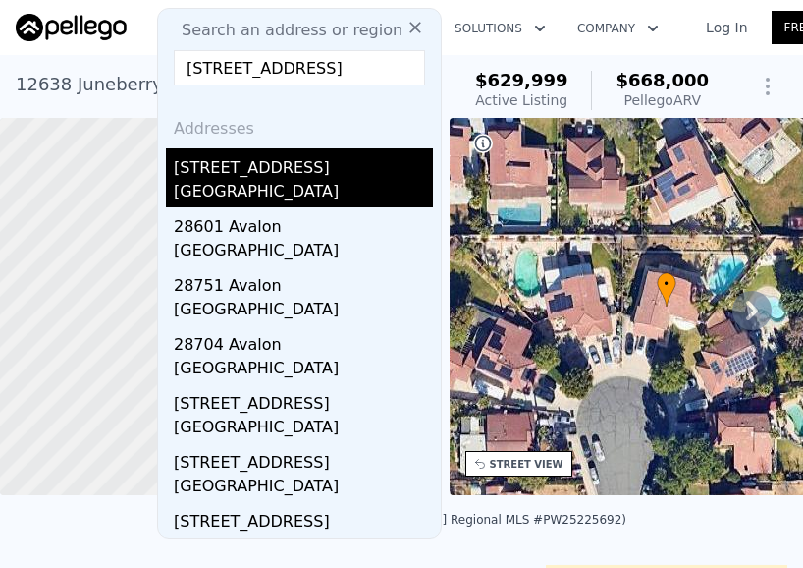
type input "28913 Avalon Avenue, Moreno Valley, CA 92555"
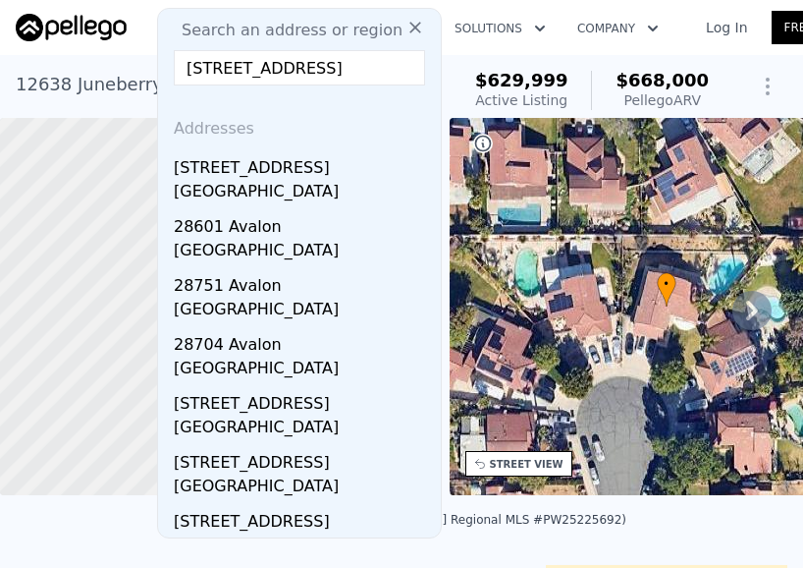
click at [342, 181] on div "Moreno Valley, CA 92555" at bounding box center [303, 194] width 259 height 28
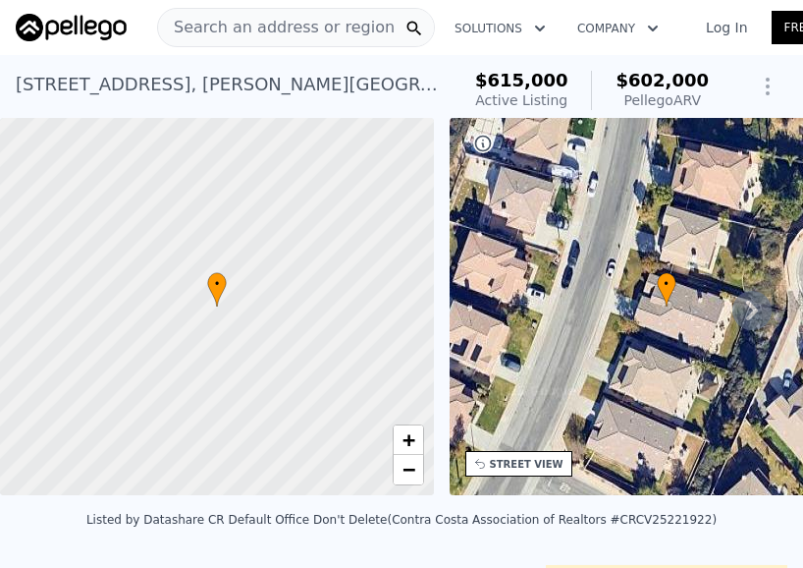
click at [222, 28] on span "Search an address or region" at bounding box center [276, 28] width 237 height 24
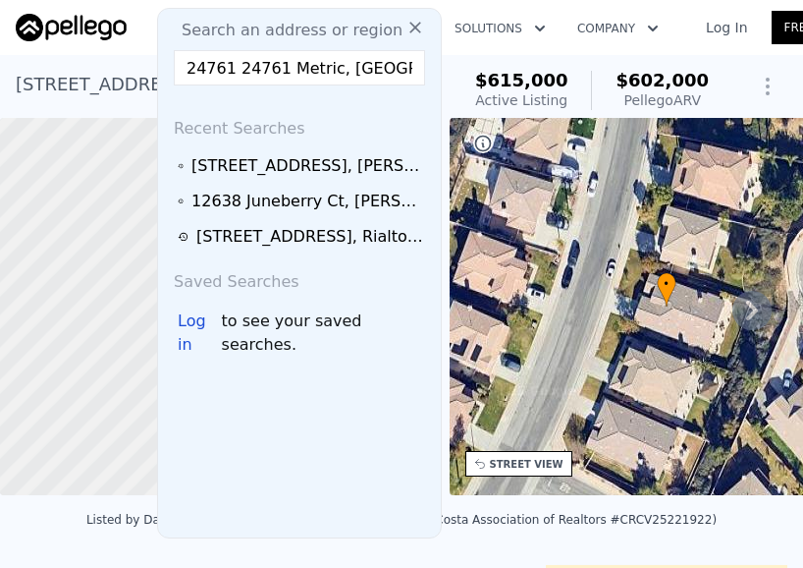
scroll to position [0, 107]
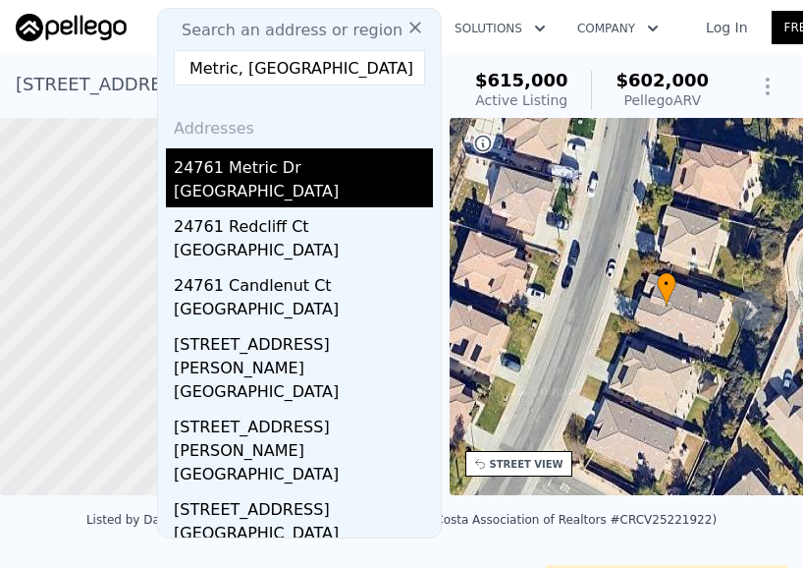
type input "24761 24761 Metric, Moreno Valley, CA 92557"
click at [322, 162] on div "24761 Metric Dr" at bounding box center [303, 163] width 259 height 31
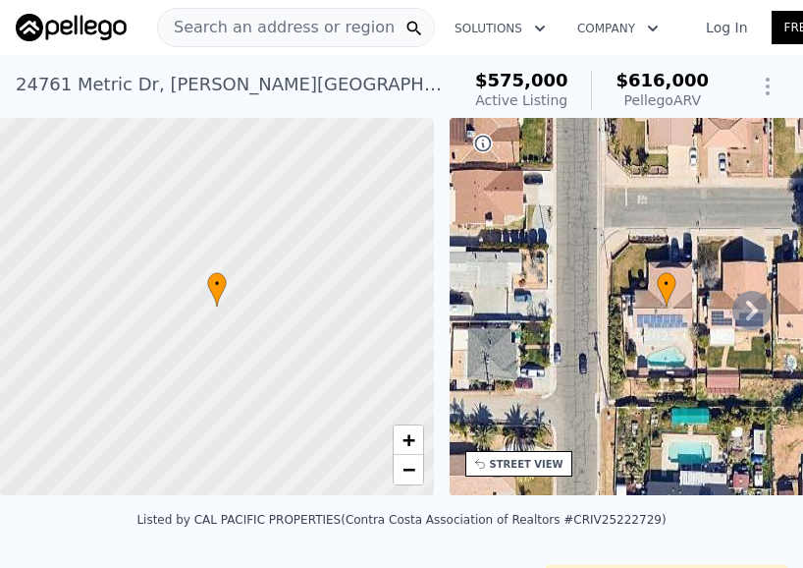
click at [221, 22] on span "Search an address or region" at bounding box center [276, 28] width 237 height 24
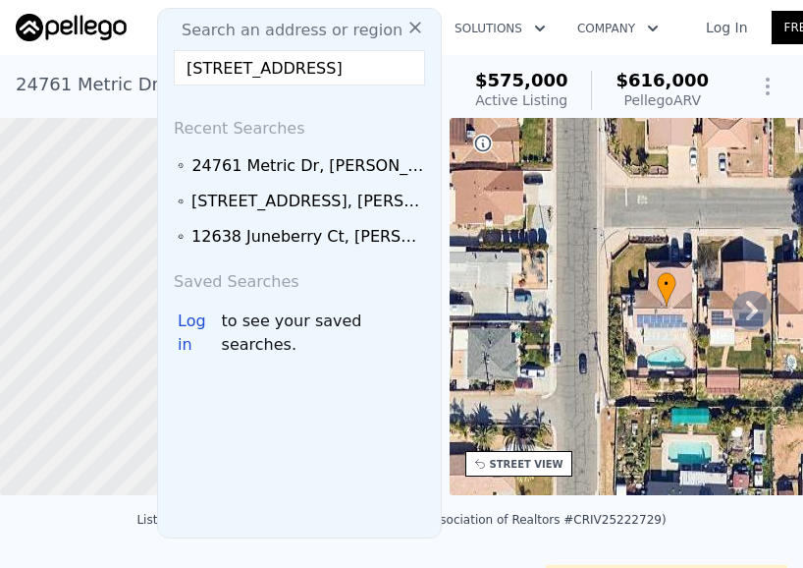
scroll to position [0, 132]
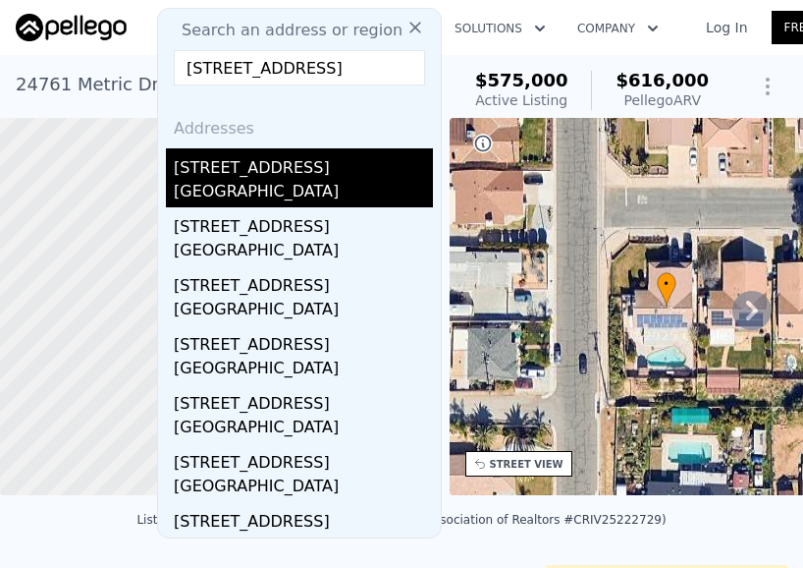
type input "23779 Parkland Avenue, Moreno Valley, CA 92557"
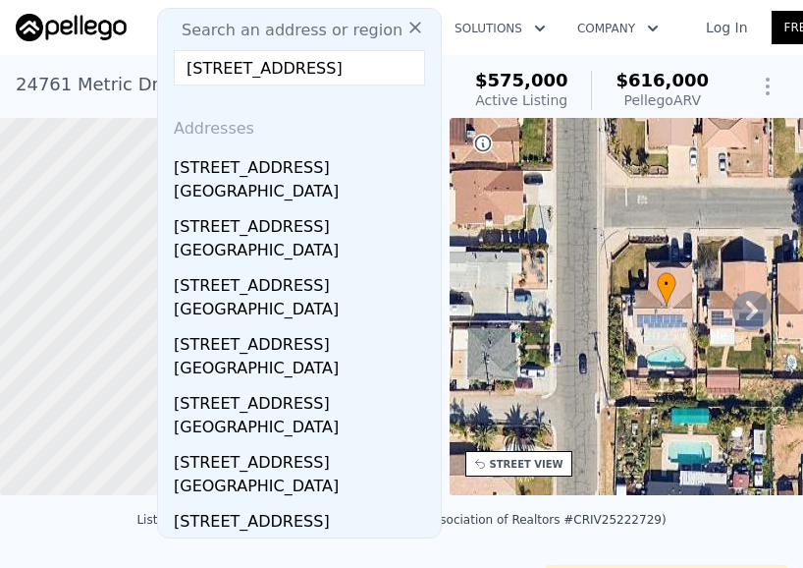
drag, startPoint x: 318, startPoint y: 188, endPoint x: 272, endPoint y: 245, distance: 73.3
click at [319, 188] on div "Moreno Valley, CA 92557" at bounding box center [303, 194] width 259 height 28
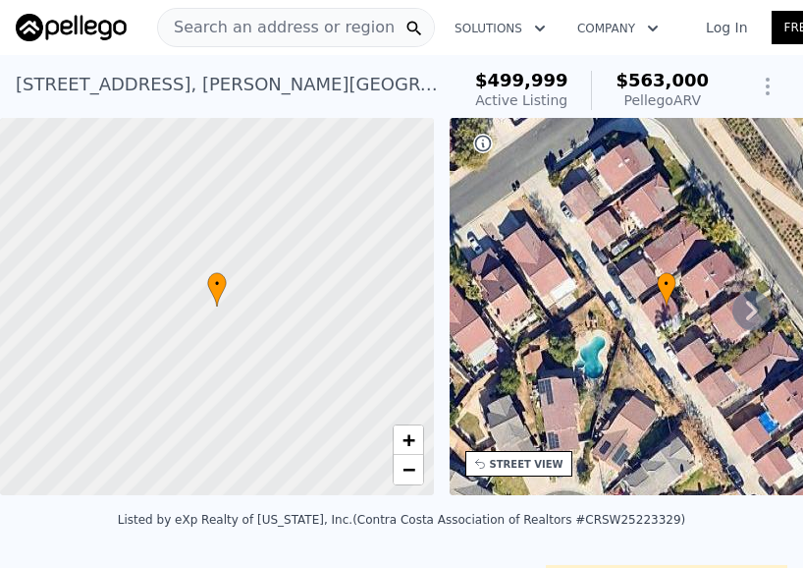
click at [273, 22] on span "Search an address or region" at bounding box center [276, 28] width 237 height 24
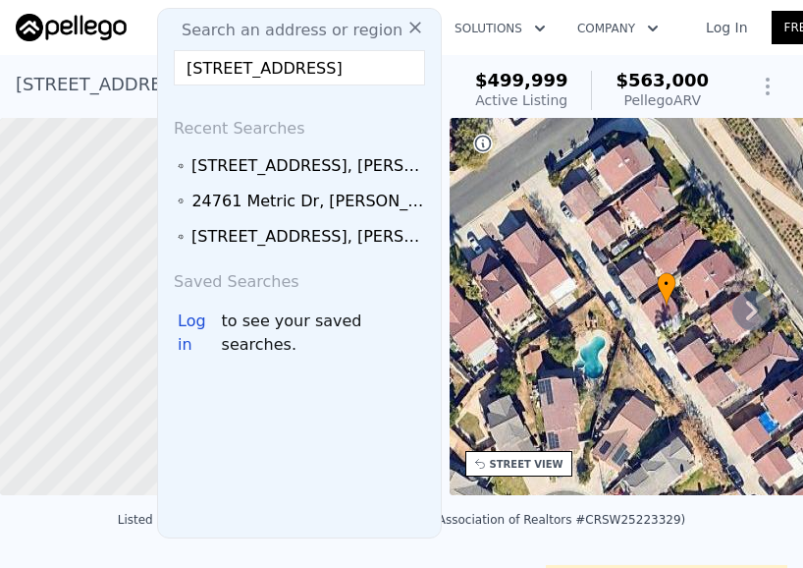
scroll to position [0, 85]
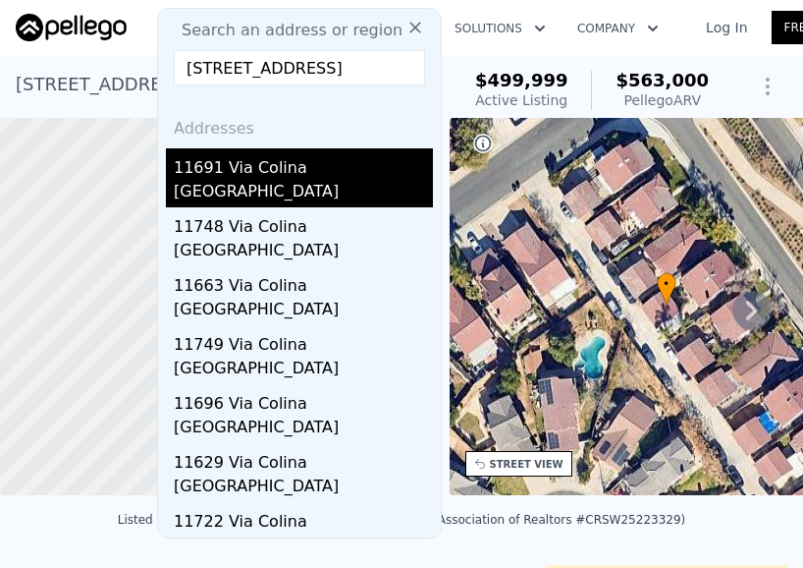
type input "11691 Via Colina, Moreno Valley, CA 92555"
click at [313, 169] on div "11691 Via Colina" at bounding box center [303, 163] width 259 height 31
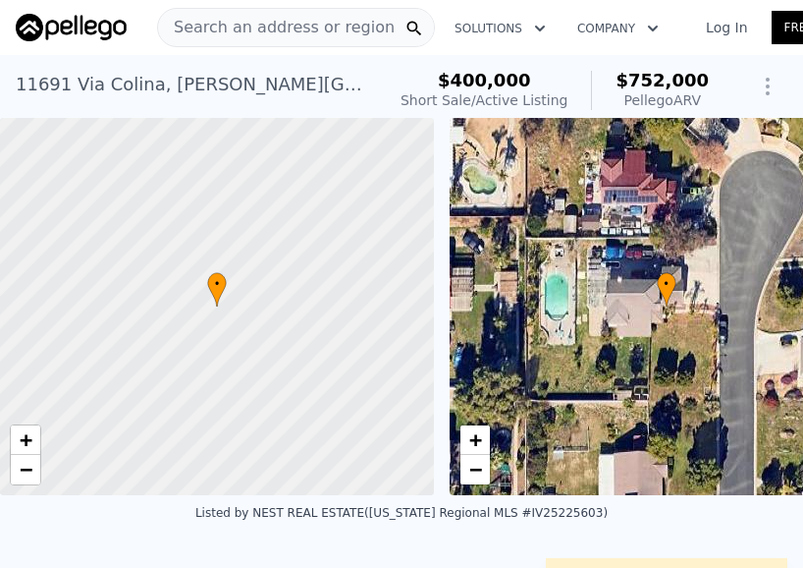
click at [258, 31] on span "Search an address or region" at bounding box center [276, 28] width 237 height 24
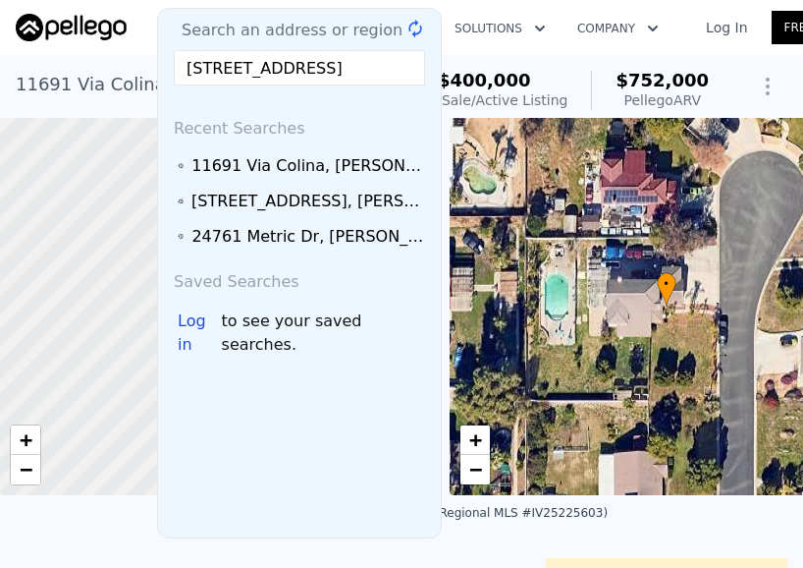
scroll to position [0, 51]
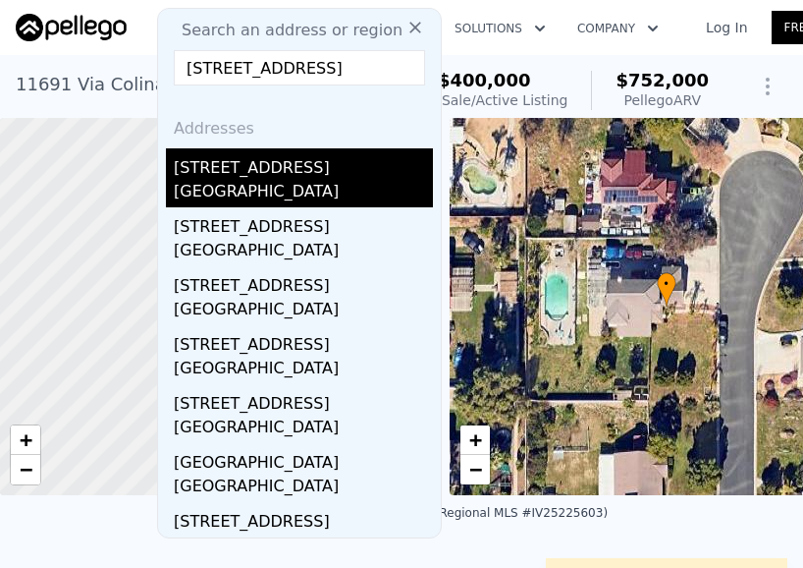
type input "6452 Valley Drive, Riverside, CA 92505"
click at [276, 163] on div "[STREET_ADDRESS]" at bounding box center [303, 163] width 259 height 31
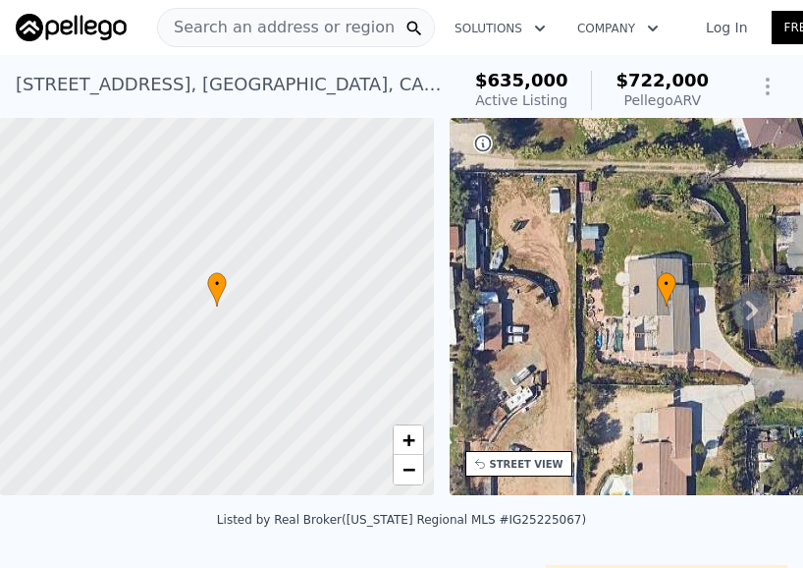
click at [285, 25] on span "Search an address or region" at bounding box center [276, 28] width 237 height 24
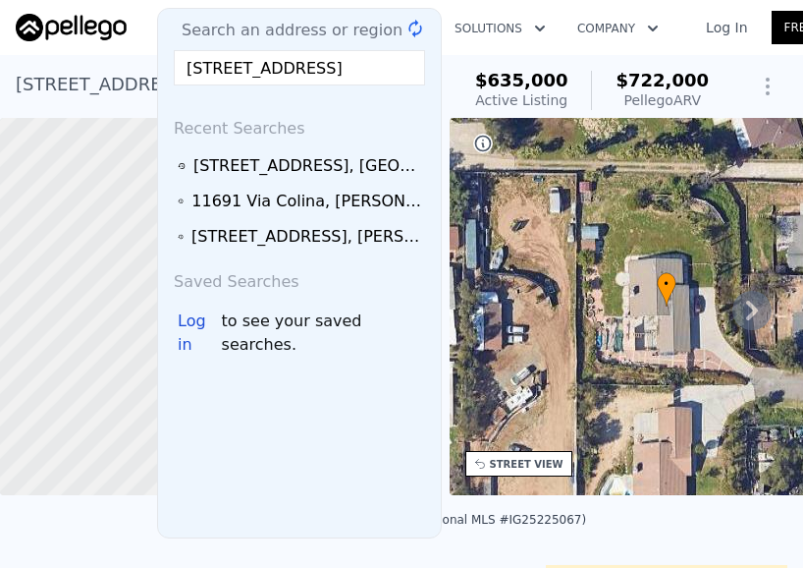
scroll to position [0, 47]
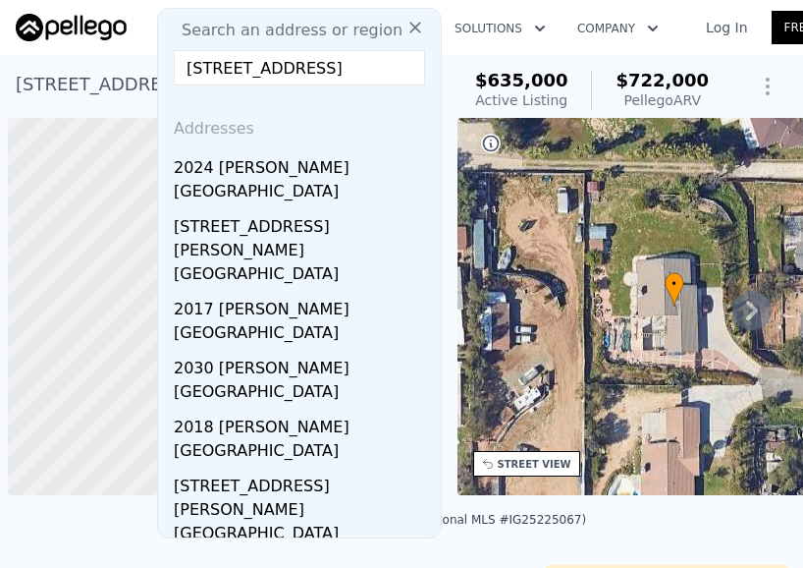
scroll to position [0, 8]
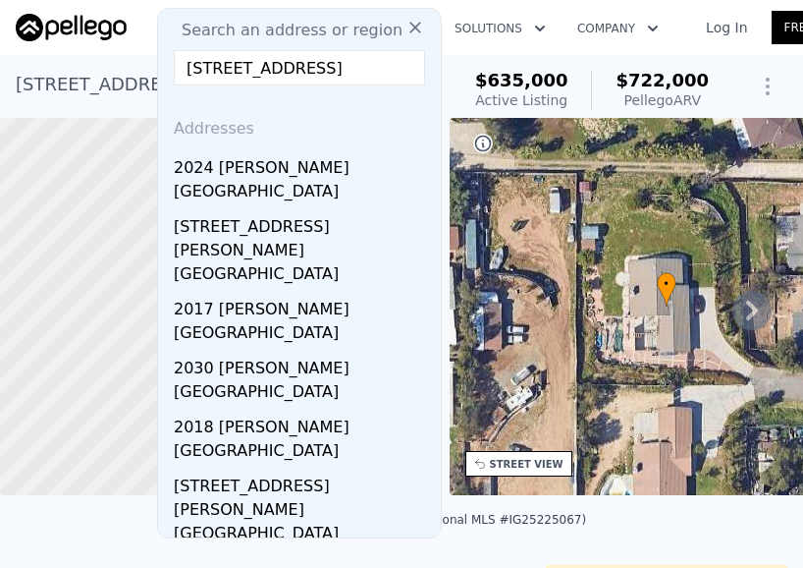
type input "2024 Enna Court, Riverside, CA 92507"
click at [294, 166] on div "2024 Enna Ct" at bounding box center [303, 163] width 259 height 31
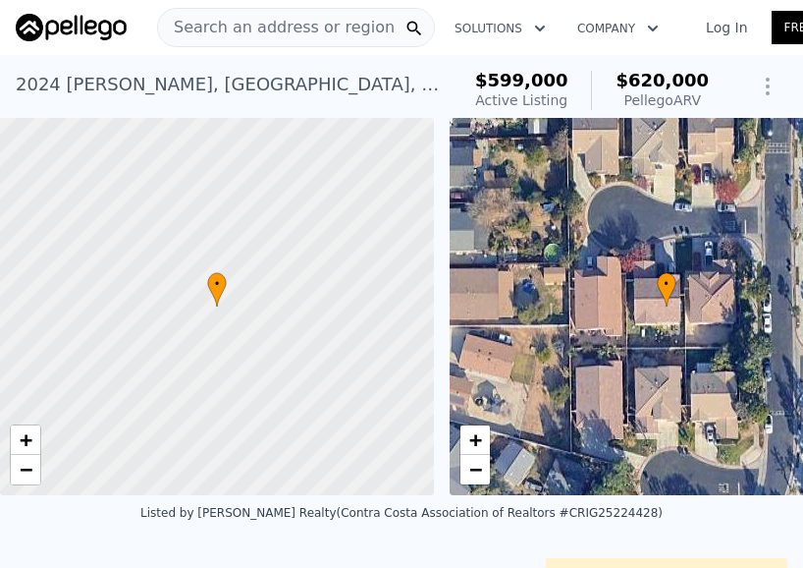
click at [287, 25] on span "Search an address or region" at bounding box center [276, 28] width 237 height 24
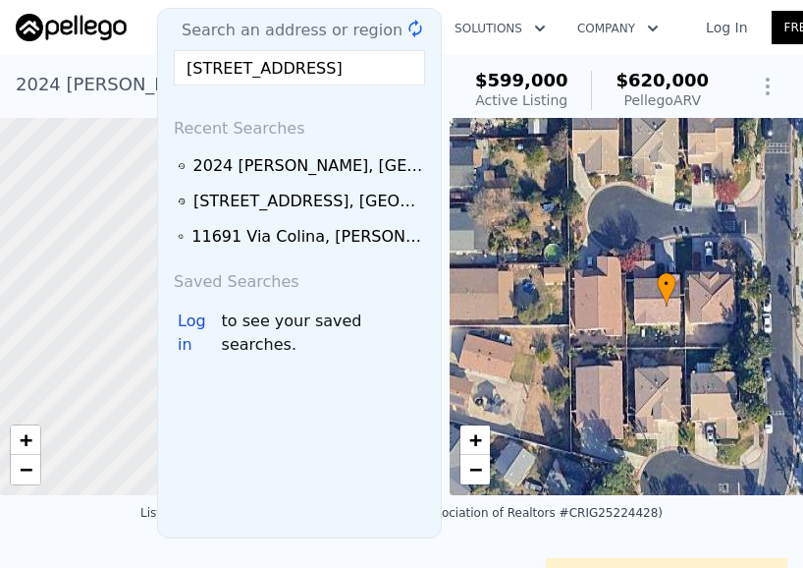
scroll to position [0, 97]
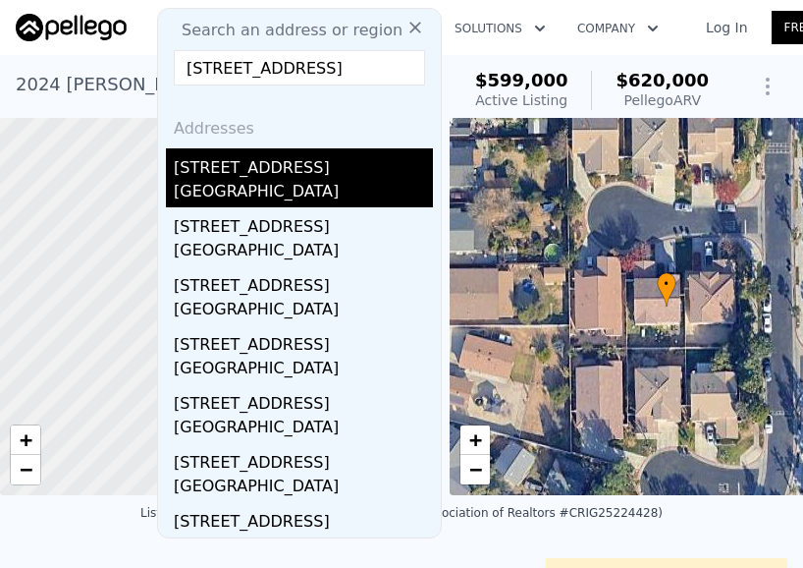
type input "3909 Rockingham Place, Riverside, CA 92504"
click at [317, 160] on div "[STREET_ADDRESS]" at bounding box center [303, 163] width 259 height 31
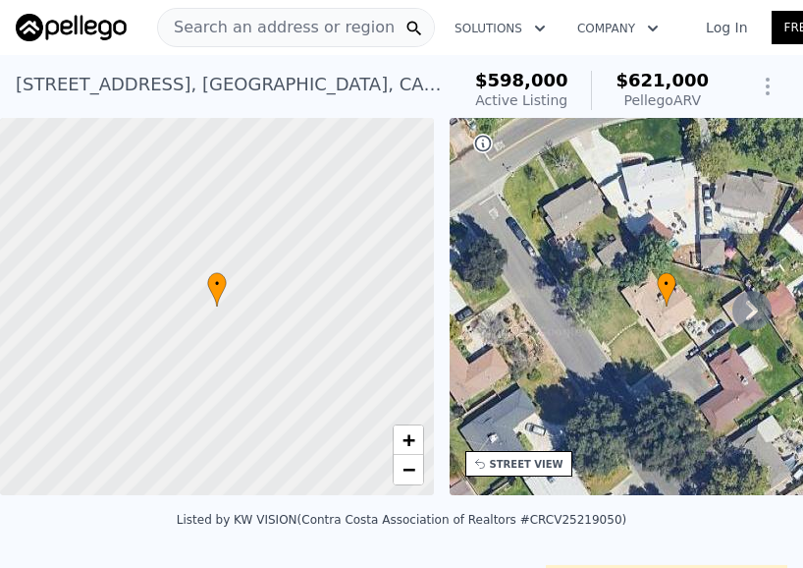
click at [279, 25] on span "Search an address or region" at bounding box center [276, 28] width 237 height 24
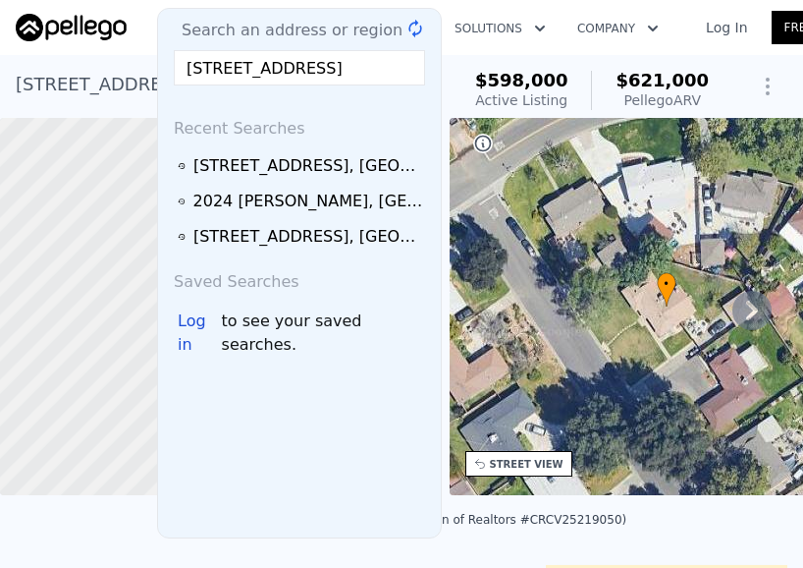
scroll to position [0, 101]
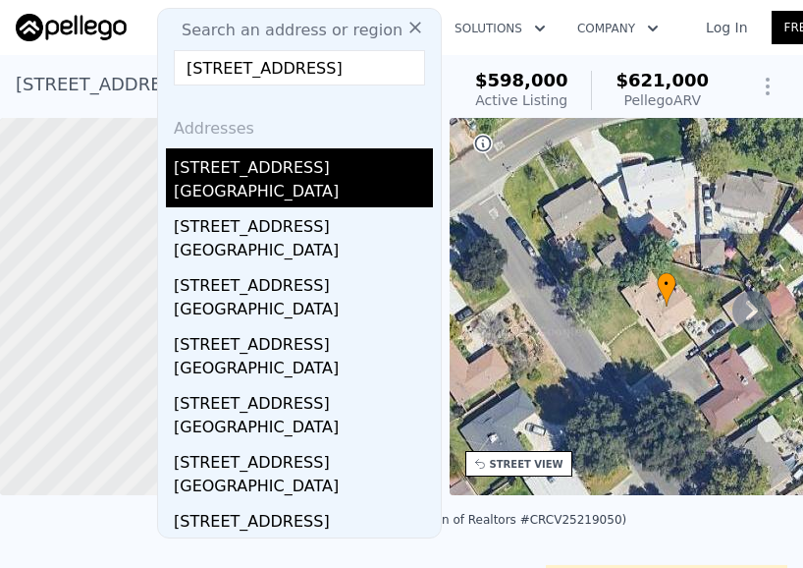
type input "6361 Chattanooga Drive, Riverside, CA 92504"
click at [301, 179] on div "6361 Chattanooga Dr" at bounding box center [303, 163] width 259 height 31
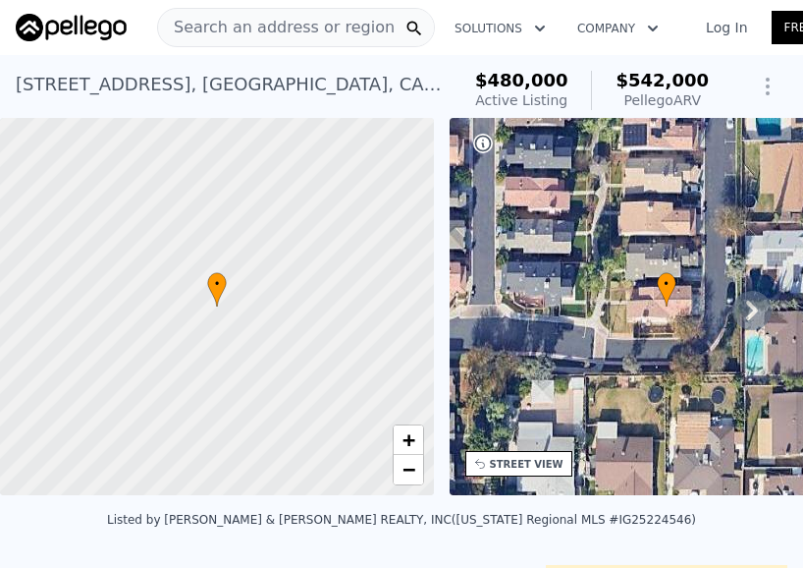
click at [304, 29] on span "Search an address or region" at bounding box center [276, 28] width 237 height 24
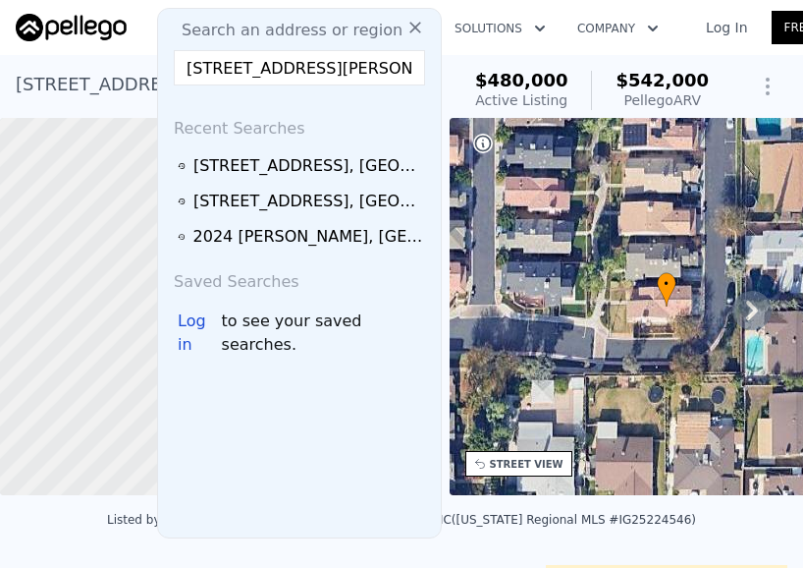
scroll to position [0, 29]
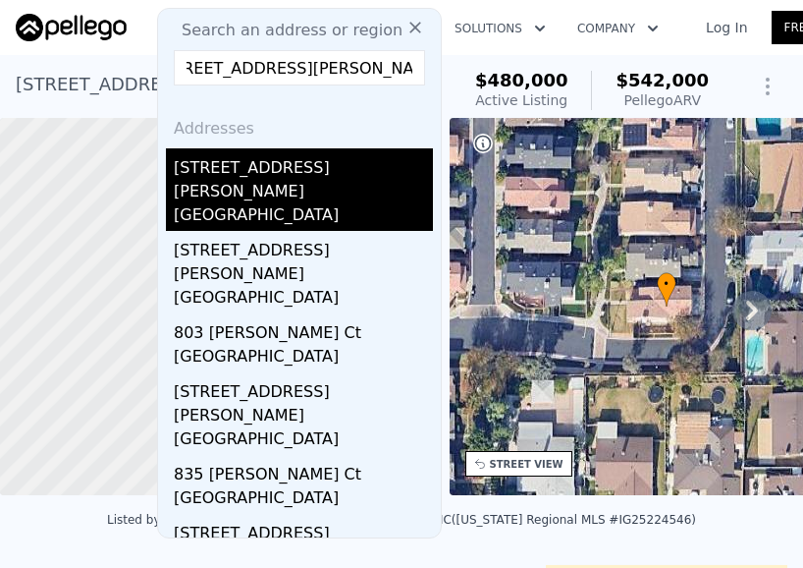
type input "806 Anderson, Redlands, CA 92374"
click at [290, 171] on div "806 Anderson Ct" at bounding box center [303, 175] width 259 height 55
